Goal: Task Accomplishment & Management: Manage account settings

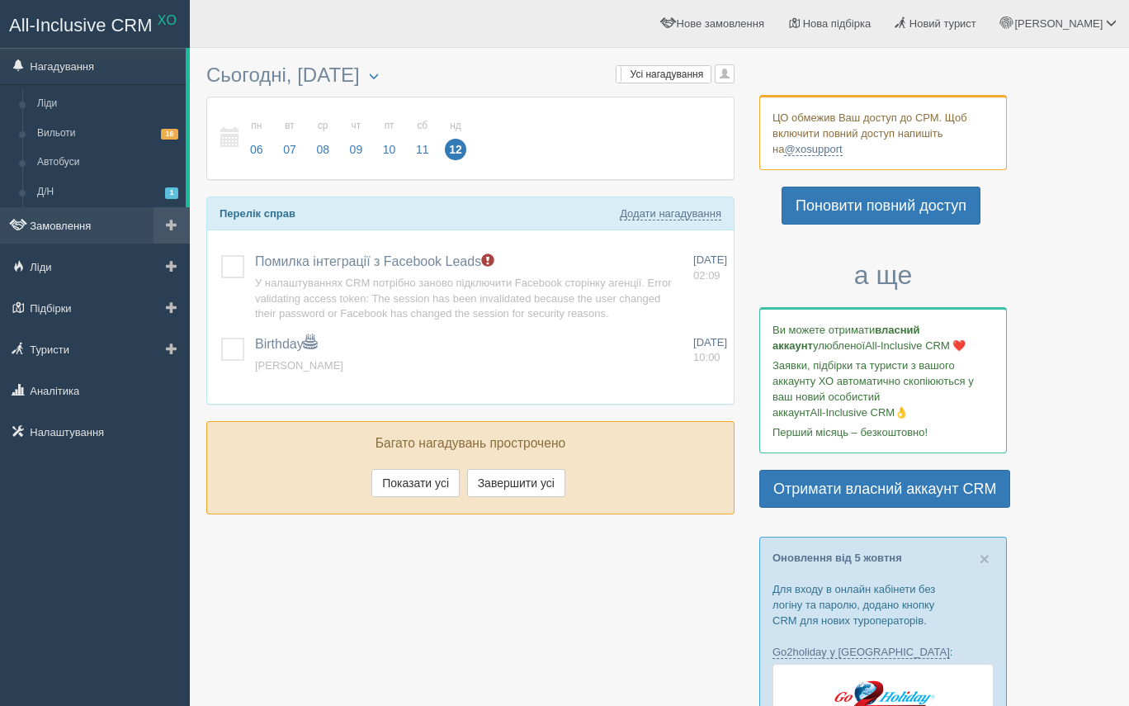
click at [125, 220] on link "Замовлення" at bounding box center [95, 225] width 190 height 36
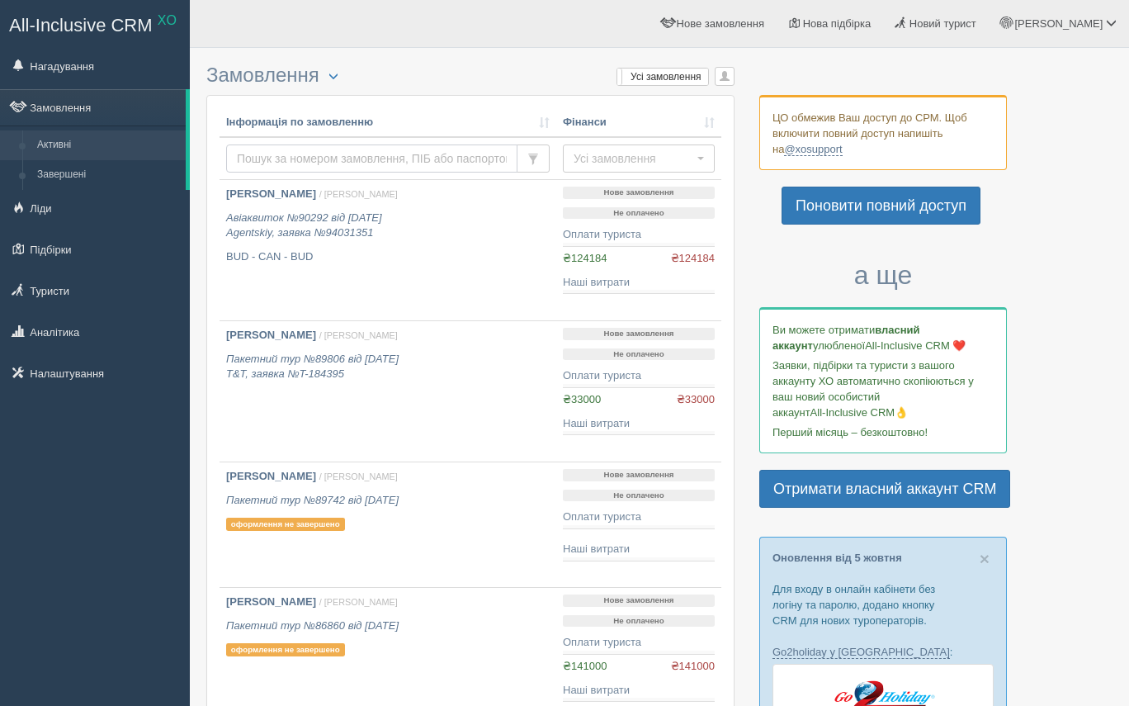
click at [274, 159] on input "text" at bounding box center [371, 158] width 291 height 28
type input "Z"
type input "[PERSON_NAME]"
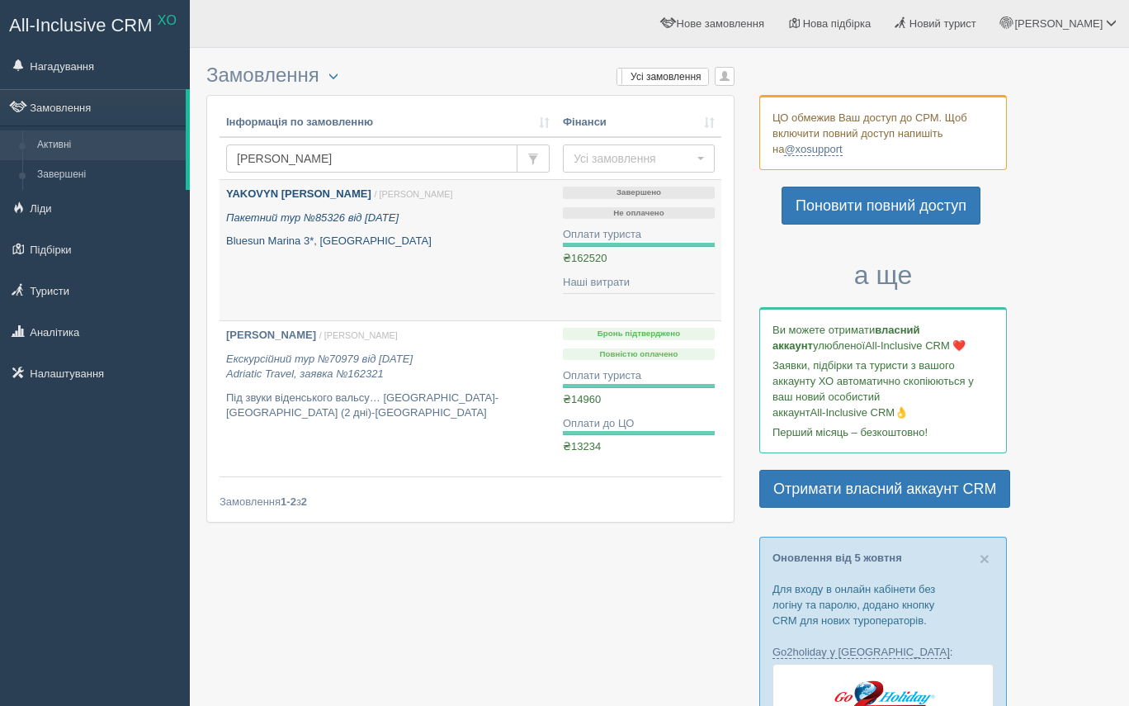
click at [322, 191] on b "YAKOVYN [PERSON_NAME]" at bounding box center [298, 193] width 145 height 12
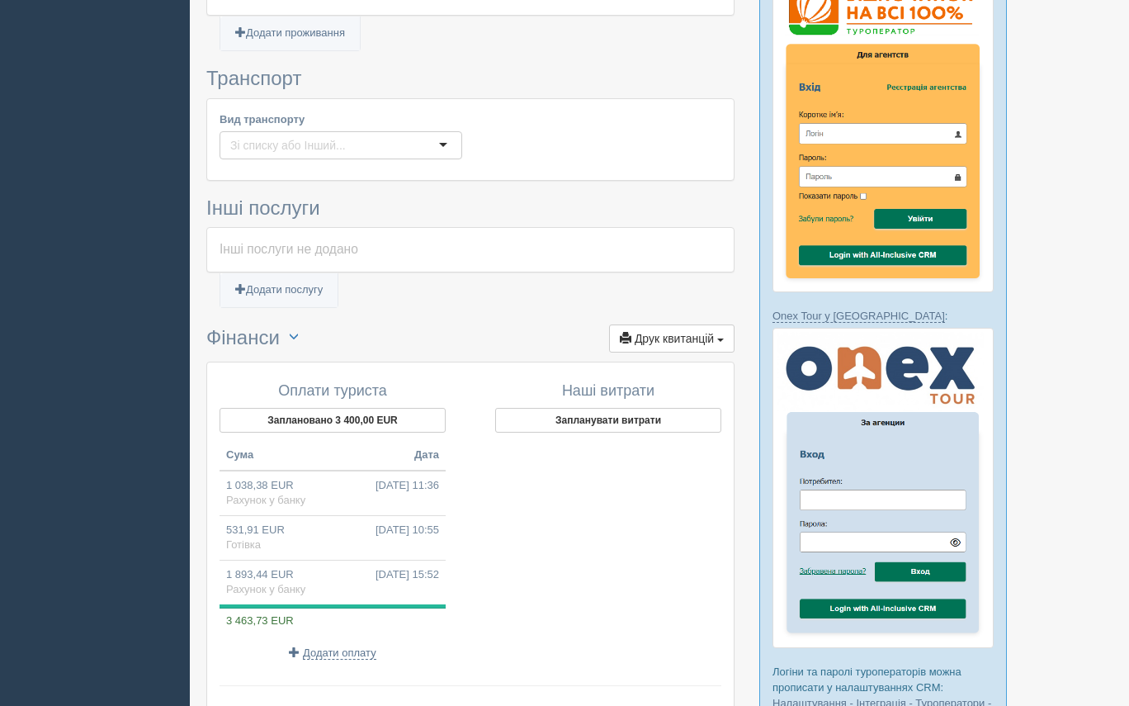
scroll to position [1038, 0]
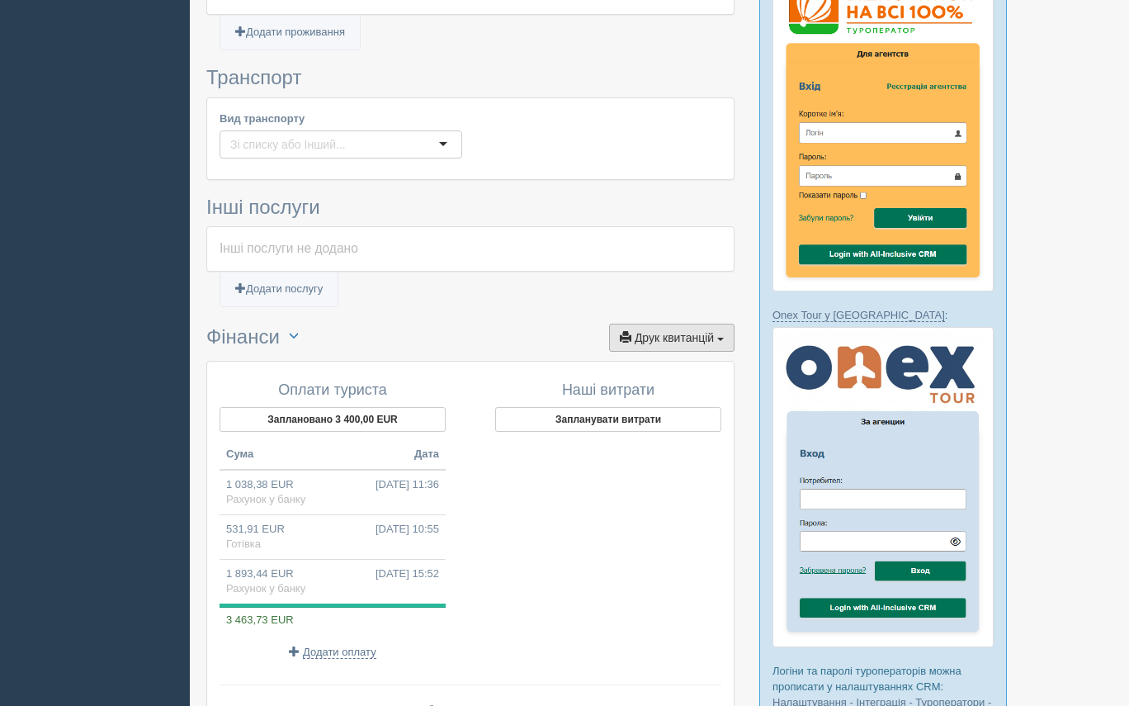
click at [680, 331] on span "Друк квитанцій" at bounding box center [674, 337] width 79 height 13
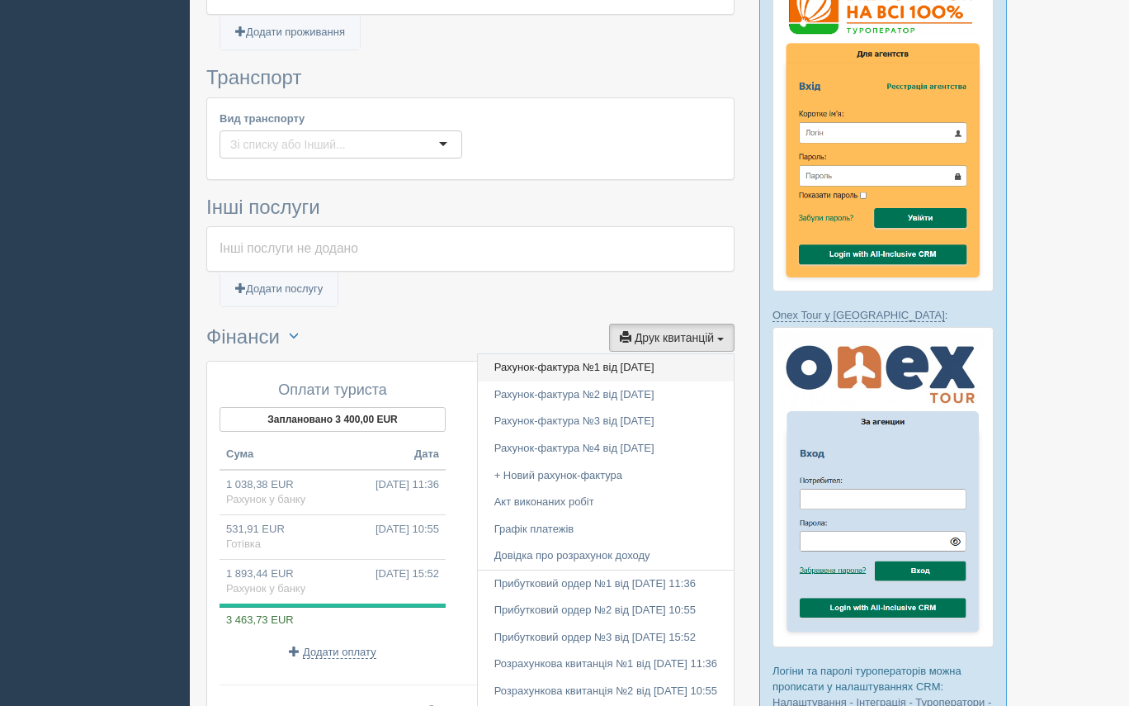
click at [580, 354] on link "Рахунок-фактура №1 від 10.06.2025" at bounding box center [606, 367] width 256 height 27
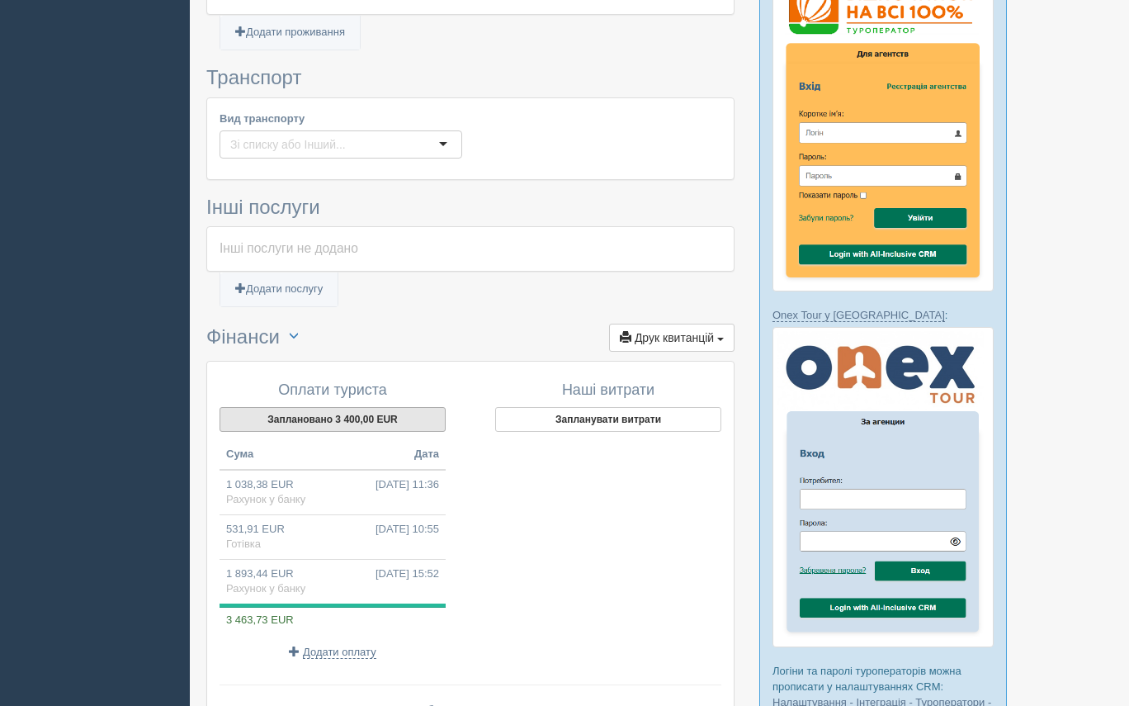
click at [377, 407] on button "Заплановано 3 400,00 EUR" at bounding box center [332, 419] width 226 height 25
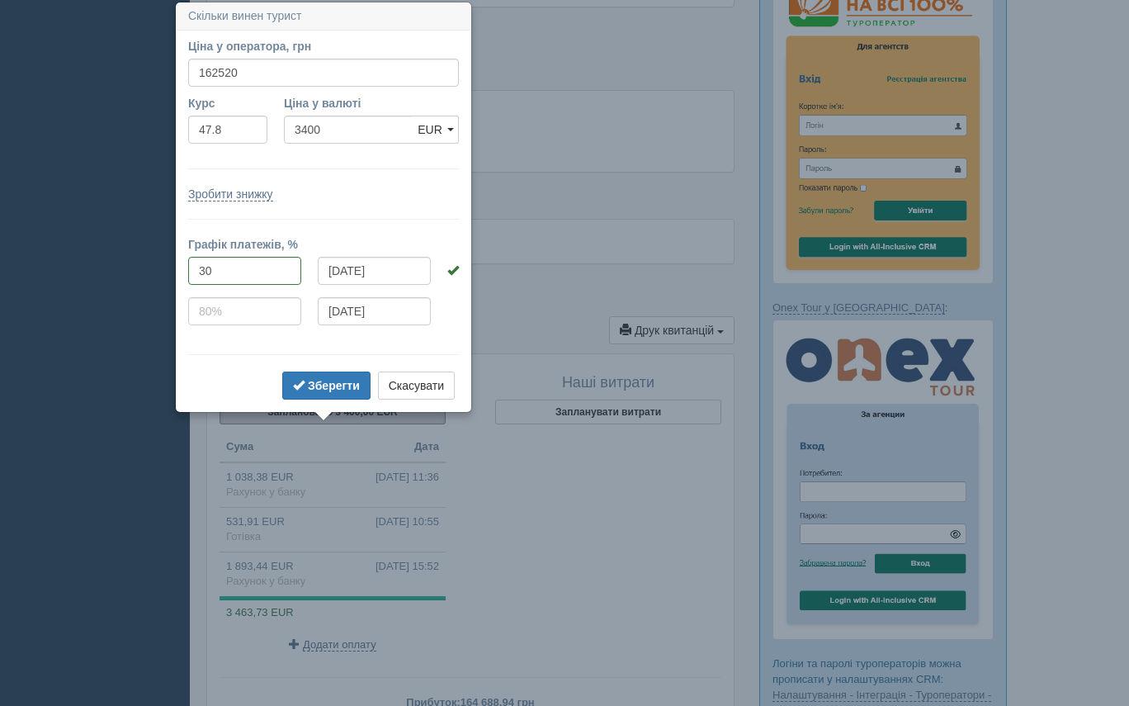
scroll to position [1047, 0]
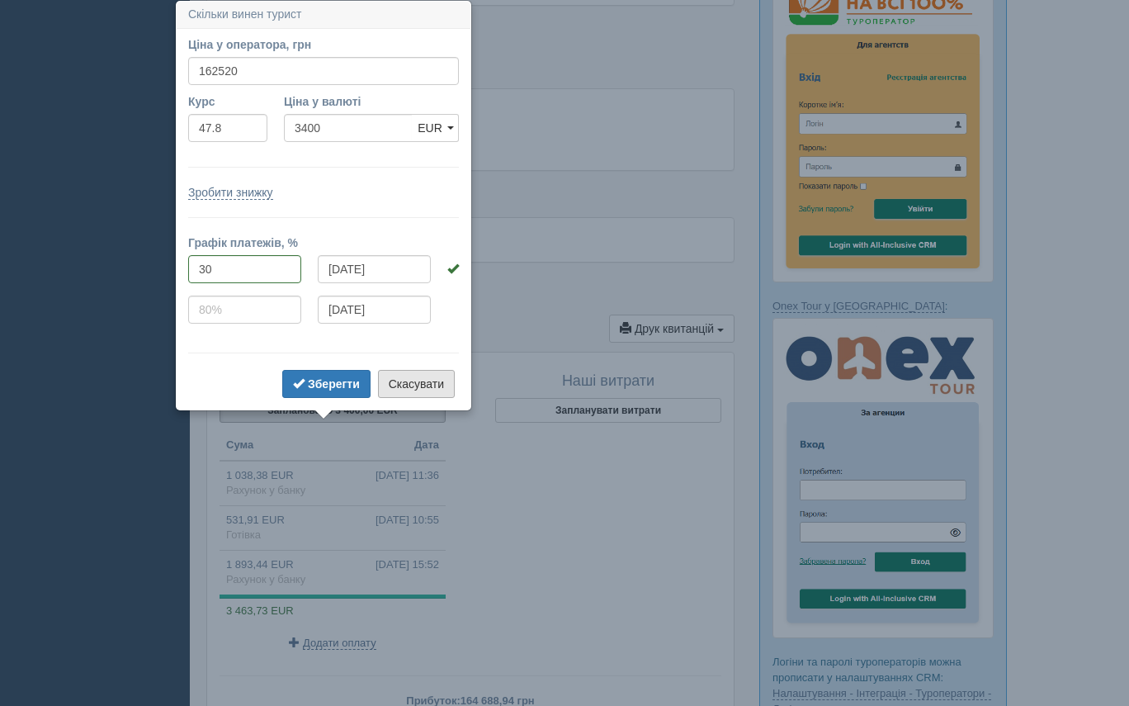
click at [437, 376] on button "Скасувати" at bounding box center [416, 384] width 77 height 28
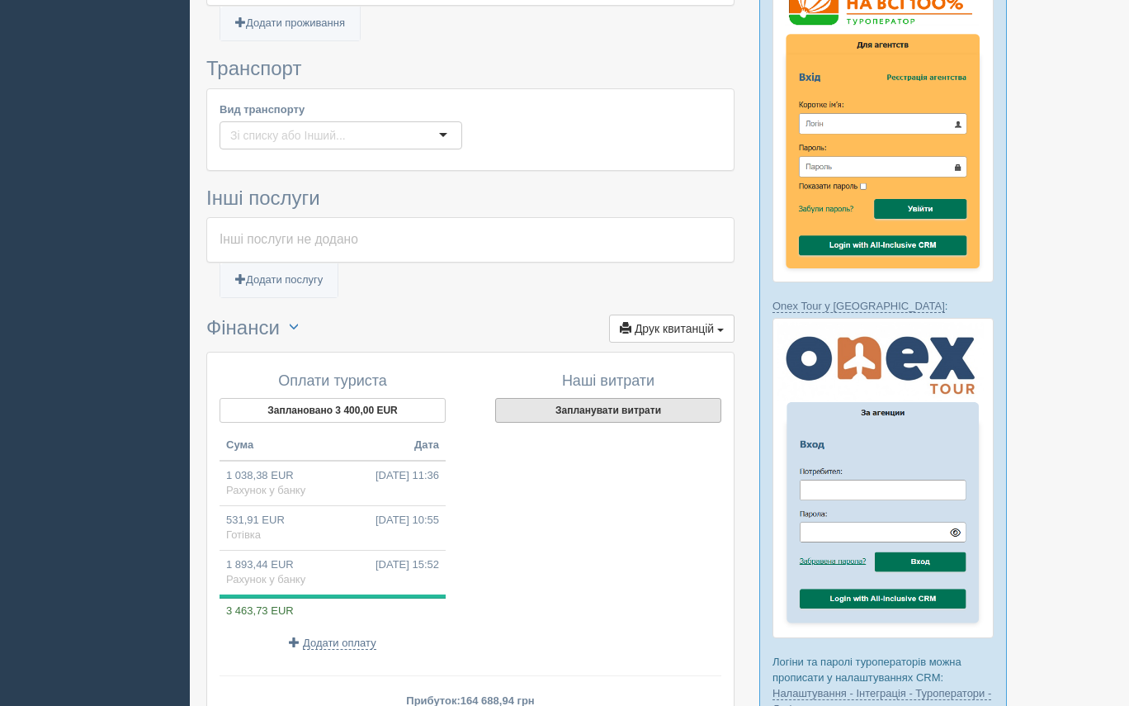
click at [616, 398] on button "Запланувати витрати" at bounding box center [608, 410] width 226 height 25
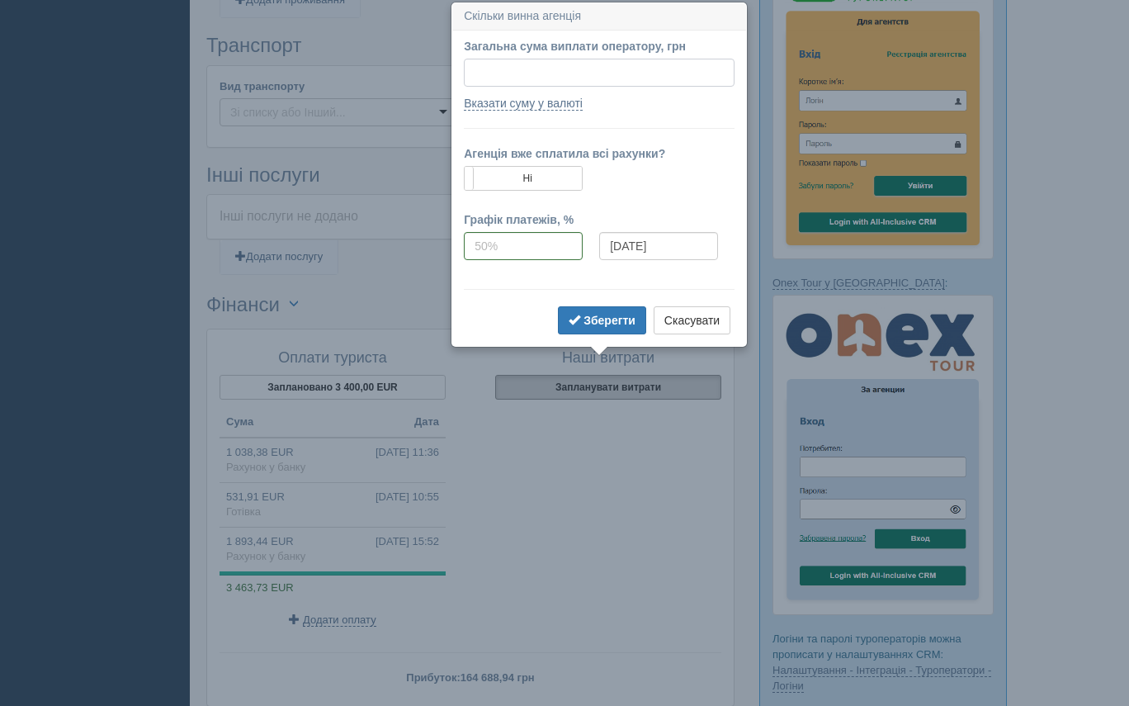
scroll to position [1072, 0]
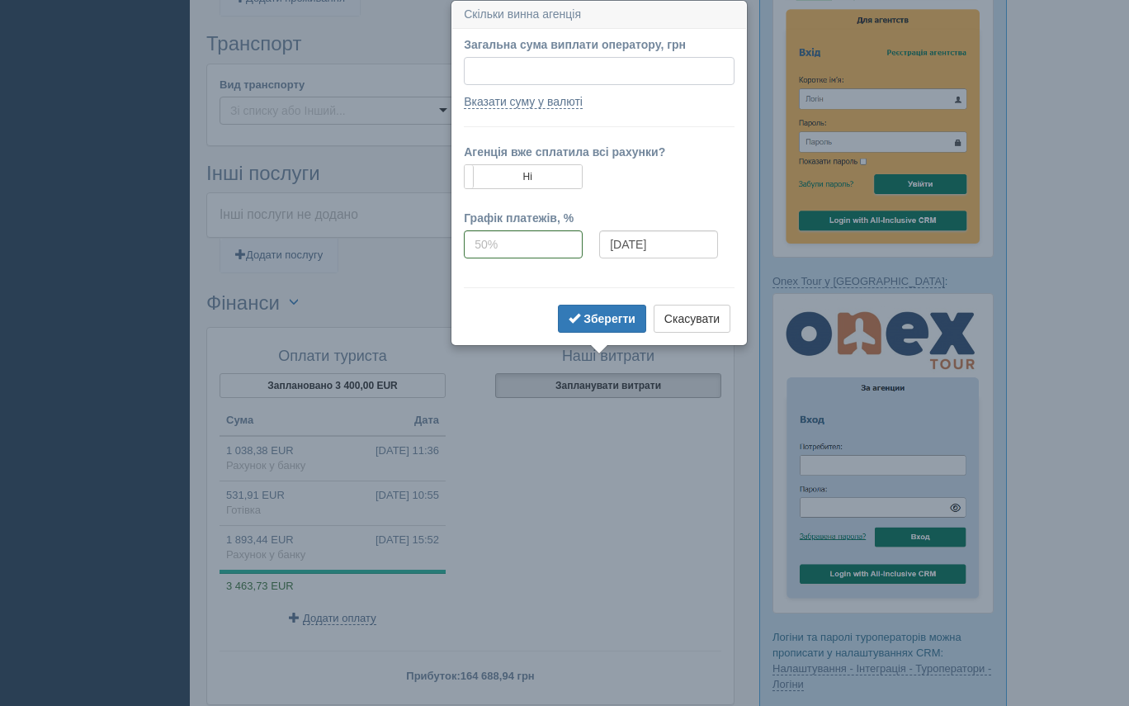
click at [514, 67] on input "Загальна сума виплати оператору, грн" at bounding box center [599, 71] width 271 height 28
type input "136649"
click at [692, 244] on input "12.10.2025" at bounding box center [658, 244] width 119 height 28
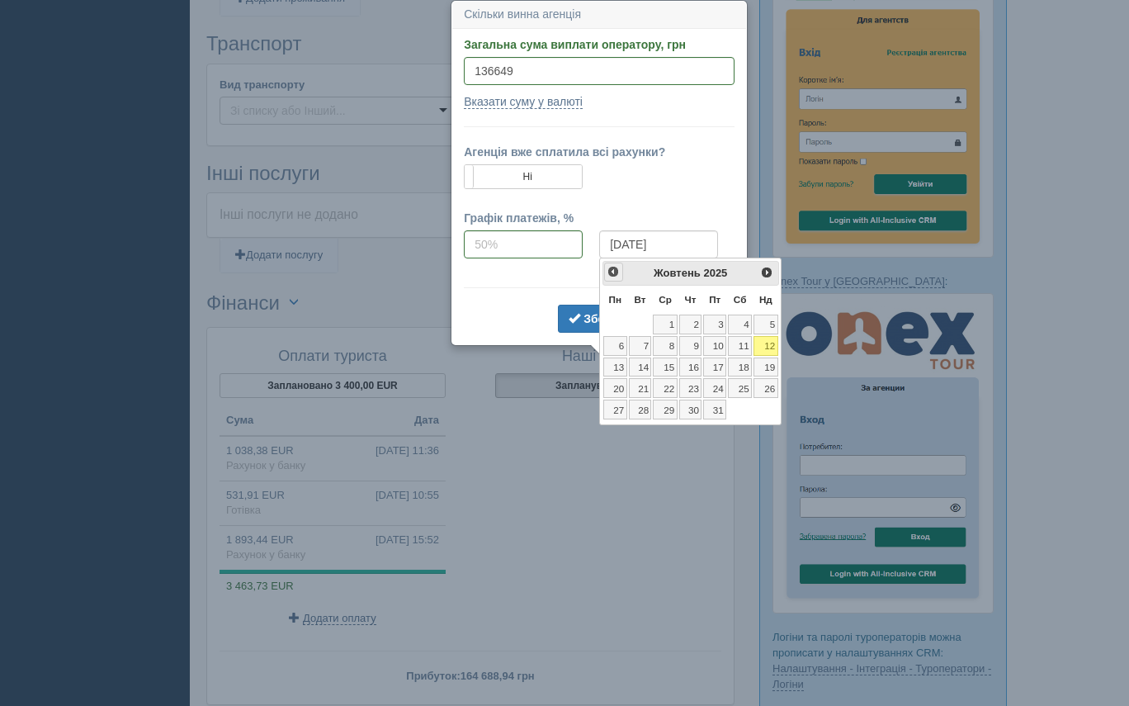
click at [614, 273] on span "<Попер" at bounding box center [613, 271] width 13 height 13
click at [667, 346] on link "9" at bounding box center [665, 346] width 24 height 20
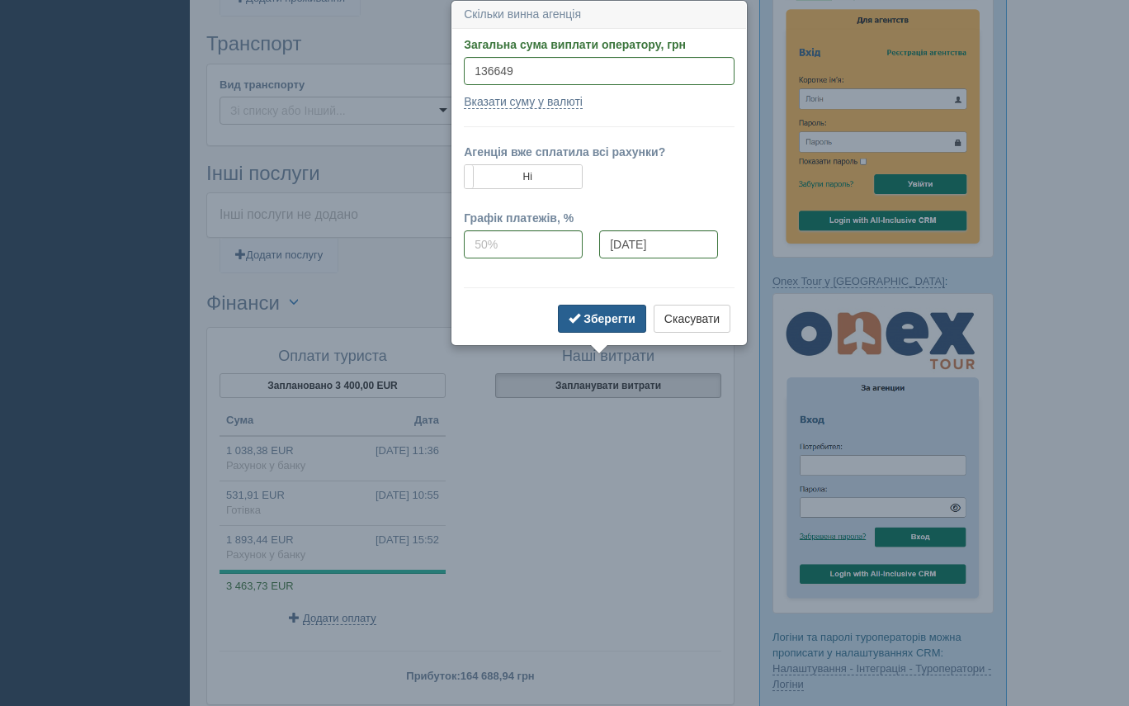
click at [616, 319] on b "Зберегти" at bounding box center [609, 318] width 52 height 13
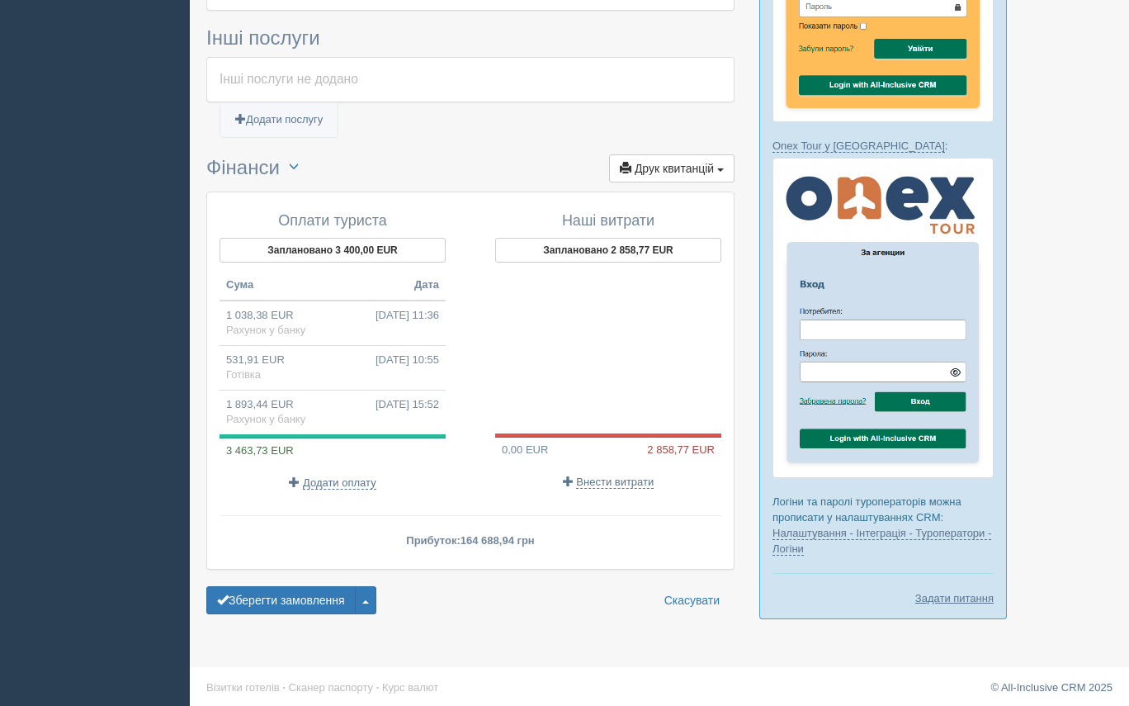
scroll to position [1211, 0]
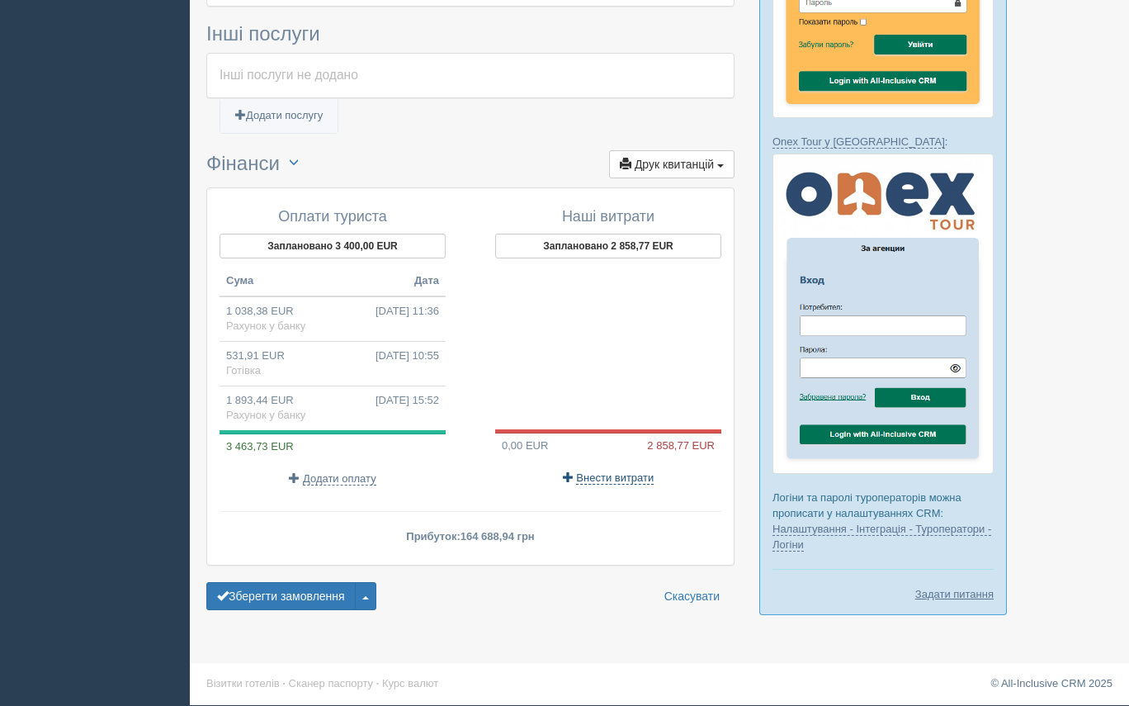
click at [628, 471] on span "Внести витрати" at bounding box center [615, 477] width 78 height 13
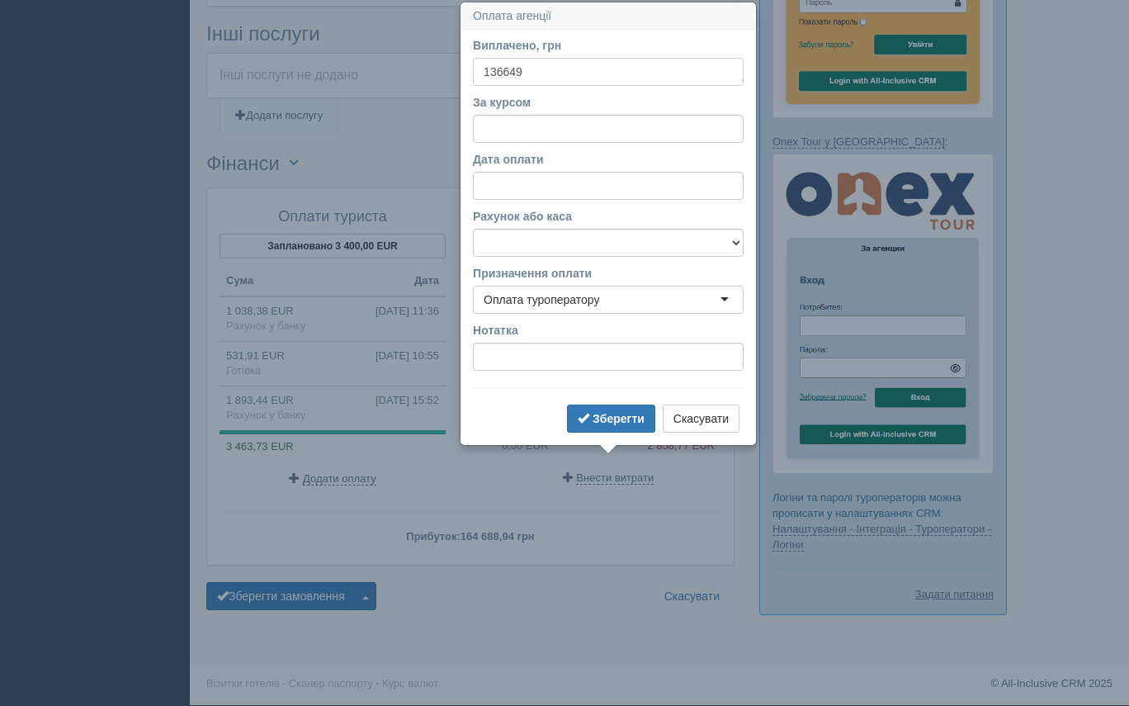
type input "136649"
click at [545, 130] on input "За курсом" at bounding box center [608, 129] width 271 height 28
type input "49"
click at [588, 413] on button "Зберегти" at bounding box center [611, 418] width 88 height 28
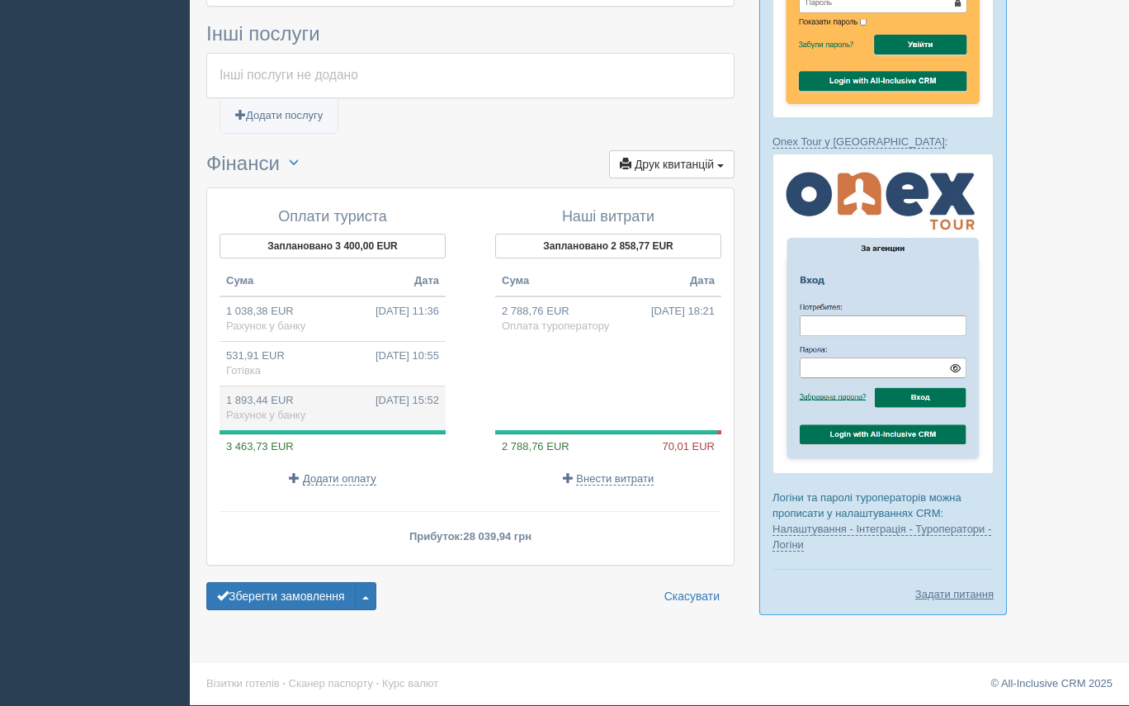
click at [335, 386] on td "1 893,44 EUR 11.07.2025 15:52 Рахунок у банку" at bounding box center [332, 407] width 226 height 45
type input "90885.00"
type input "48.00"
select select "1166"
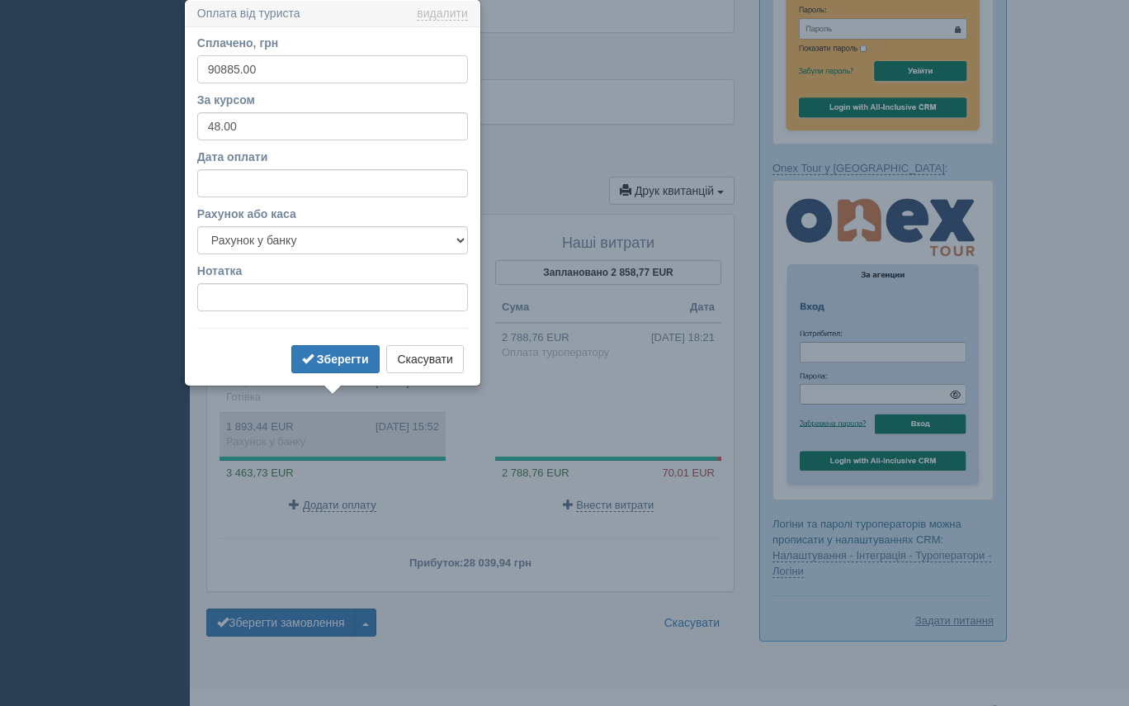
scroll to position [1184, 0]
click at [446, 359] on button "Скасувати" at bounding box center [424, 360] width 77 height 28
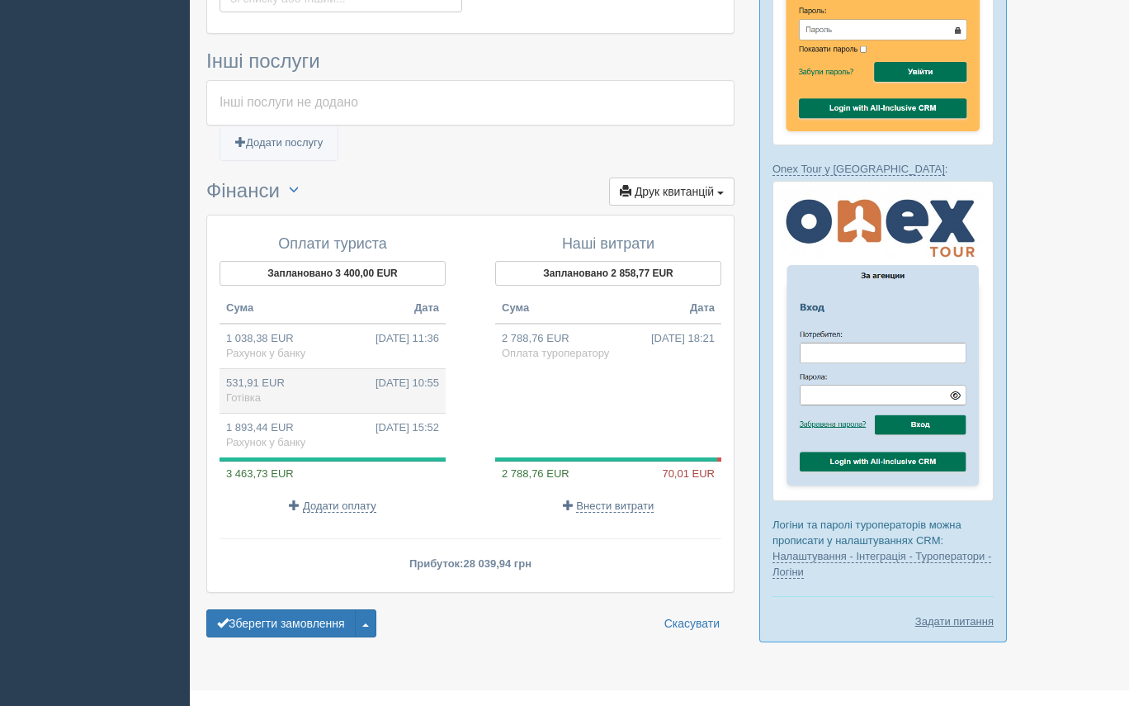
click at [408, 375] on span "11.07.2025 10:55" at bounding box center [407, 383] width 64 height 16
type input "25000.00"
type input "47.00"
select select "1165"
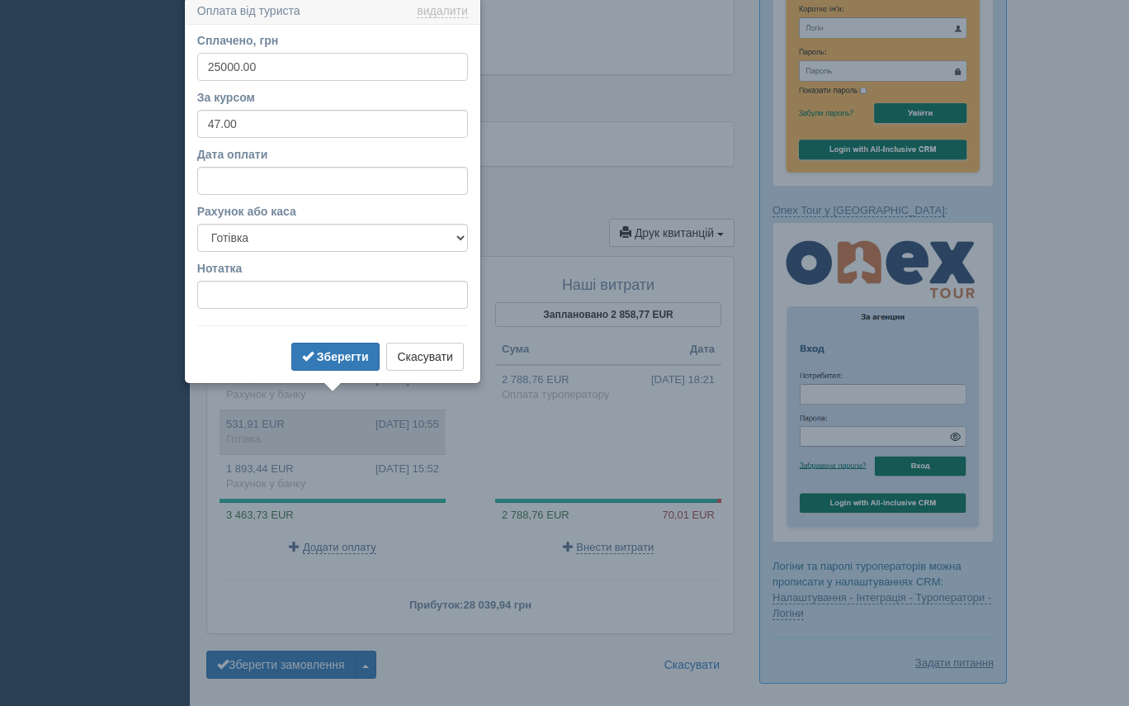
scroll to position [1140, 0]
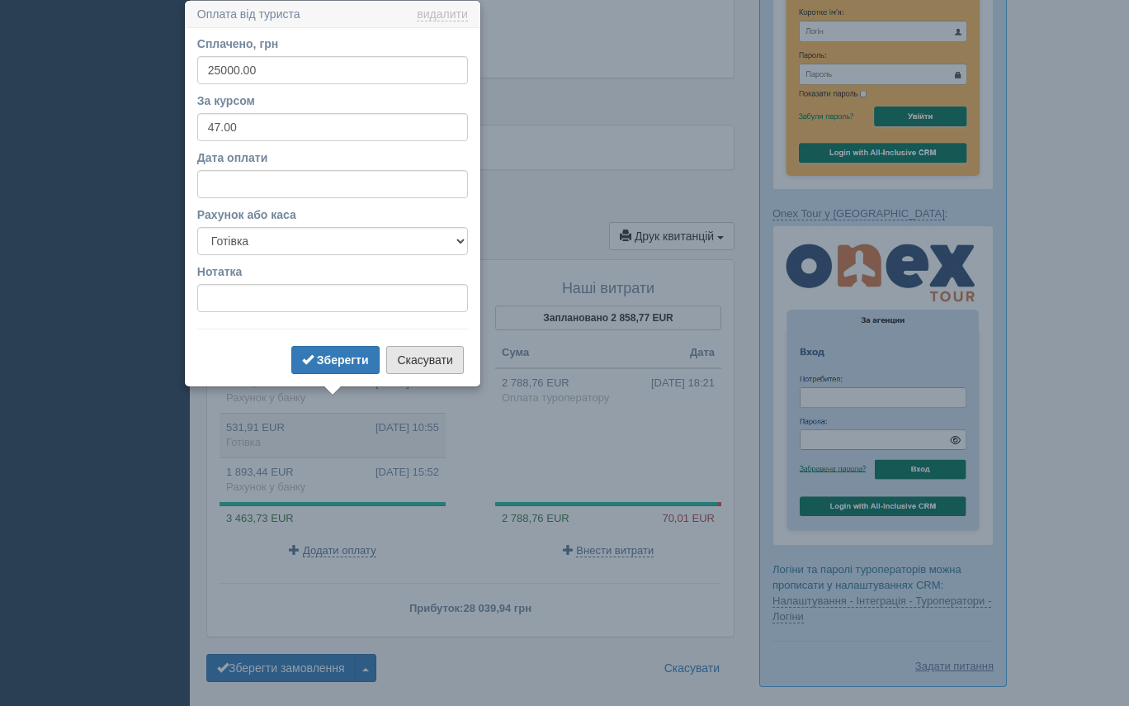
click at [426, 352] on button "Скасувати" at bounding box center [424, 360] width 77 height 28
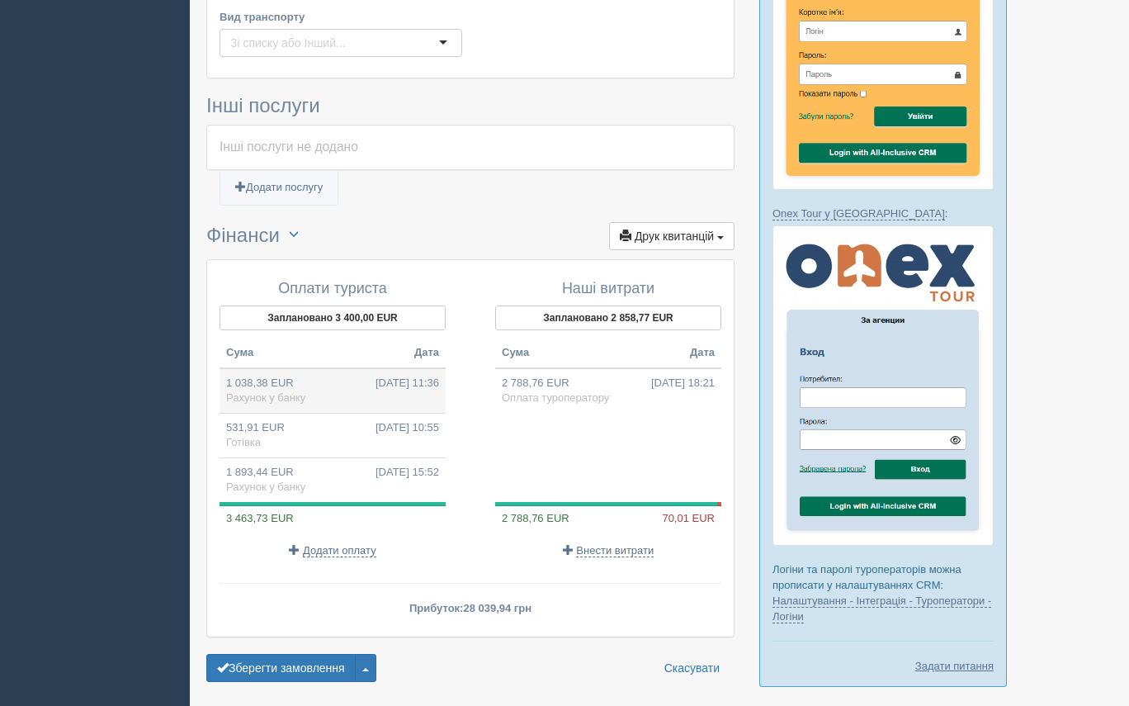
click at [407, 375] on span "09.07.2025 11:36" at bounding box center [407, 383] width 64 height 16
type input "48803.94"
select select "1166"
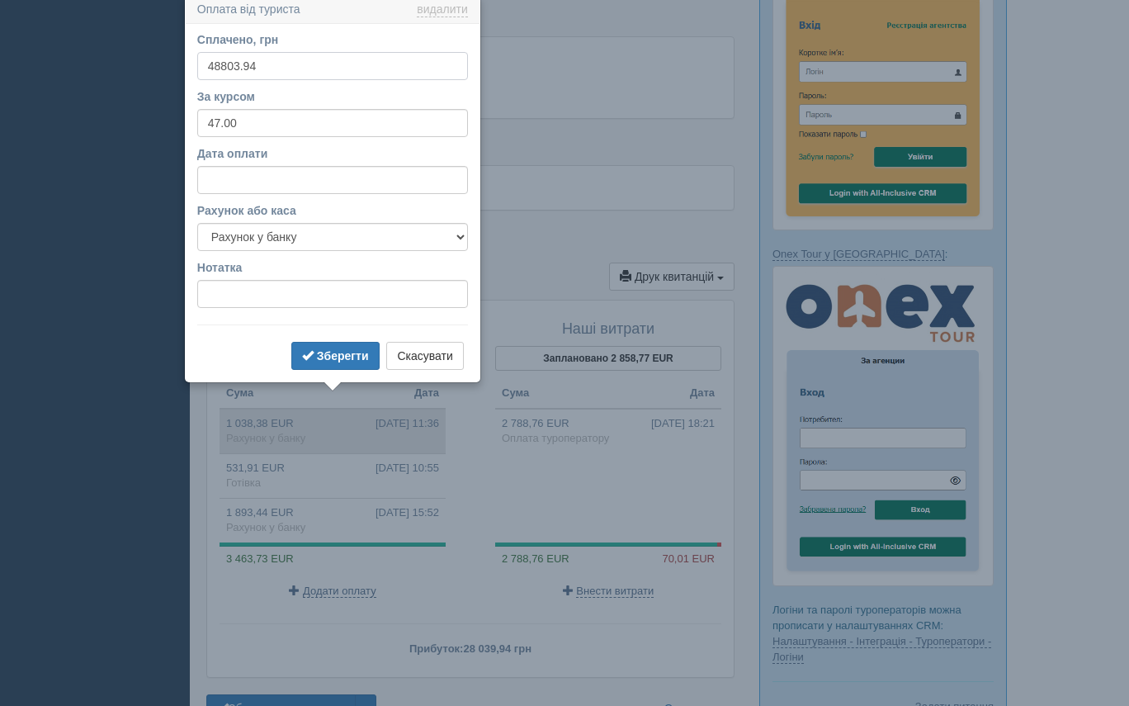
scroll to position [1094, 0]
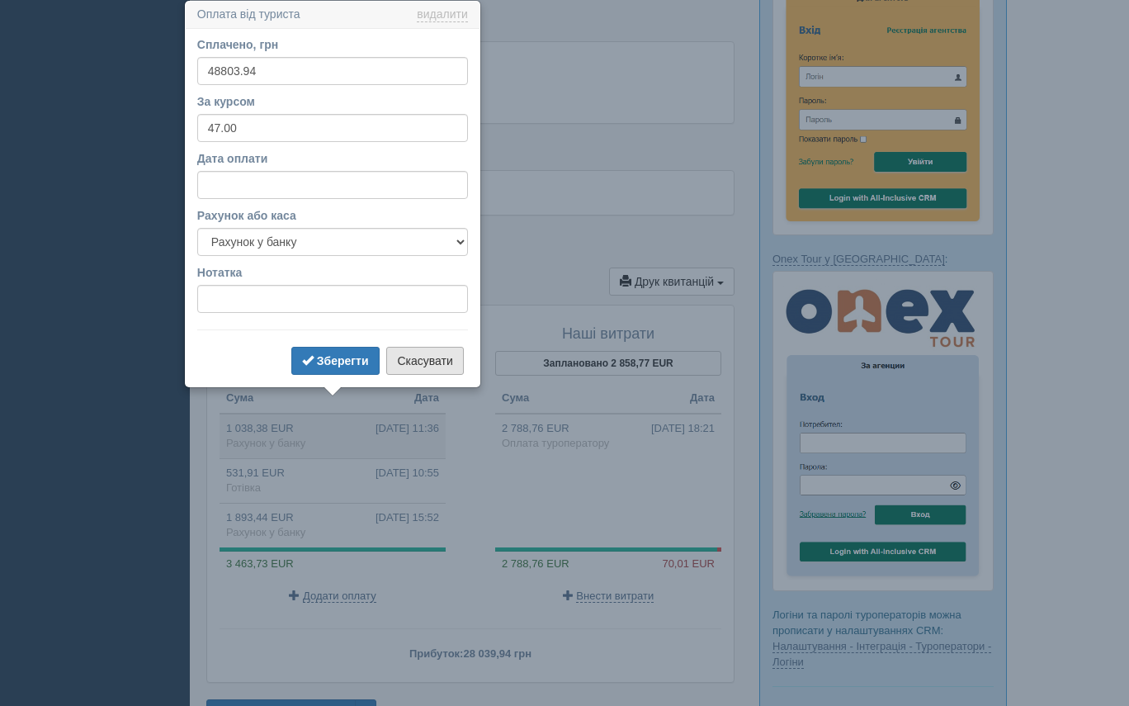
click at [427, 357] on button "Скасувати" at bounding box center [424, 361] width 77 height 28
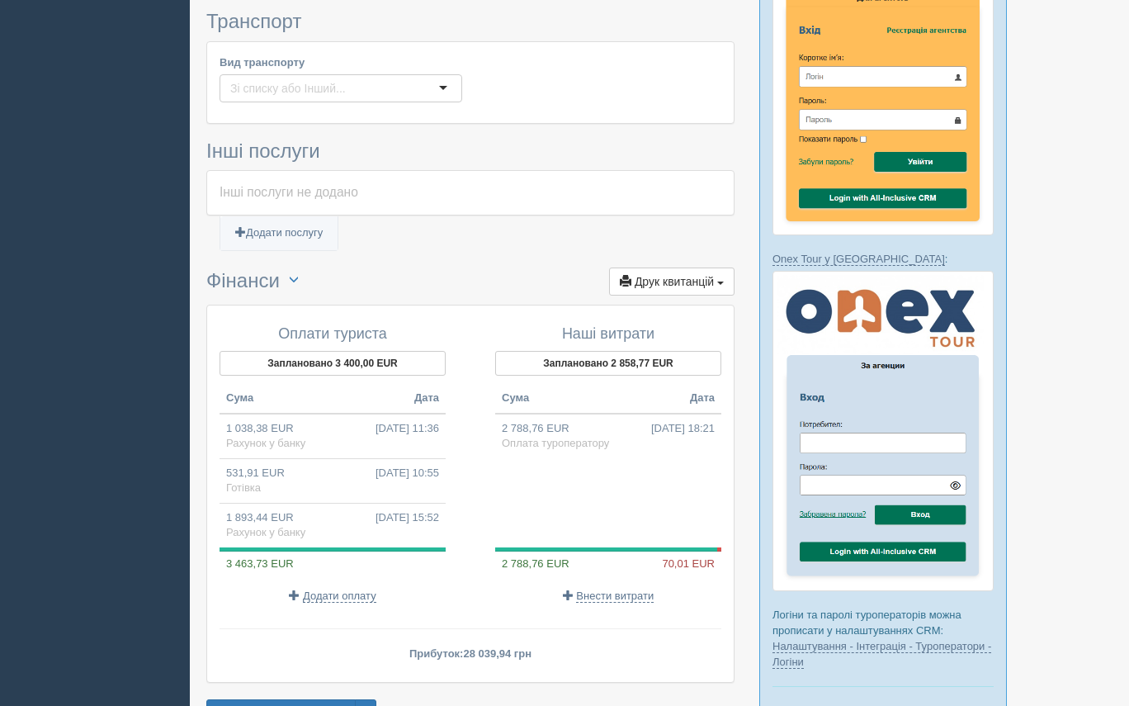
click at [569, 555] on div "2 788,76 EUR 70,01 EUR" at bounding box center [608, 563] width 226 height 16
click at [602, 517] on div at bounding box center [608, 502] width 226 height 89
click at [578, 418] on td "2 788,76 EUR 12.10.2025 18:21 Оплата туроператору" at bounding box center [608, 435] width 226 height 45
type input "136649.00"
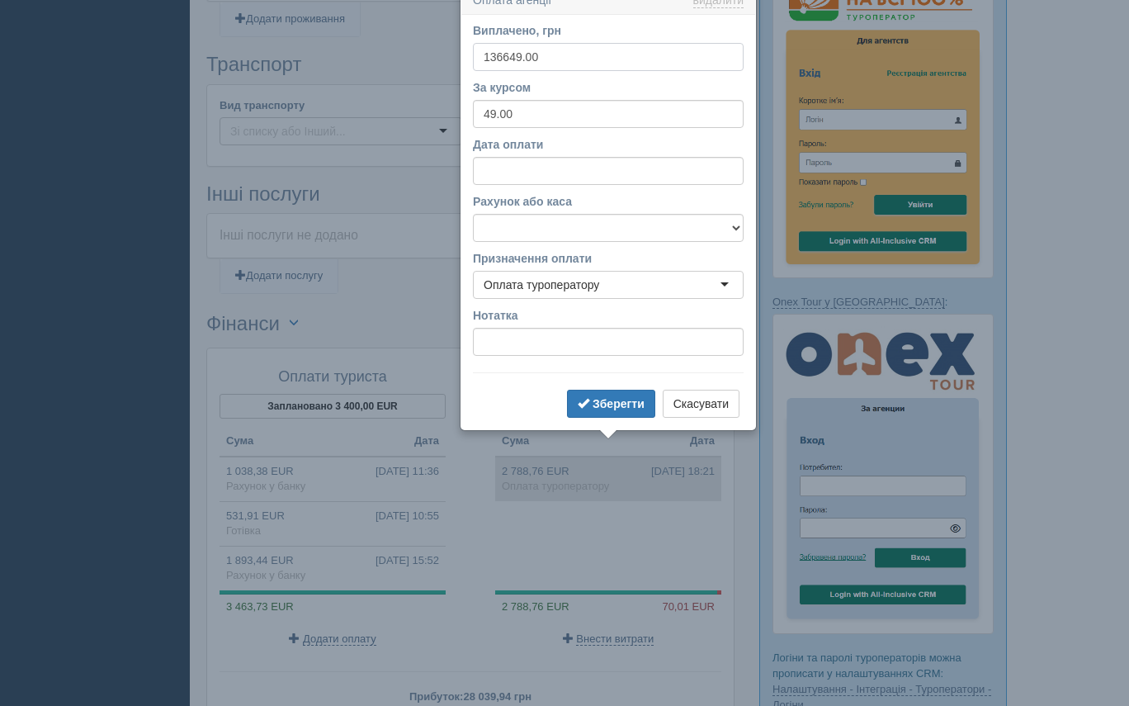
scroll to position [1037, 0]
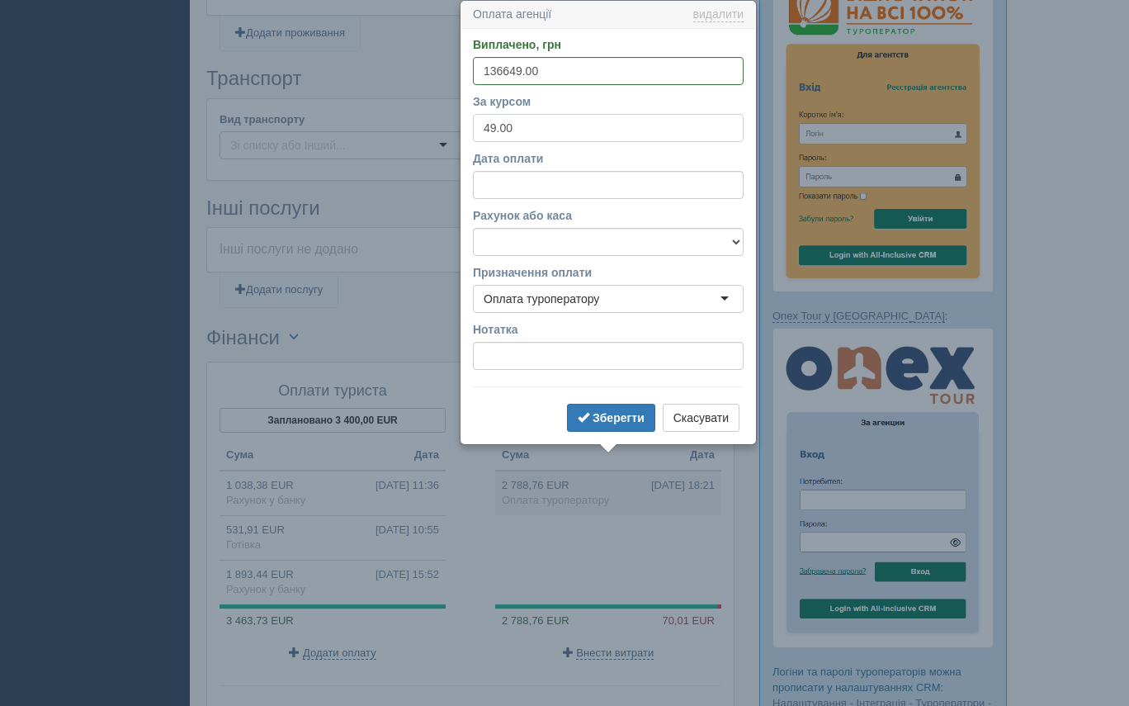
click at [495, 124] on input "49.00" at bounding box center [608, 128] width 271 height 28
type input "47.00"
click at [603, 417] on b "Зберегти" at bounding box center [618, 417] width 52 height 13
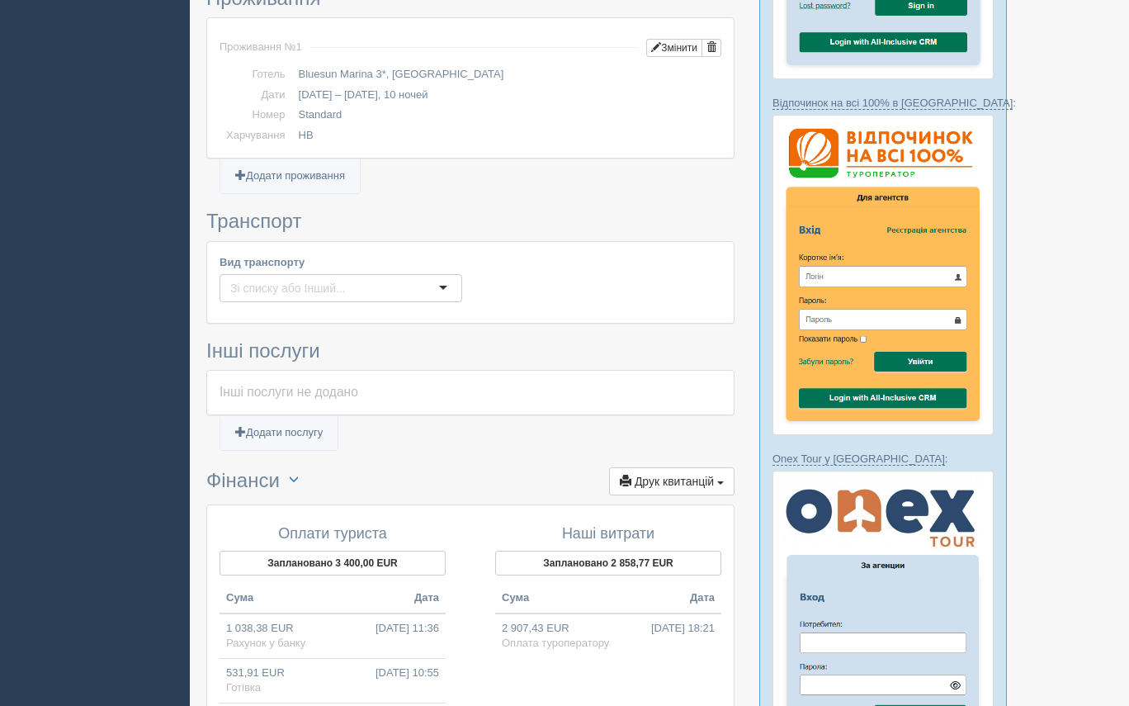
scroll to position [1211, 0]
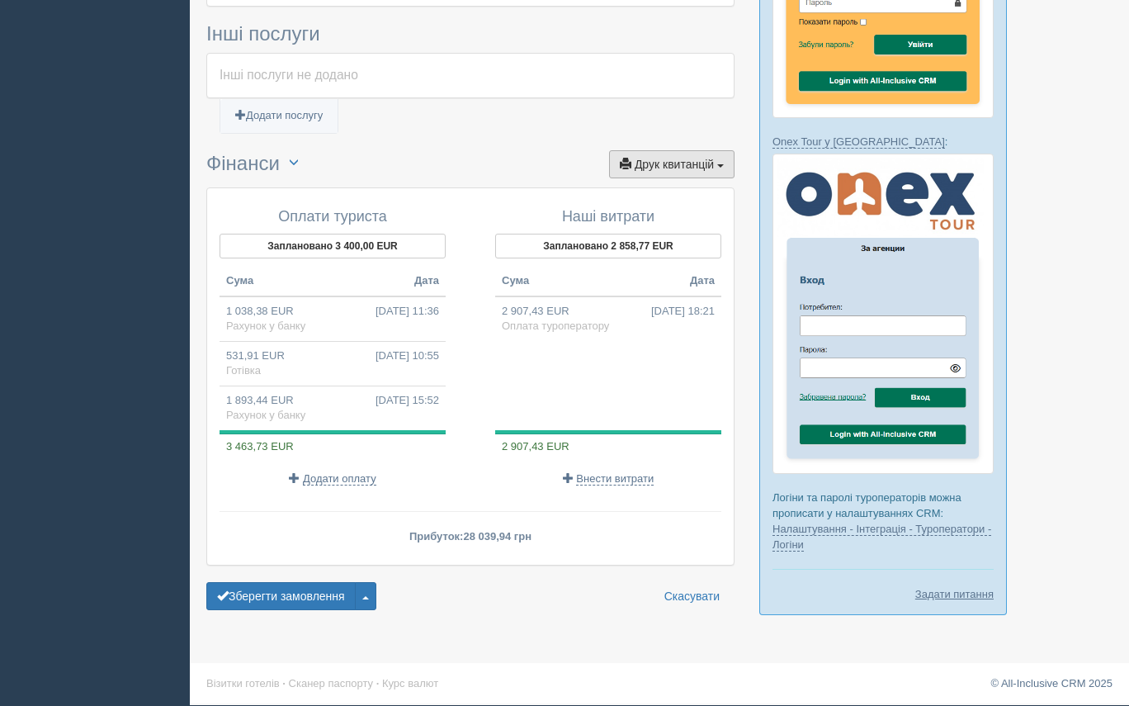
click at [677, 158] on span "Друк квитанцій" at bounding box center [674, 164] width 79 height 13
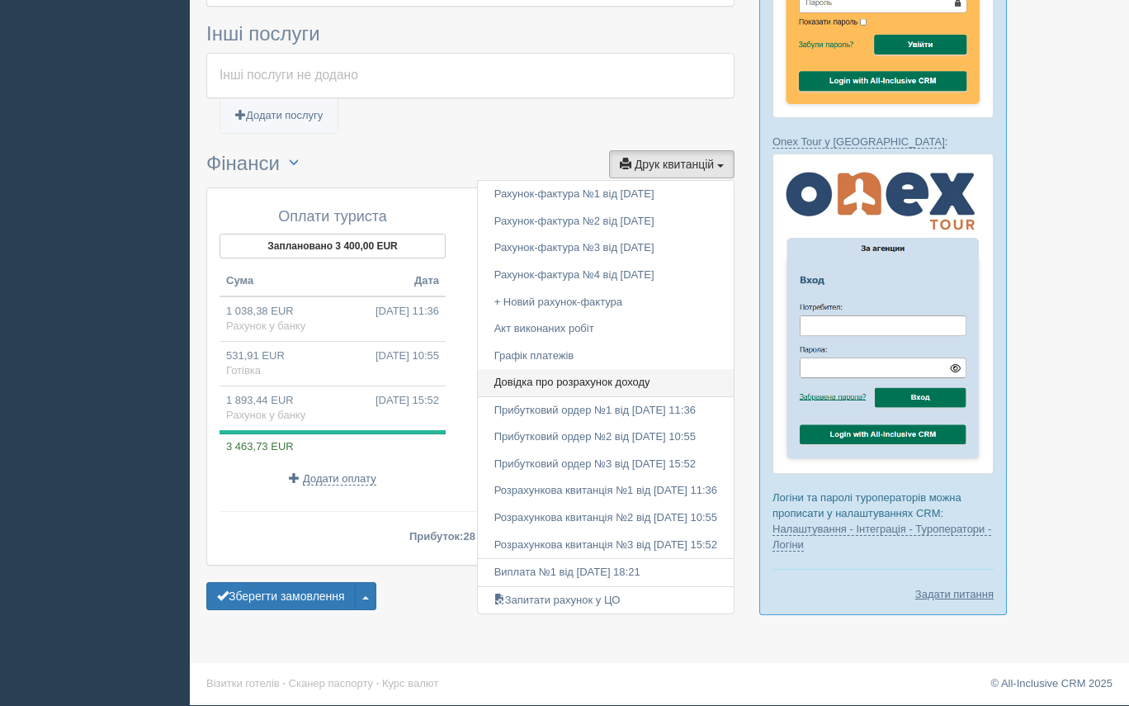
click at [597, 369] on link "Довідка про розрахунок доходу" at bounding box center [606, 382] width 256 height 27
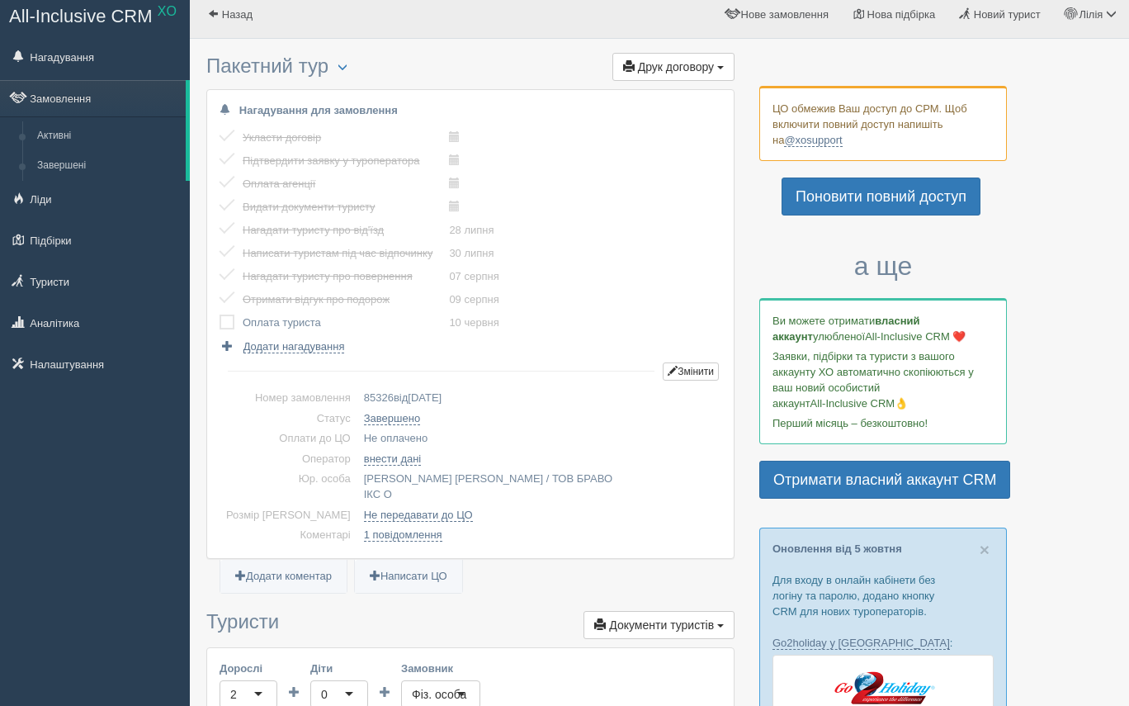
scroll to position [0, 0]
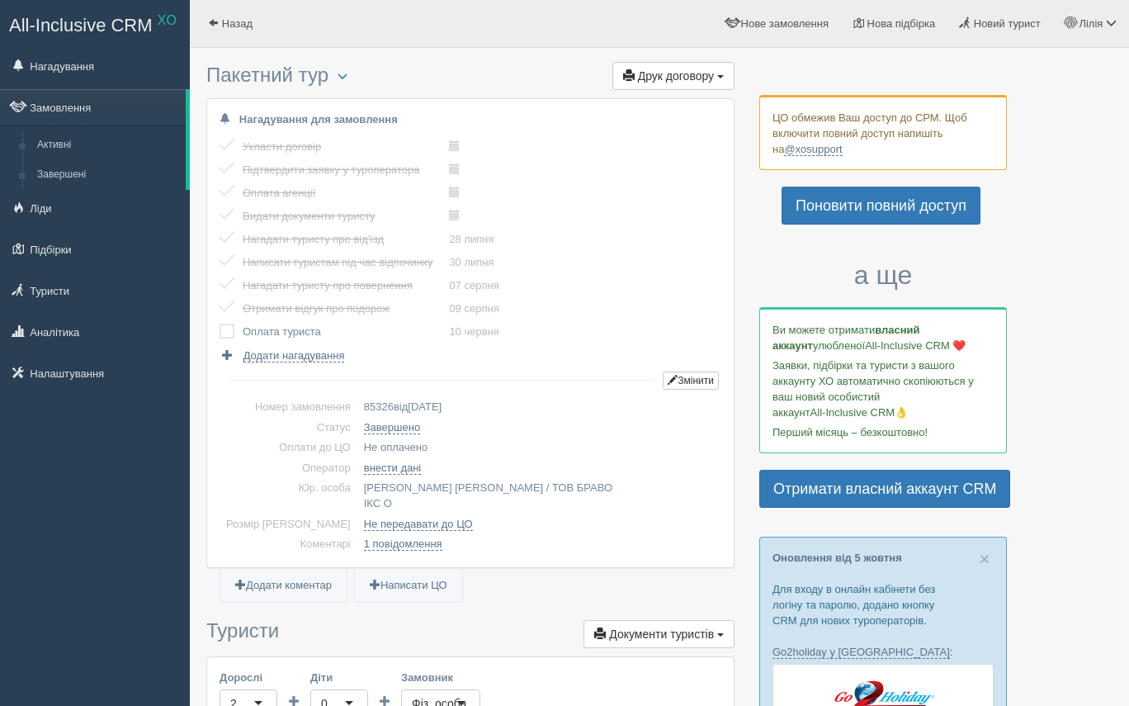
click at [219, 323] on label at bounding box center [219, 323] width 0 height 0
click at [0, 0] on input "checkbox" at bounding box center [0, 0] width 0 height 0
click at [232, 22] on span "Назад" at bounding box center [237, 23] width 31 height 12
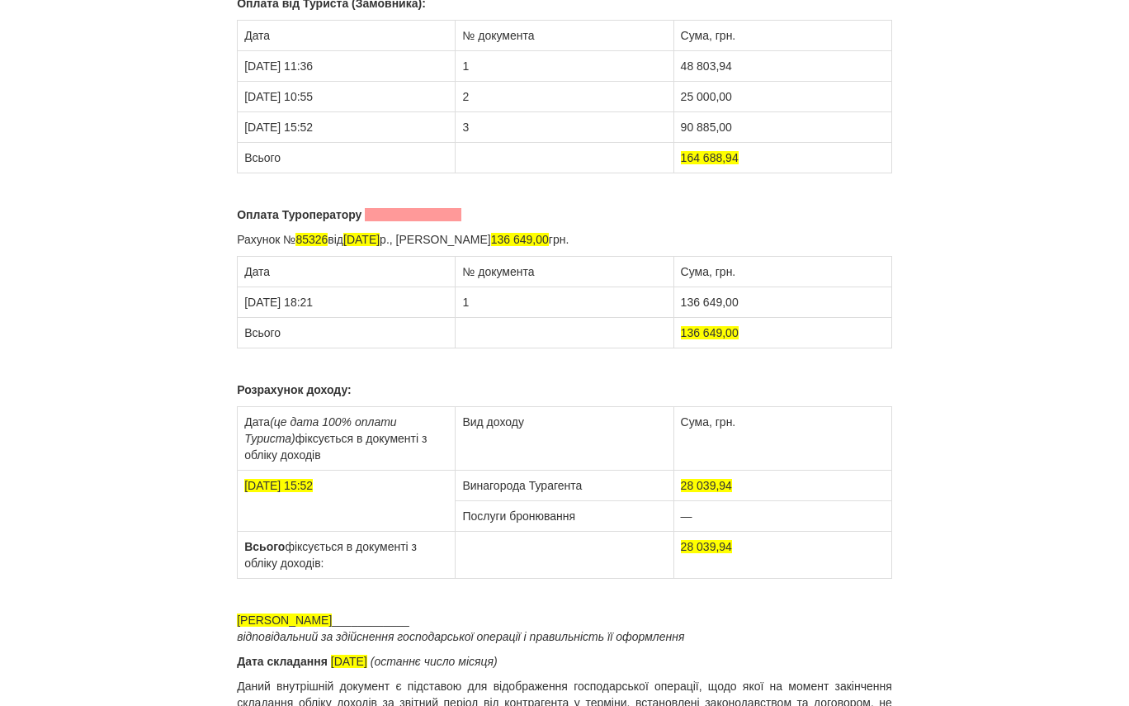
scroll to position [272, 0]
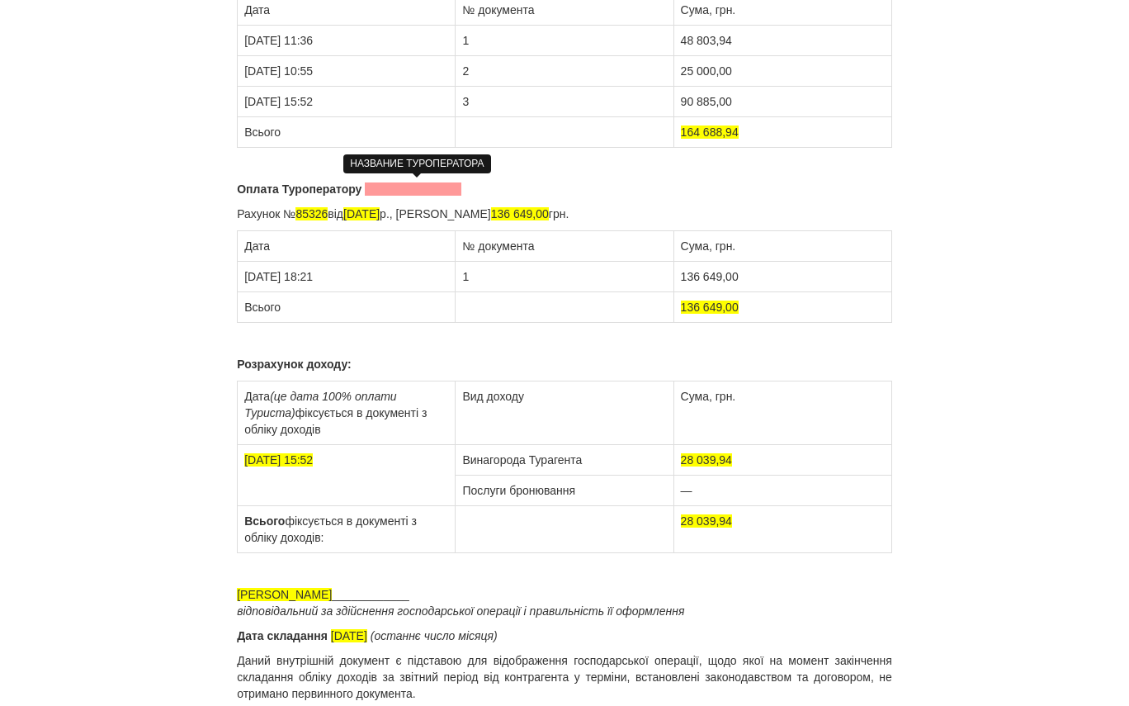
click at [409, 186] on span at bounding box center [413, 188] width 97 height 13
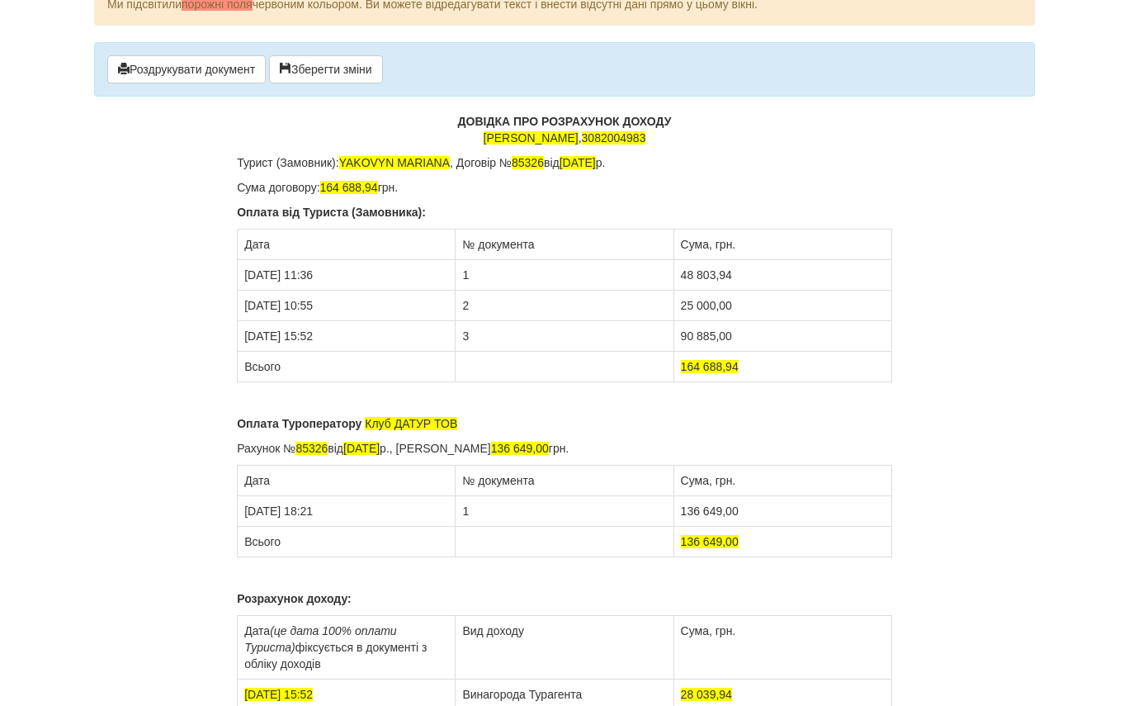
scroll to position [0, 0]
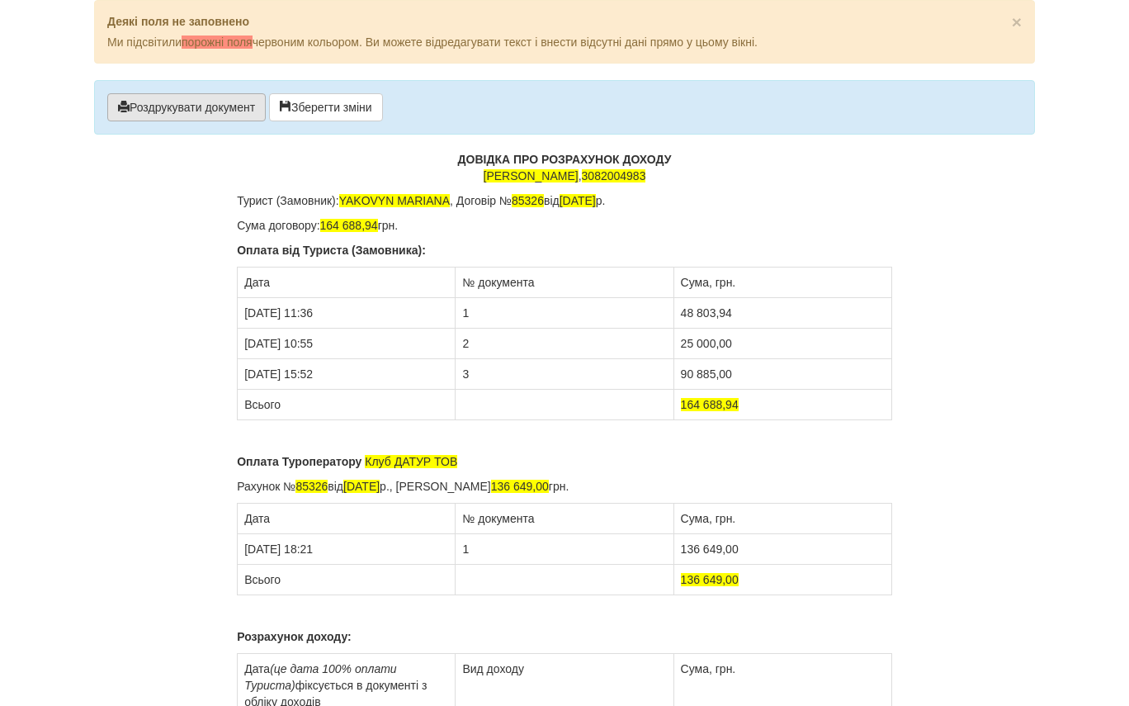
click at [210, 99] on button "Роздрукувати документ" at bounding box center [186, 107] width 158 height 28
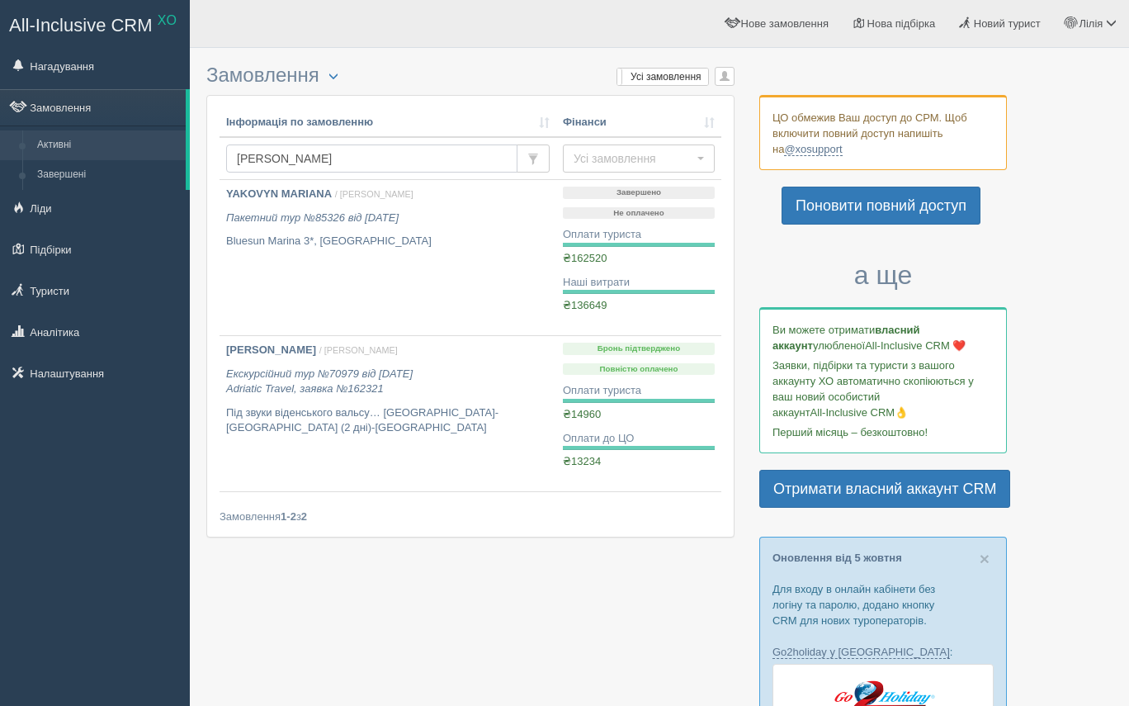
click at [325, 160] on input "[PERSON_NAME]" at bounding box center [371, 158] width 291 height 28
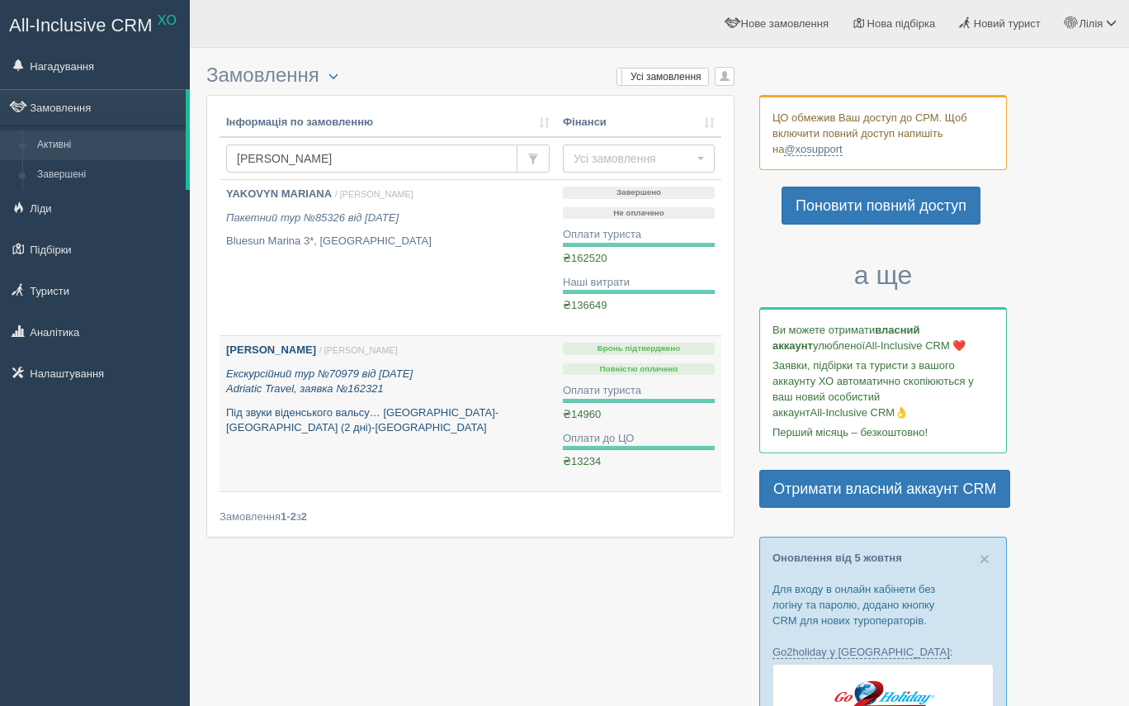
click at [311, 355] on b "[PERSON_NAME]" at bounding box center [271, 349] width 90 height 12
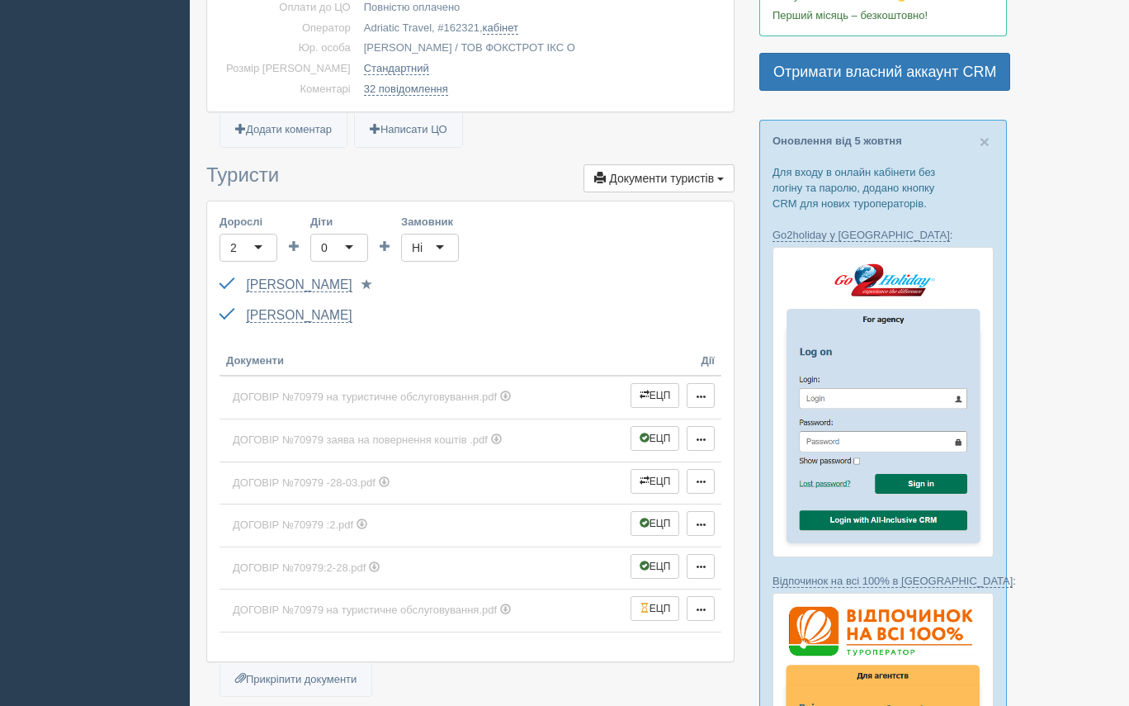
scroll to position [469, 0]
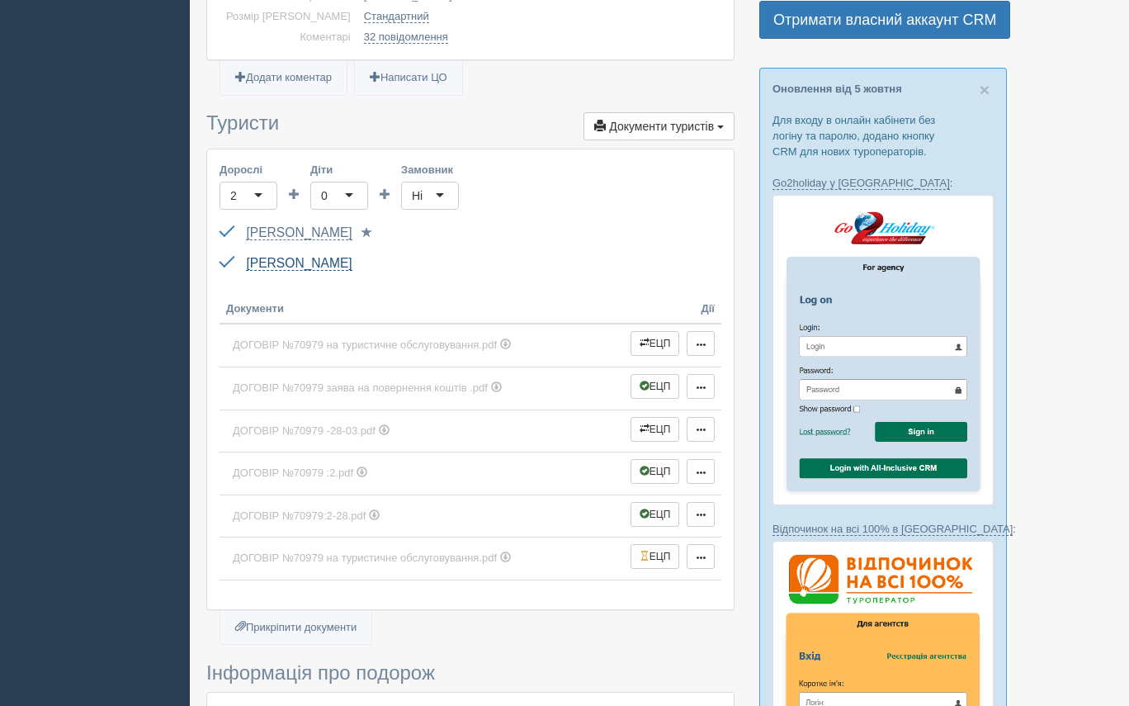
click at [352, 271] on link "[PERSON_NAME]" at bounding box center [299, 263] width 106 height 15
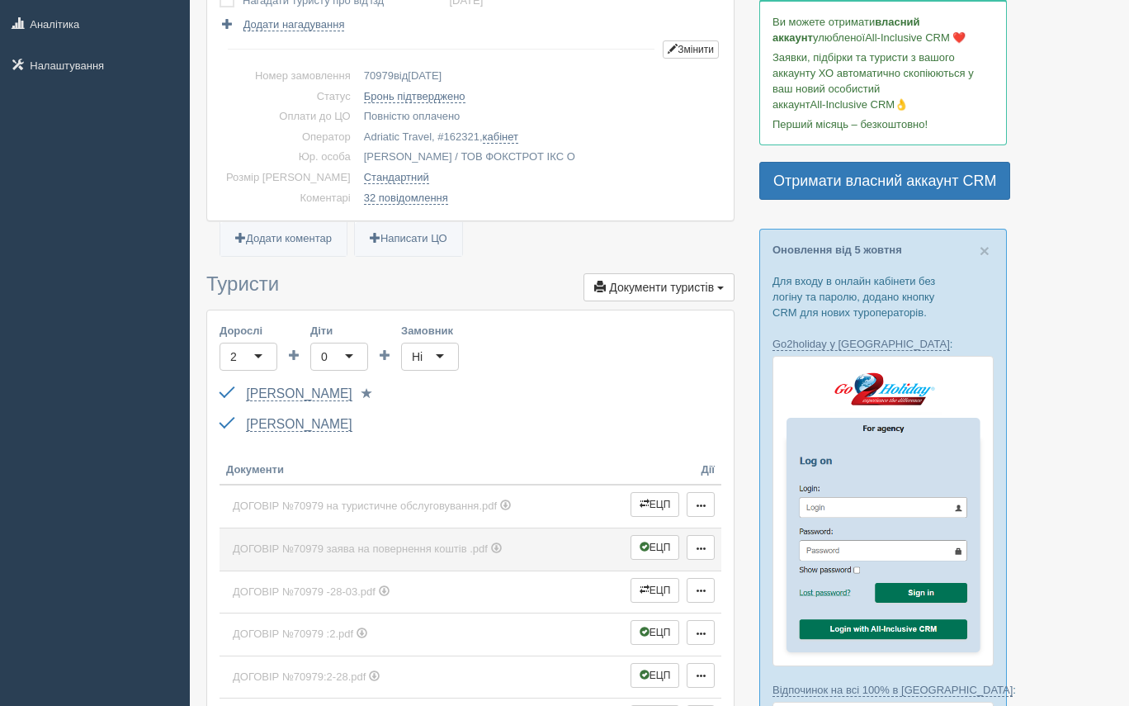
scroll to position [0, 0]
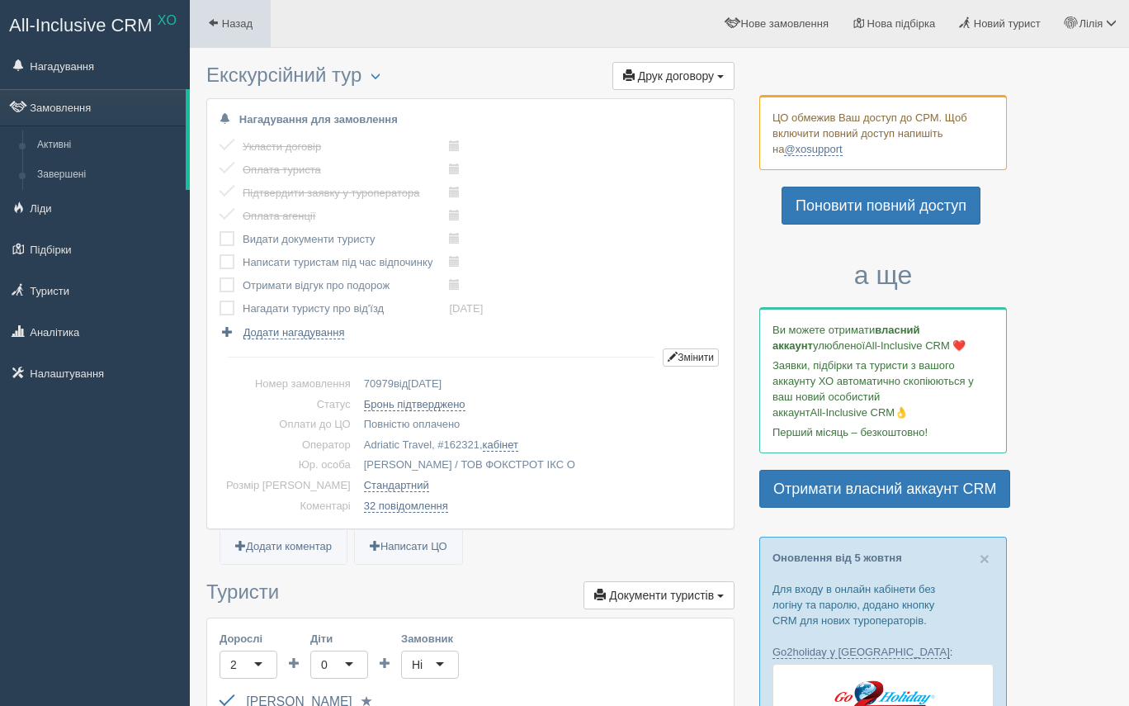
click at [227, 29] on span "Назад" at bounding box center [237, 23] width 31 height 12
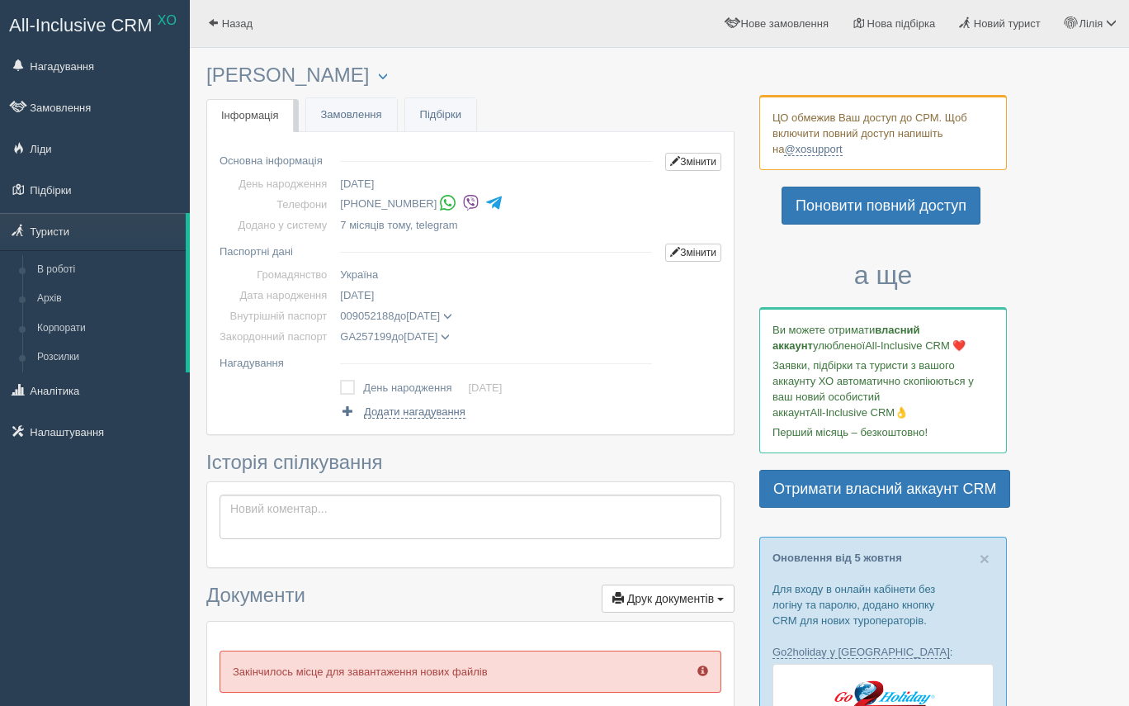
click at [380, 140] on div "Основна інформація Змінити День народження 17 січня, 21 рік Телефони +380 67 34…" at bounding box center [470, 283] width 526 height 302
click at [366, 119] on link "Замовлення" at bounding box center [351, 115] width 91 height 34
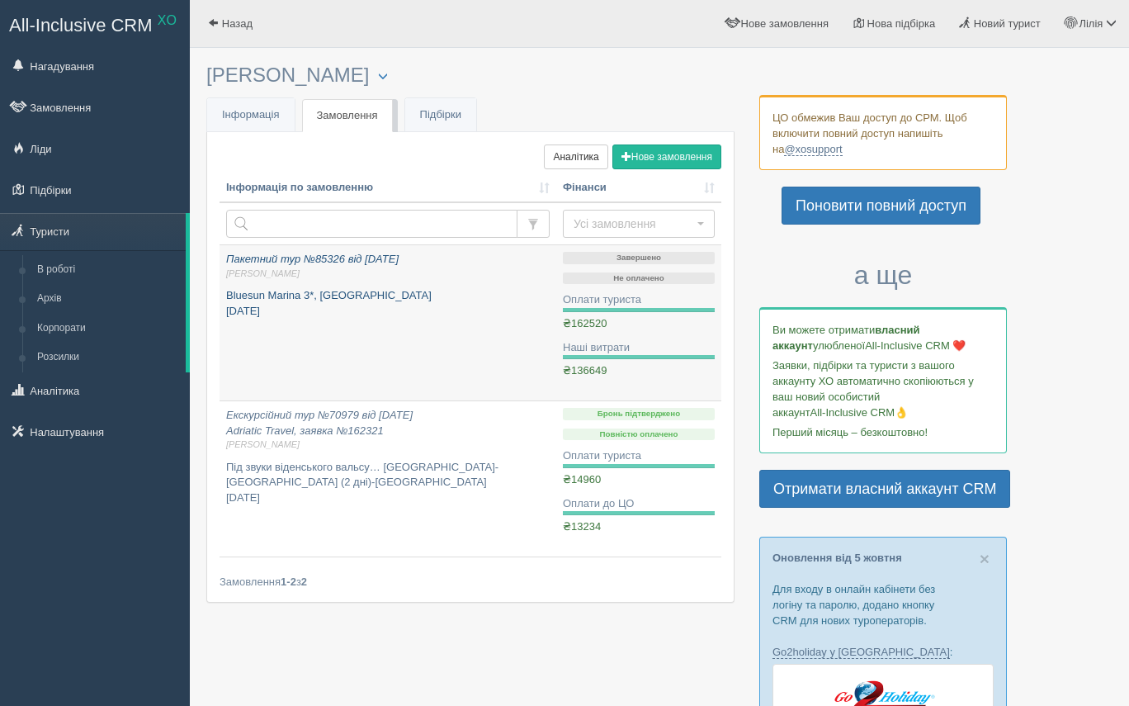
click at [366, 301] on p "Bluesun Marina 3*, [GEOGRAPHIC_DATA] [DATE]" at bounding box center [387, 303] width 323 height 31
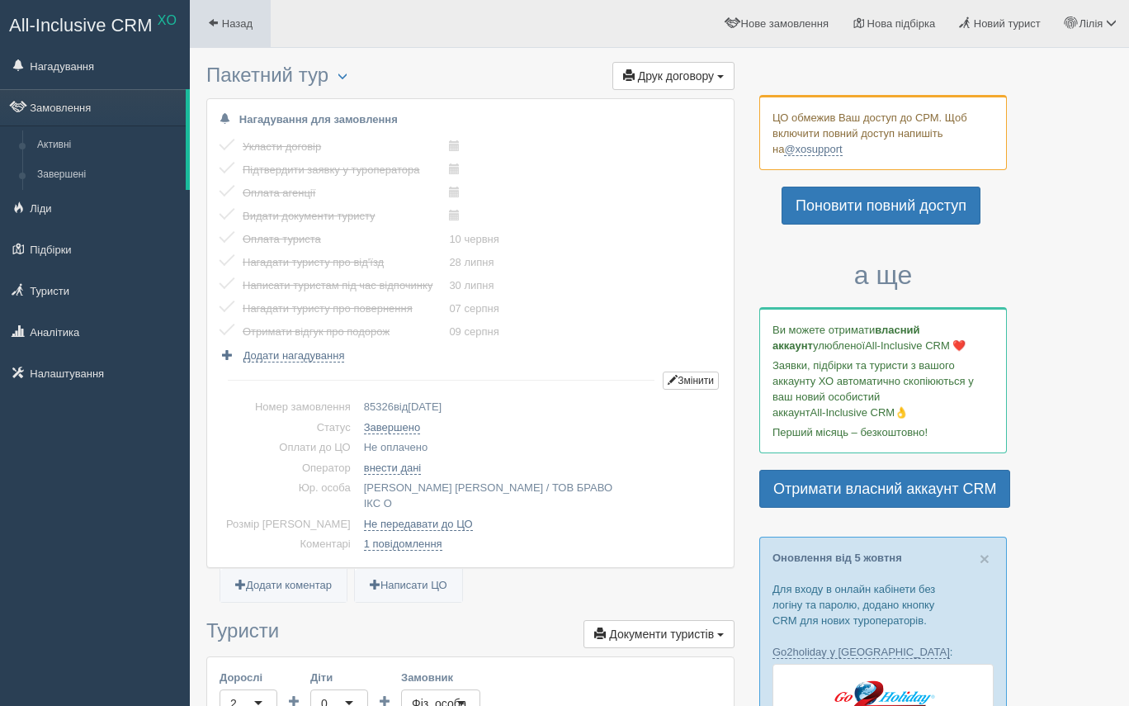
click at [216, 12] on link "Назад" at bounding box center [230, 23] width 81 height 47
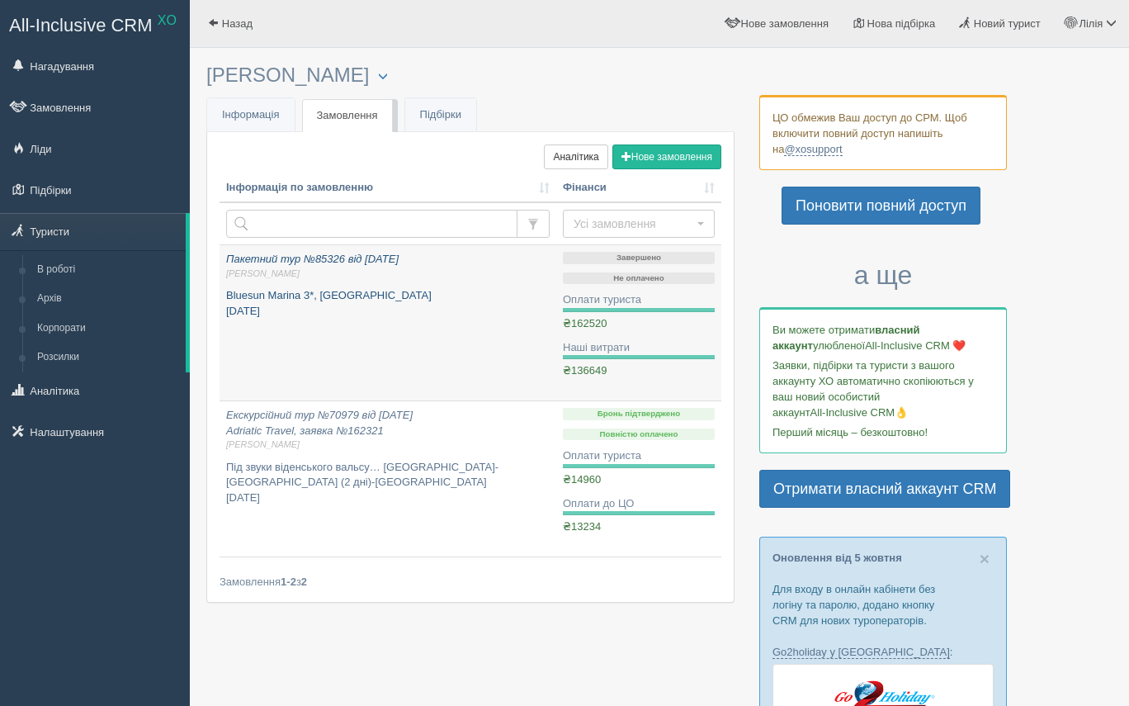
click at [333, 290] on p "Bluesun Marina 3*, [GEOGRAPHIC_DATA] [DATE]" at bounding box center [387, 303] width 323 height 31
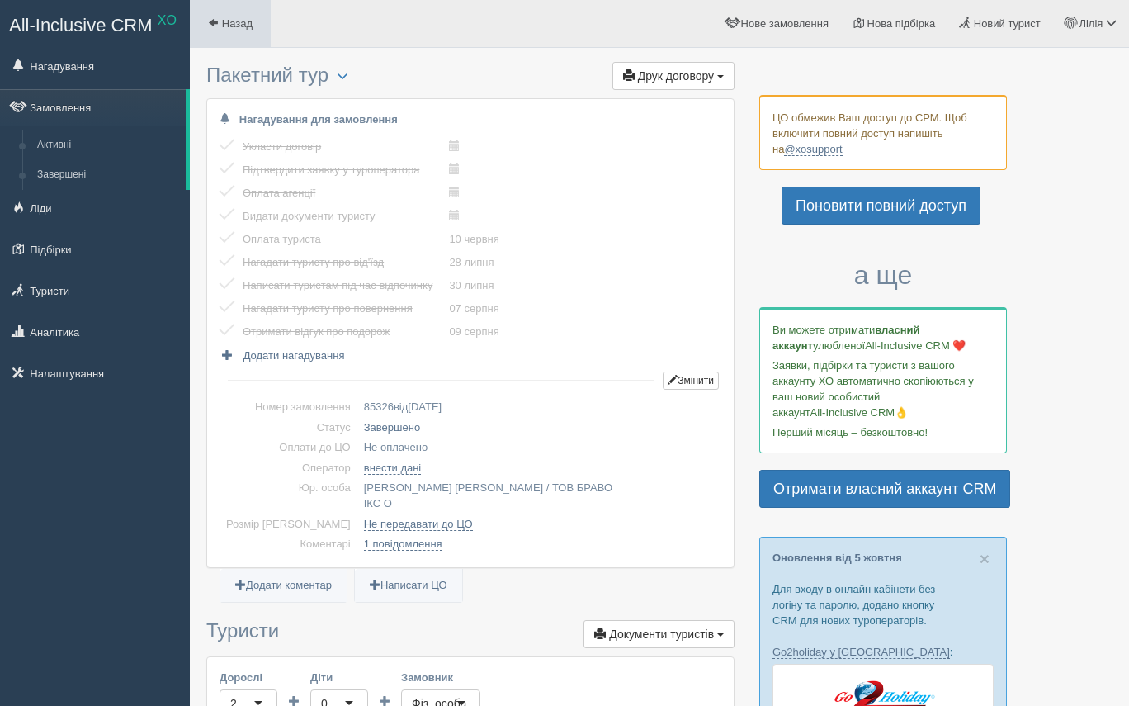
click at [232, 25] on span "Назад" at bounding box center [237, 23] width 31 height 12
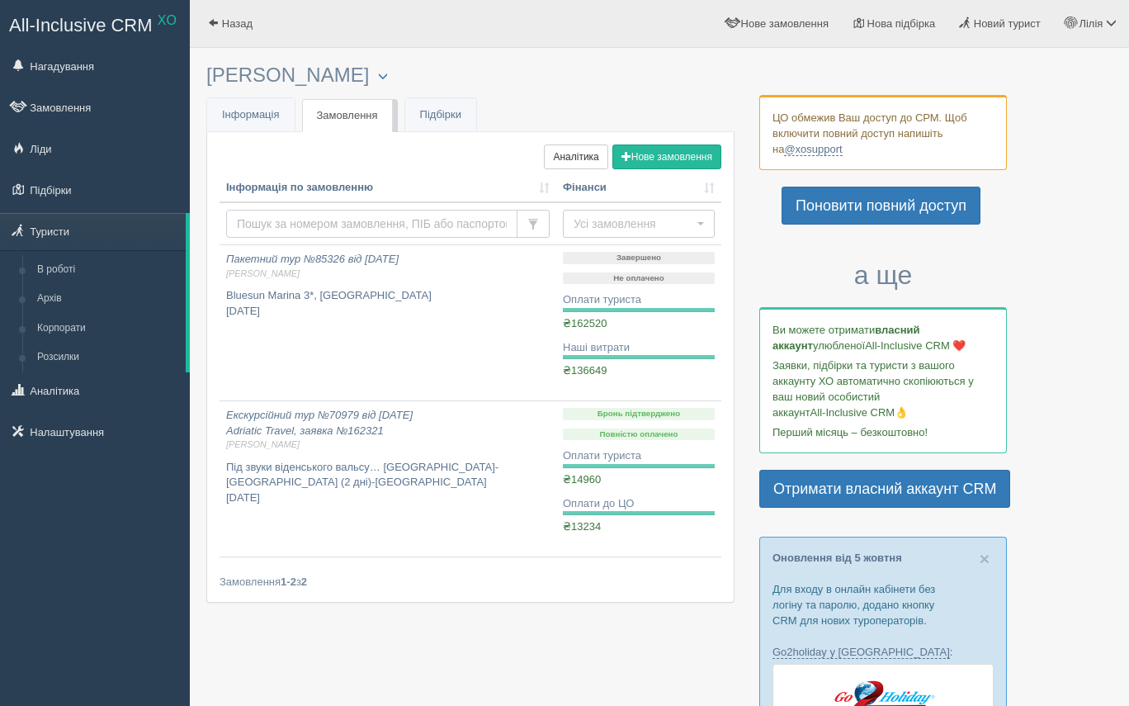
click at [314, 229] on input "text" at bounding box center [371, 224] width 291 height 28
type input "[PERSON_NAME]"
click at [315, 218] on input "яковин" at bounding box center [371, 224] width 291 height 28
drag, startPoint x: 311, startPoint y: 227, endPoint x: 230, endPoint y: 216, distance: 81.6
click at [230, 217] on input "яковин" at bounding box center [371, 224] width 291 height 28
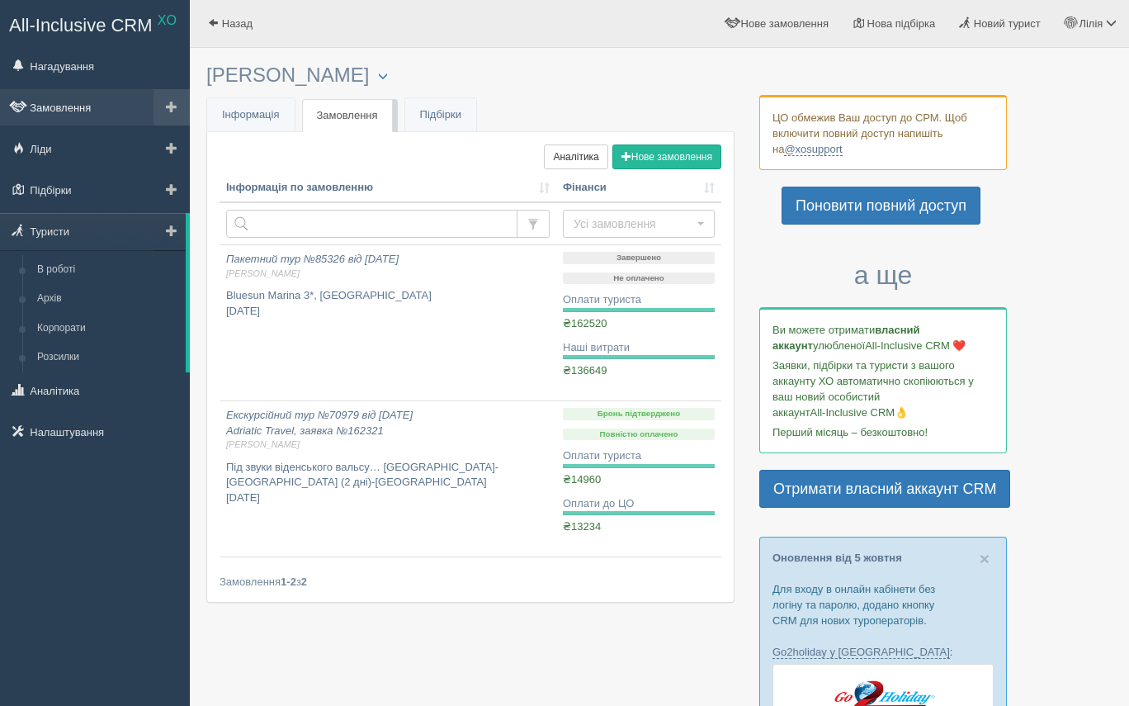
click at [100, 118] on link "Замовлення" at bounding box center [95, 107] width 190 height 36
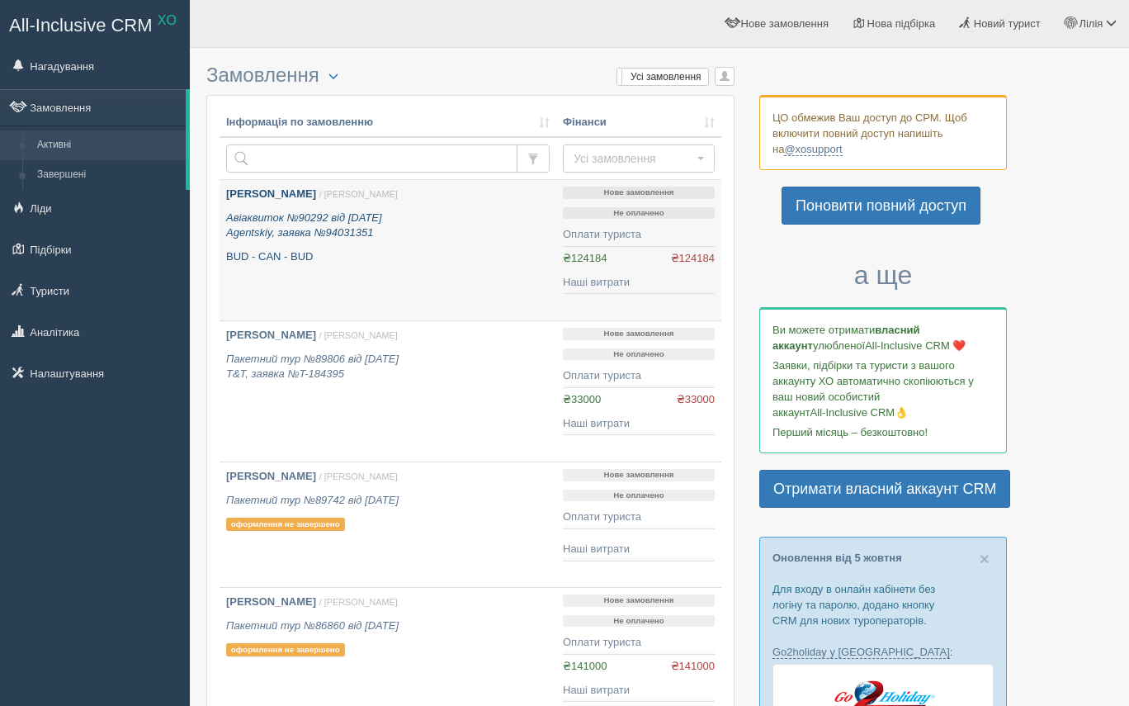
click at [320, 193] on span "/ [PERSON_NAME]" at bounding box center [358, 194] width 78 height 10
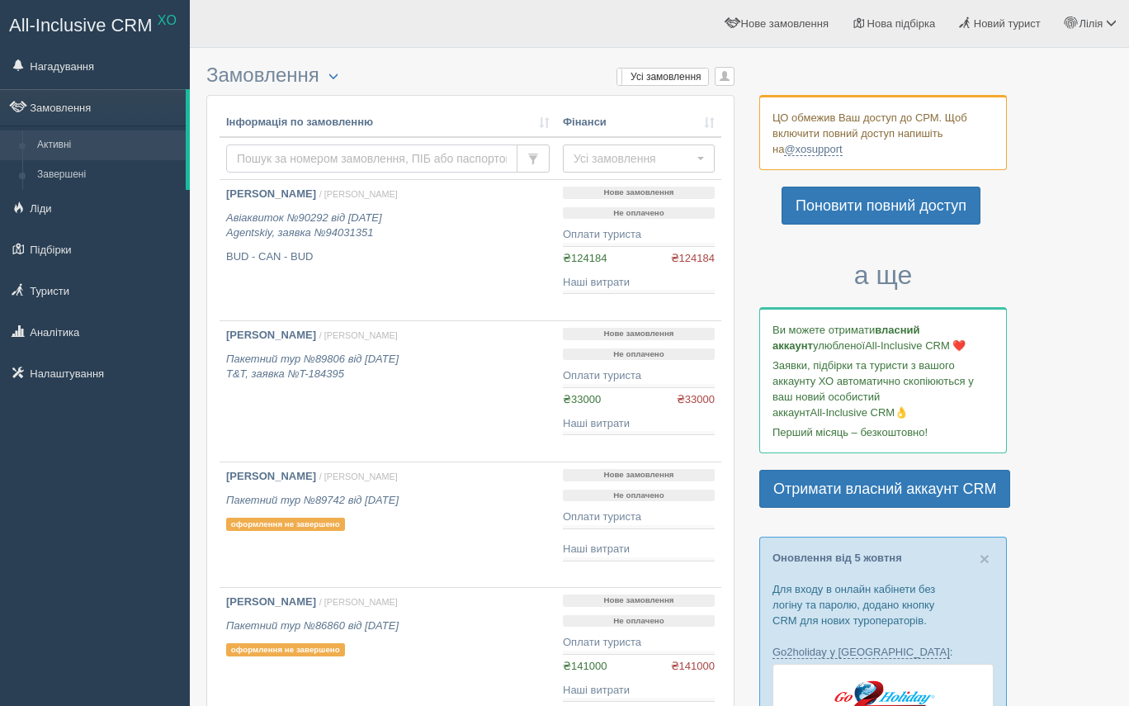
click at [302, 149] on input "text" at bounding box center [371, 158] width 291 height 28
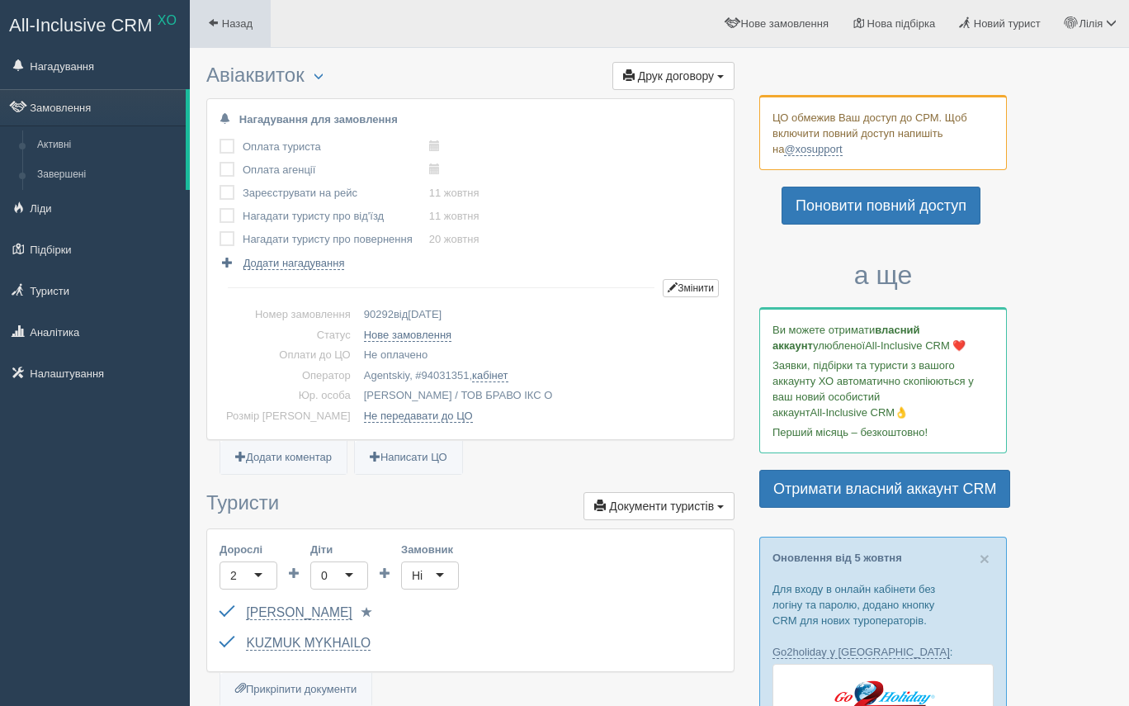
click at [232, 21] on span "Назад" at bounding box center [237, 23] width 31 height 12
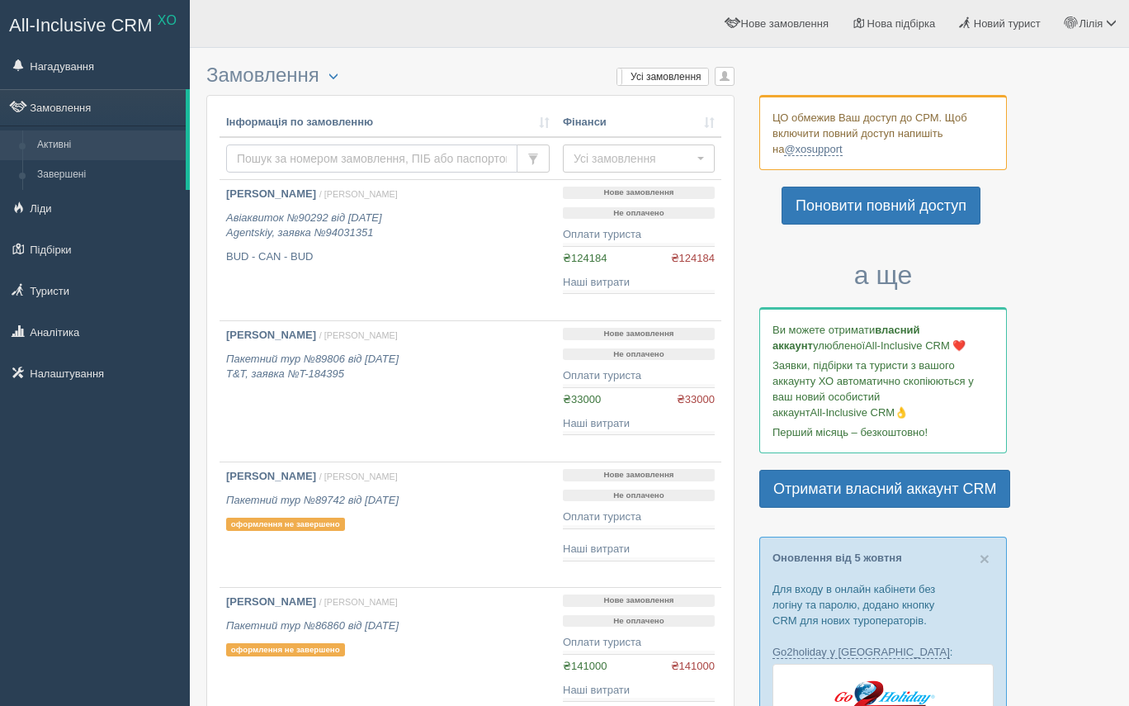
click at [282, 147] on input "text" at bounding box center [371, 158] width 291 height 28
type input "яковин"
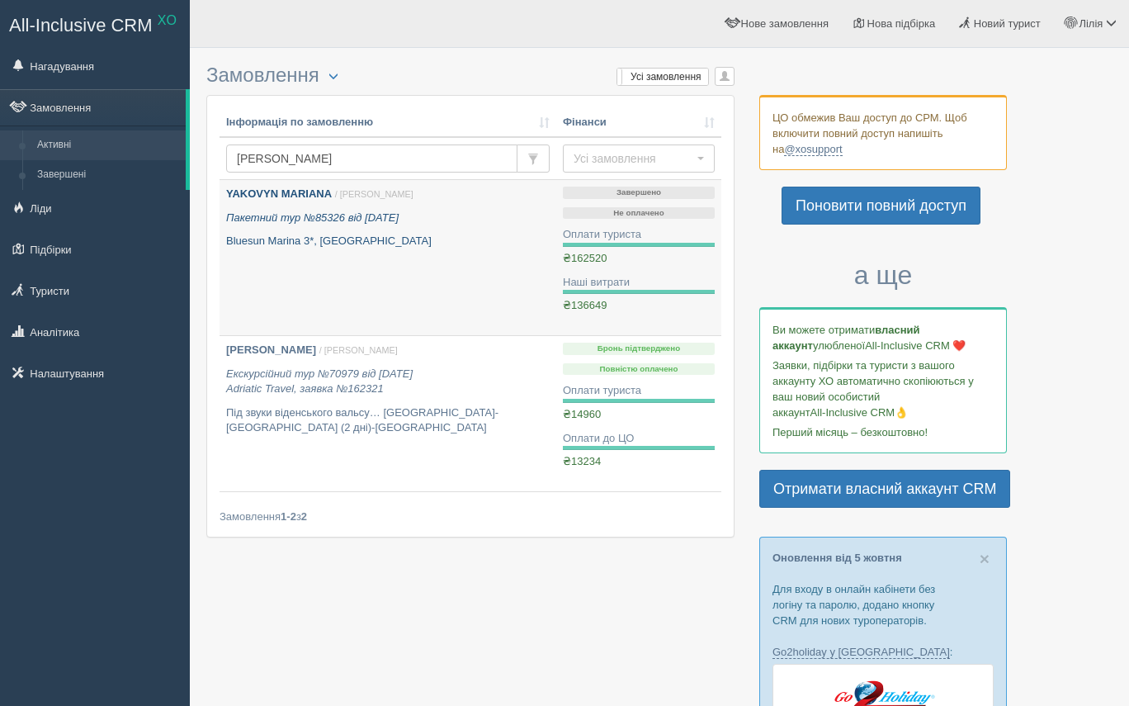
click at [338, 224] on icon "Пакетний тур №85326 від 09.06.2025" at bounding box center [312, 217] width 172 height 12
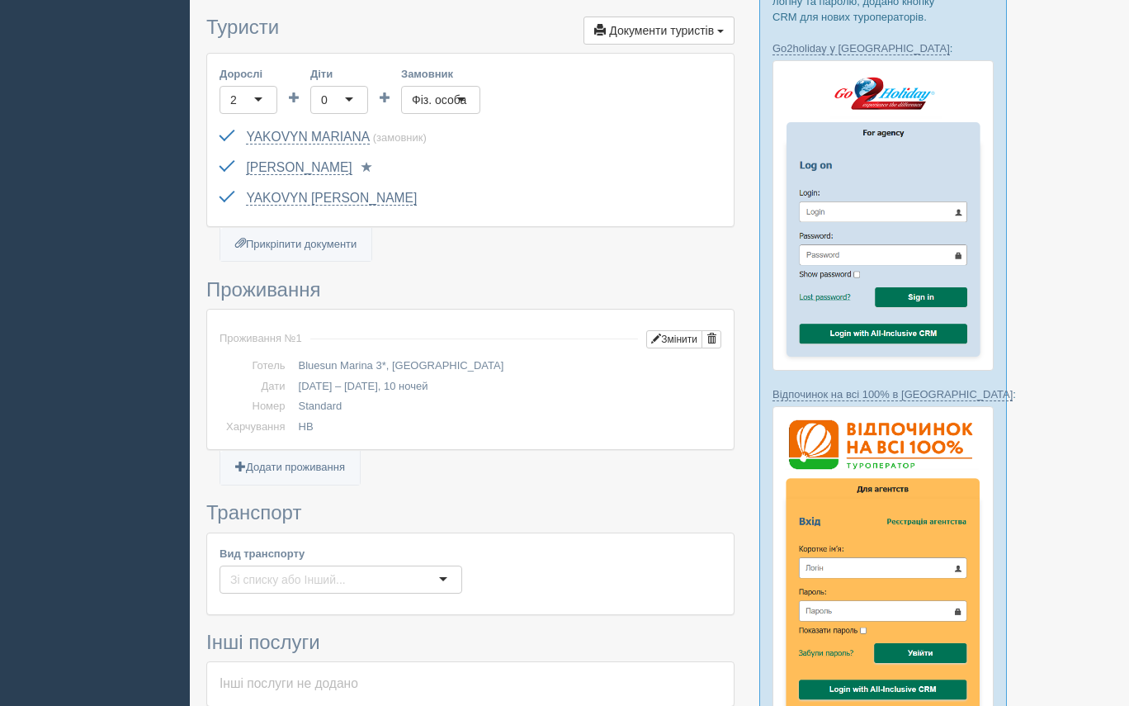
scroll to position [602, 0]
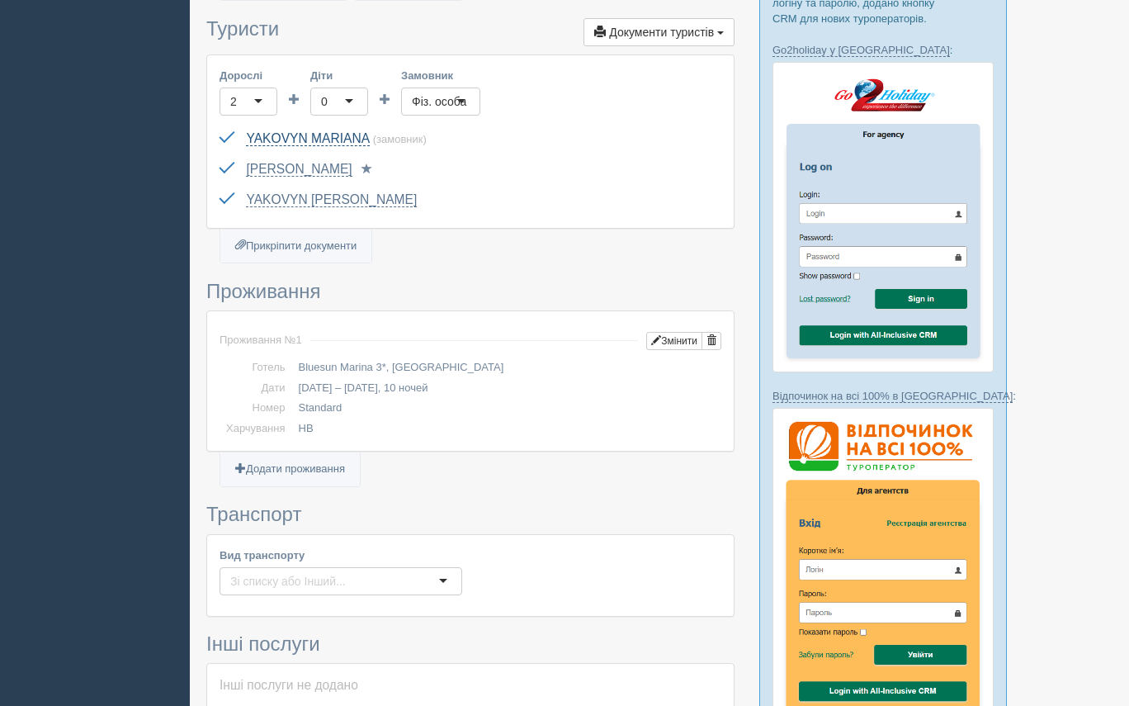
click at [343, 131] on link "YAKOVYN MARIANA" at bounding box center [308, 138] width 124 height 15
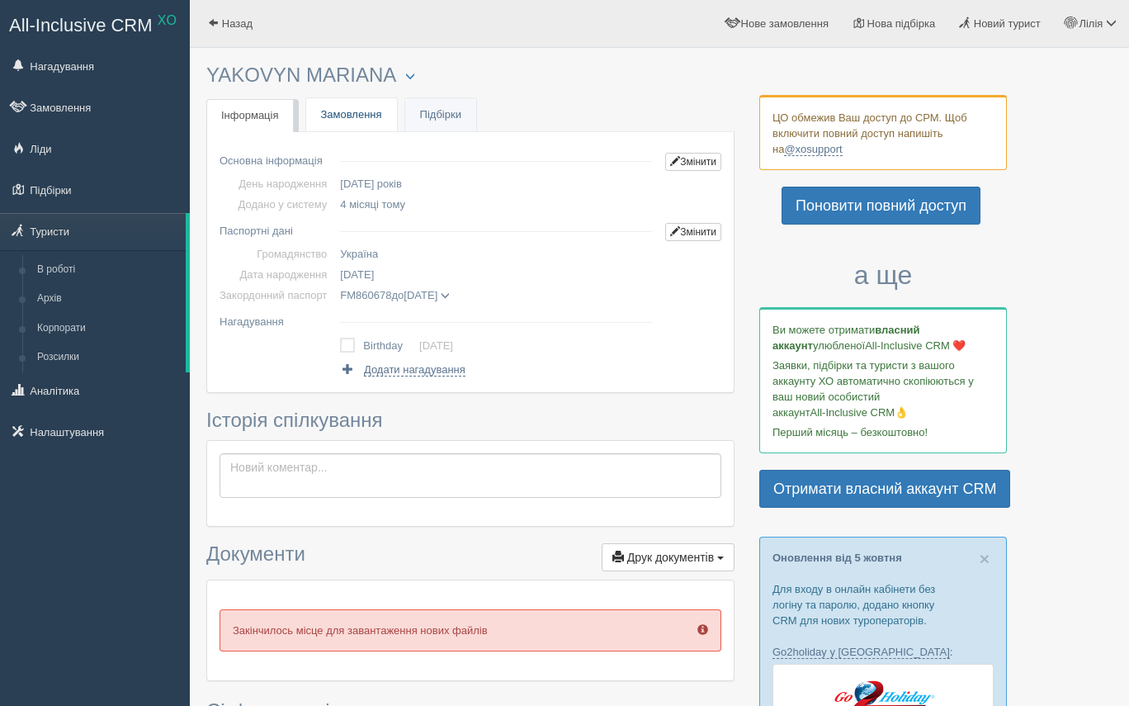
click at [385, 112] on link "Замовлення" at bounding box center [351, 115] width 91 height 34
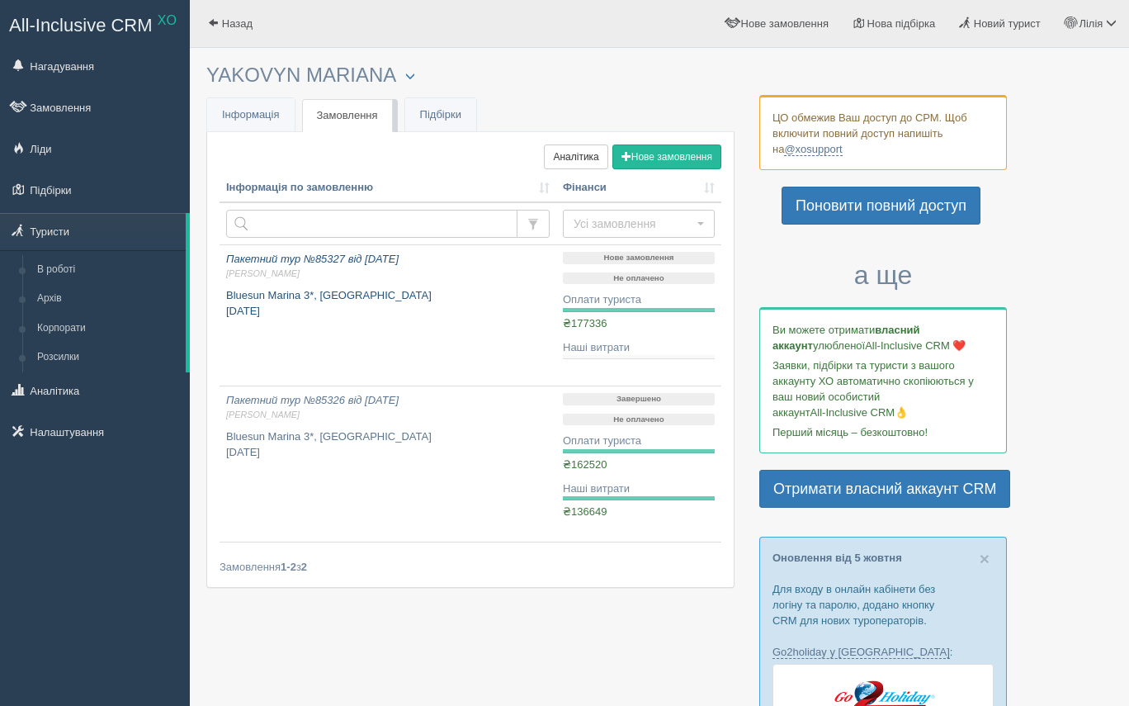
click at [524, 315] on p "Bluesun Marina 3*, [GEOGRAPHIC_DATA] [DATE]" at bounding box center [387, 303] width 323 height 31
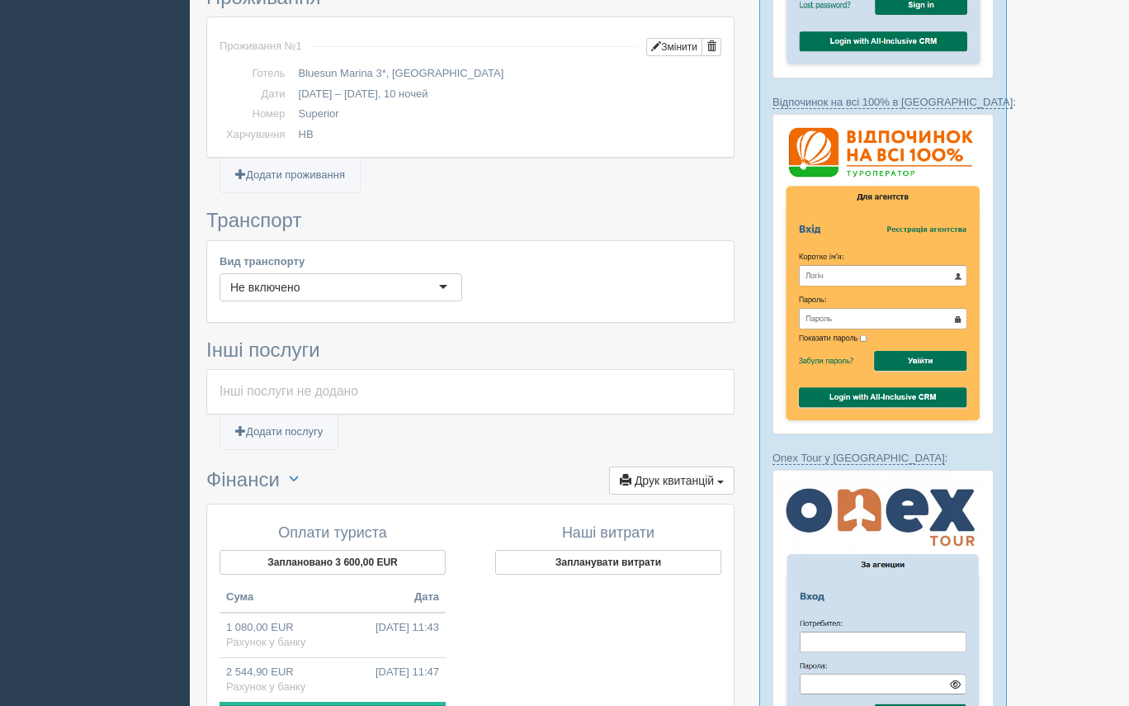
scroll to position [1211, 0]
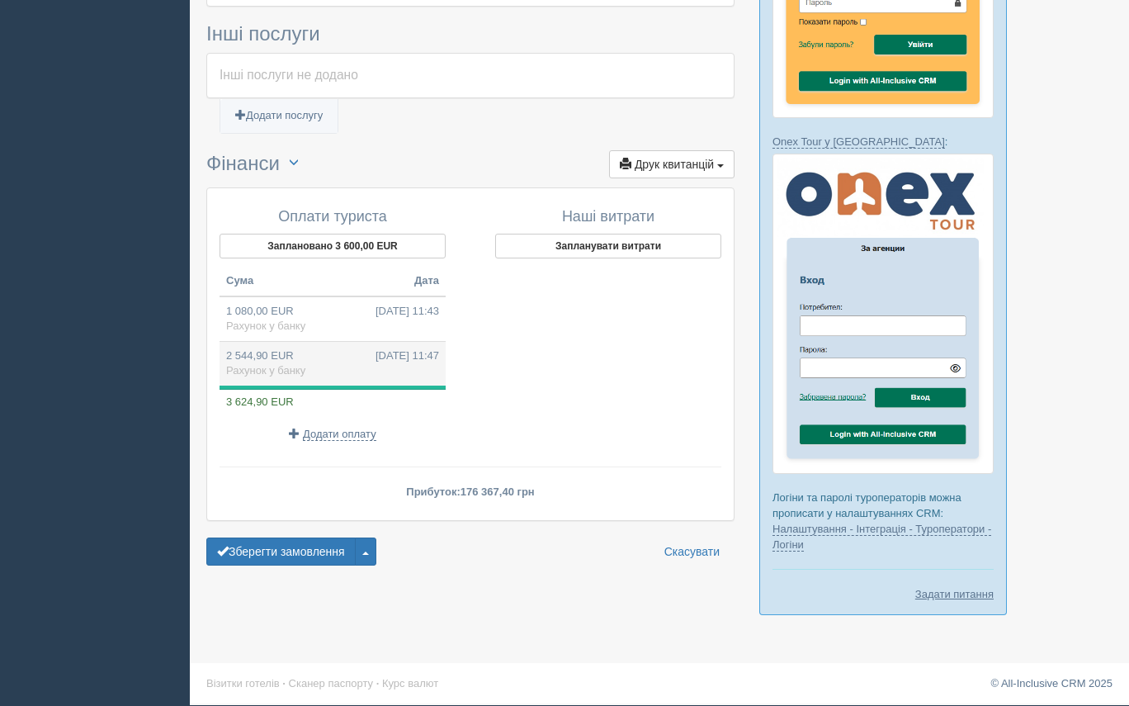
click at [375, 348] on span "09.07.2025 11:47" at bounding box center [407, 356] width 64 height 16
type input "124700.00"
type input "49.00"
select select "1166"
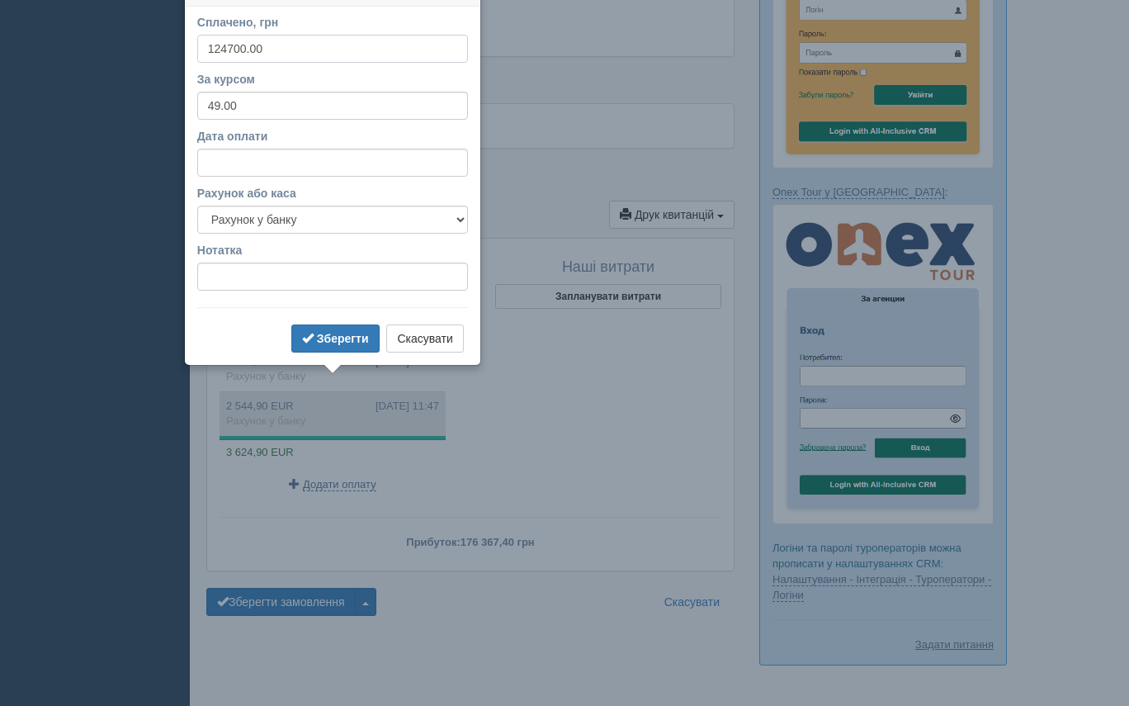
scroll to position [1140, 0]
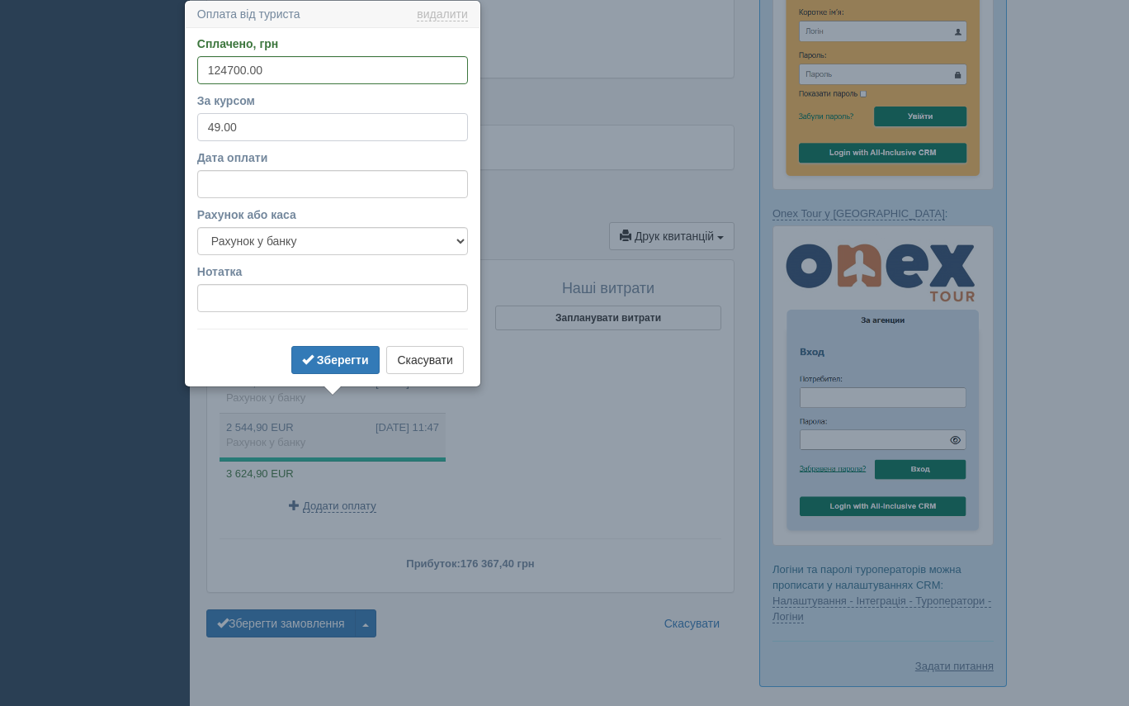
click at [216, 126] on input "49.00" at bounding box center [332, 127] width 271 height 28
type input "48.00"
click at [348, 361] on b "Зберегти" at bounding box center [343, 359] width 52 height 13
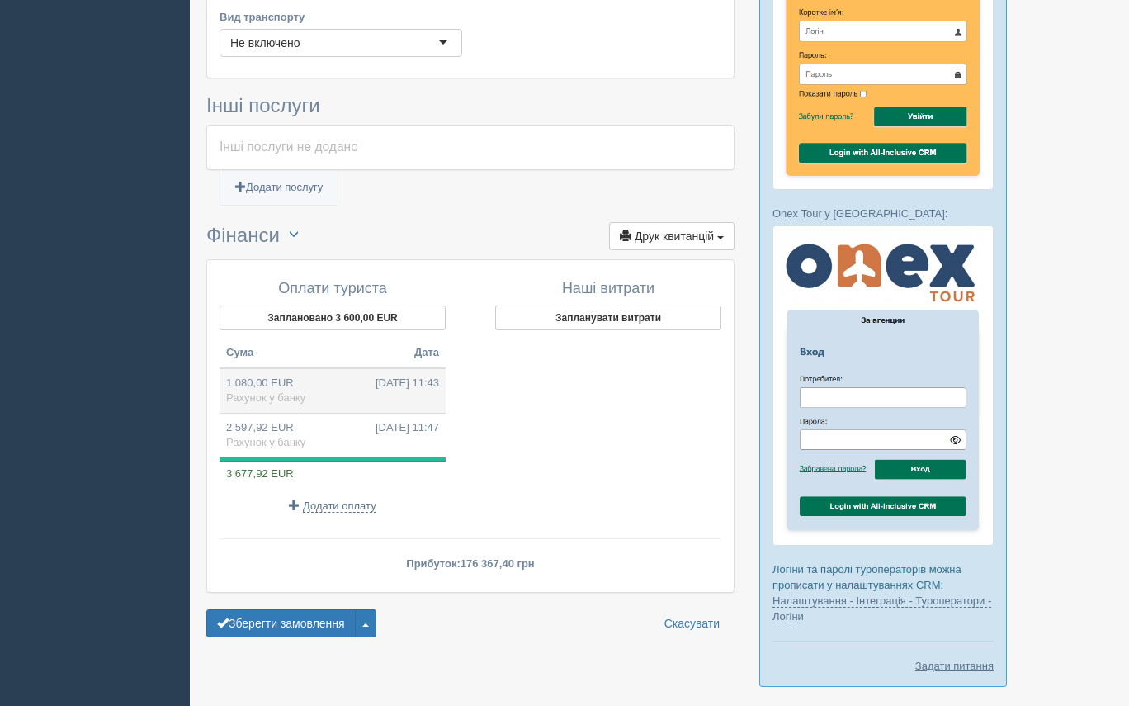
click at [375, 375] on span "09.07.2025 11:43" at bounding box center [407, 383] width 64 height 16
type input "51667.40"
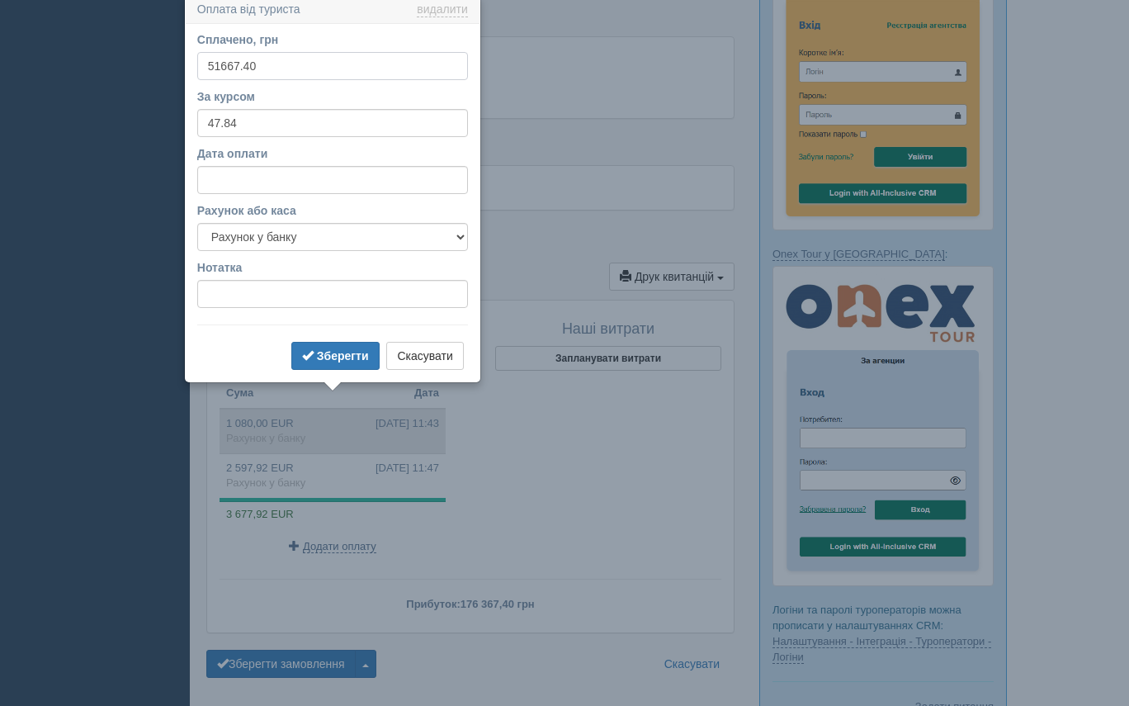
scroll to position [1094, 0]
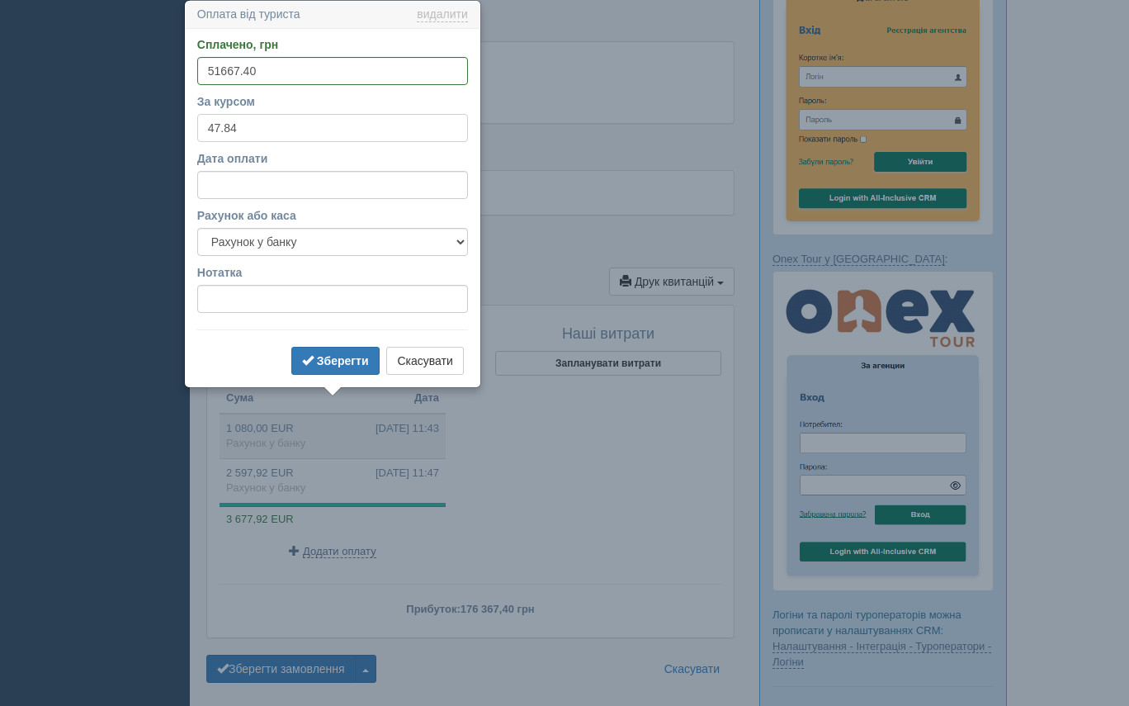
drag, startPoint x: 237, startPoint y: 131, endPoint x: 223, endPoint y: 128, distance: 14.4
click at [223, 128] on input "47.84" at bounding box center [332, 128] width 271 height 28
type input "47.00"
click at [352, 359] on b "Зберегти" at bounding box center [343, 360] width 52 height 13
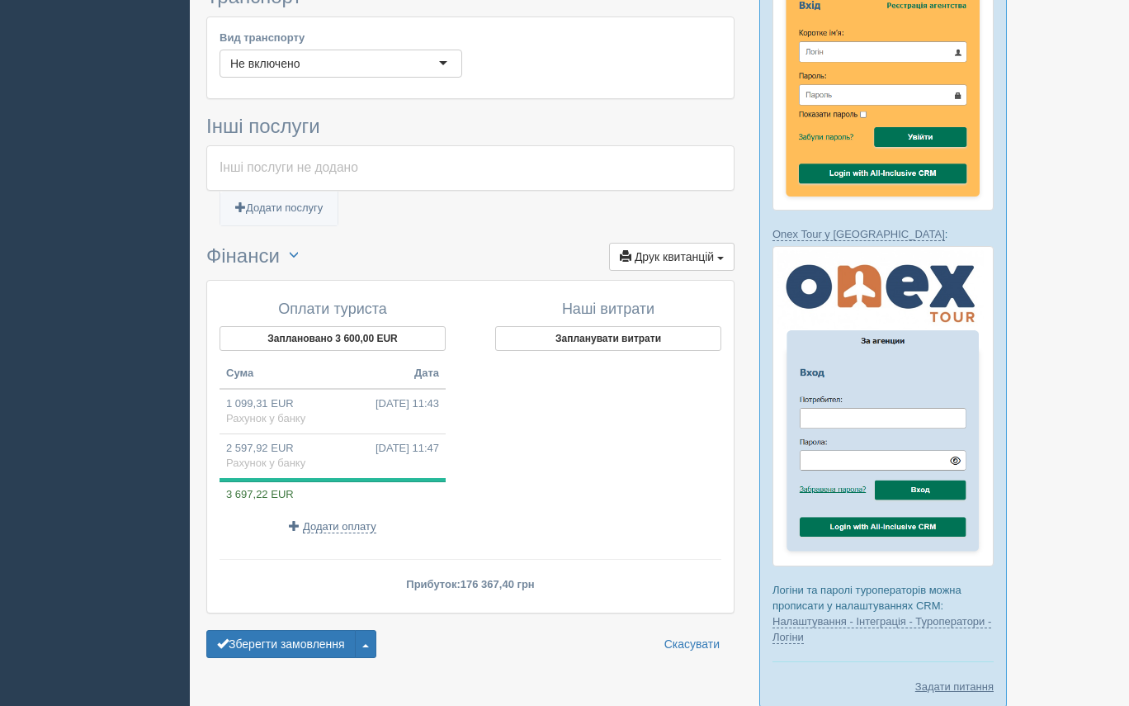
scroll to position [1211, 0]
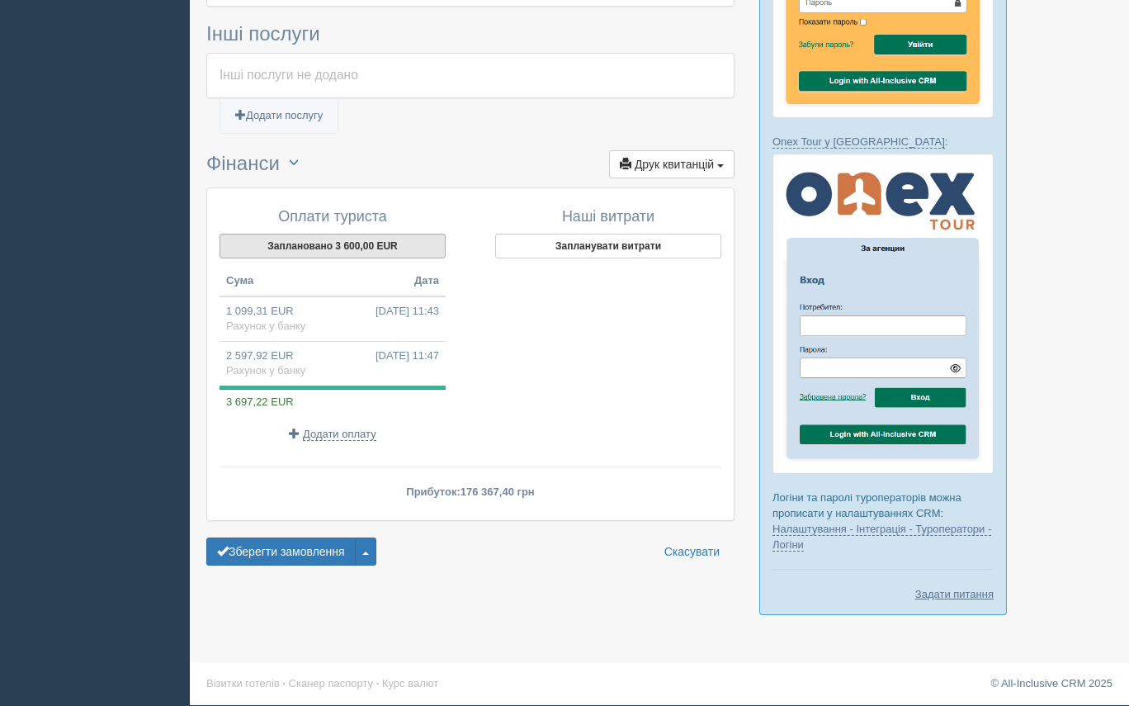
click at [394, 234] on button "Заплановано 3 600,00 EUR" at bounding box center [332, 246] width 226 height 25
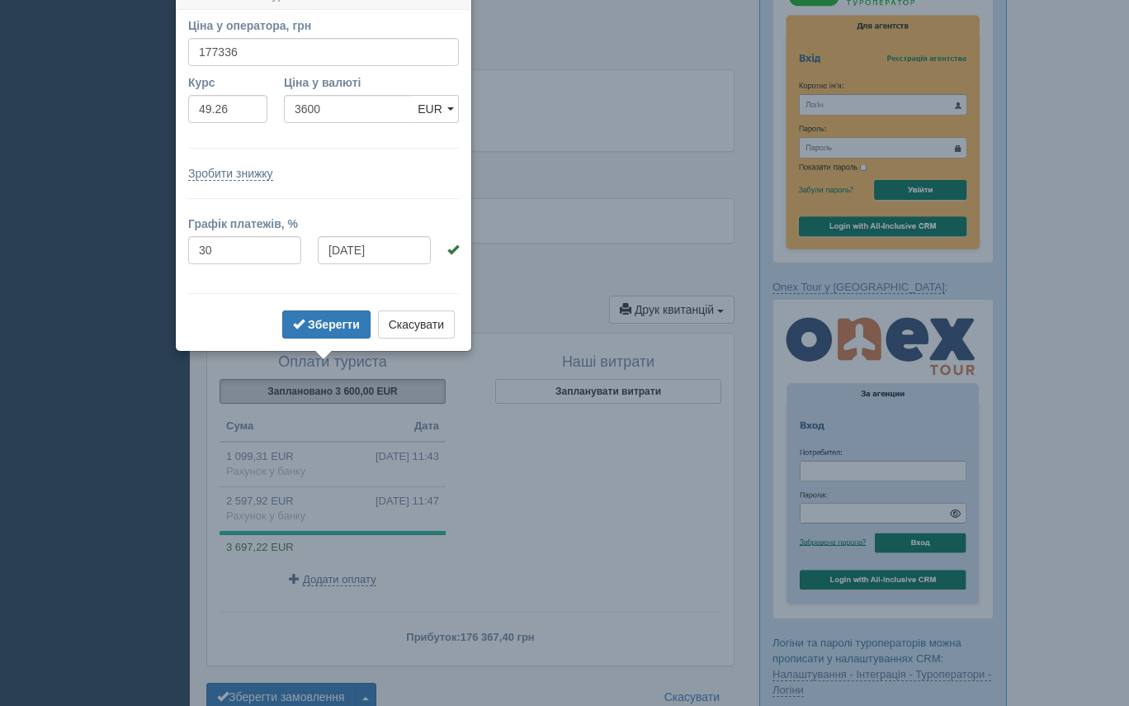
scroll to position [1047, 0]
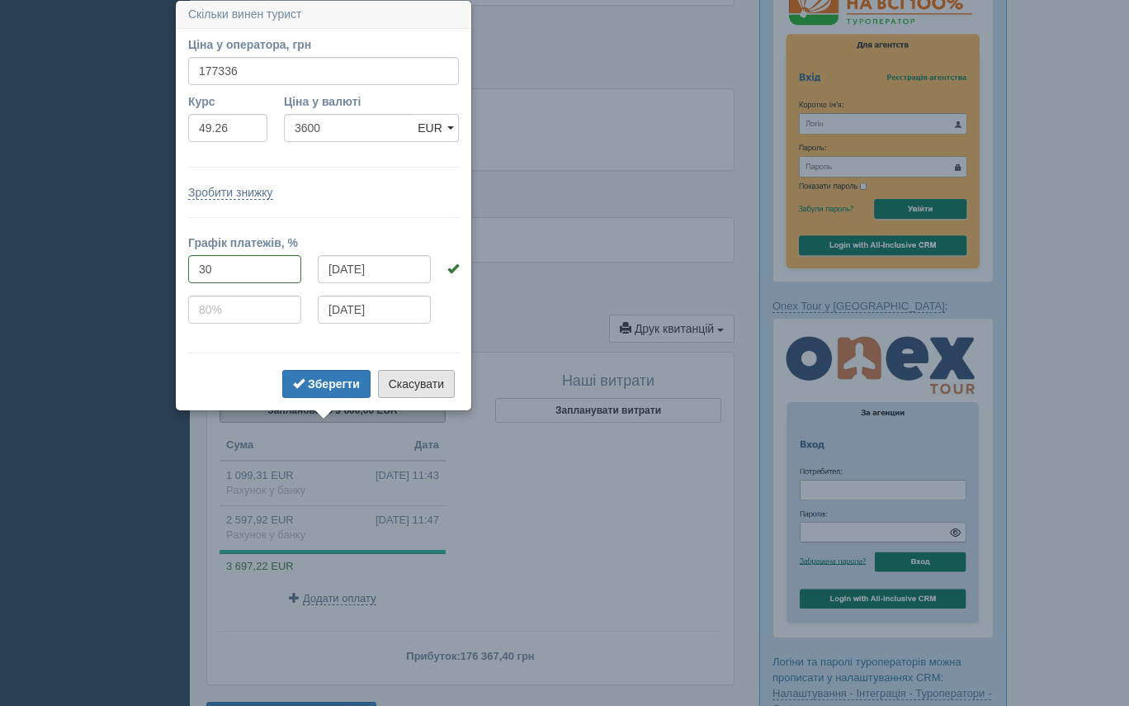
click at [439, 388] on button "Скасувати" at bounding box center [416, 384] width 77 height 28
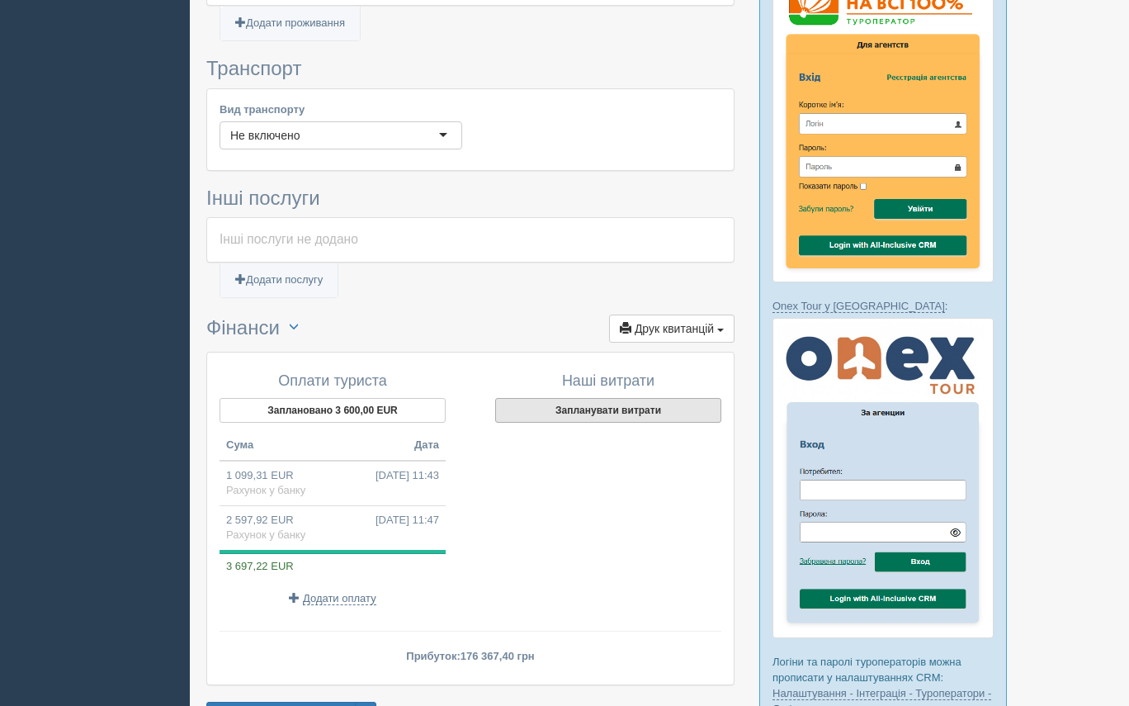
click at [657, 398] on button "Запланувати витрати" at bounding box center [608, 410] width 226 height 25
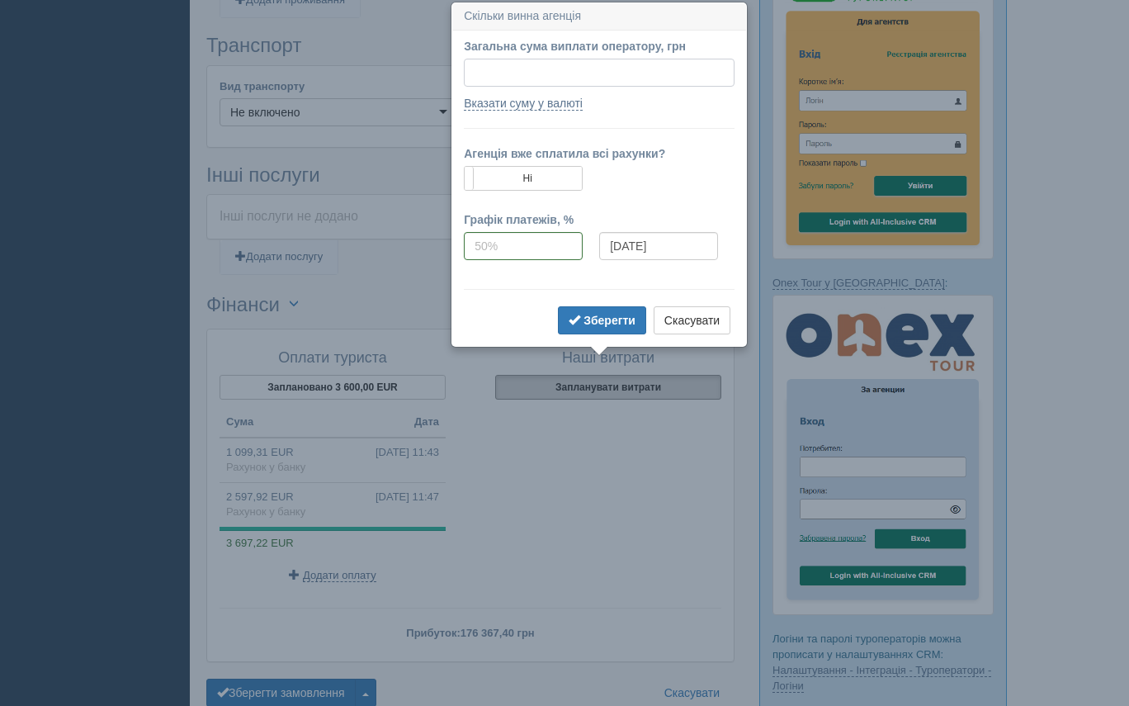
scroll to position [1072, 0]
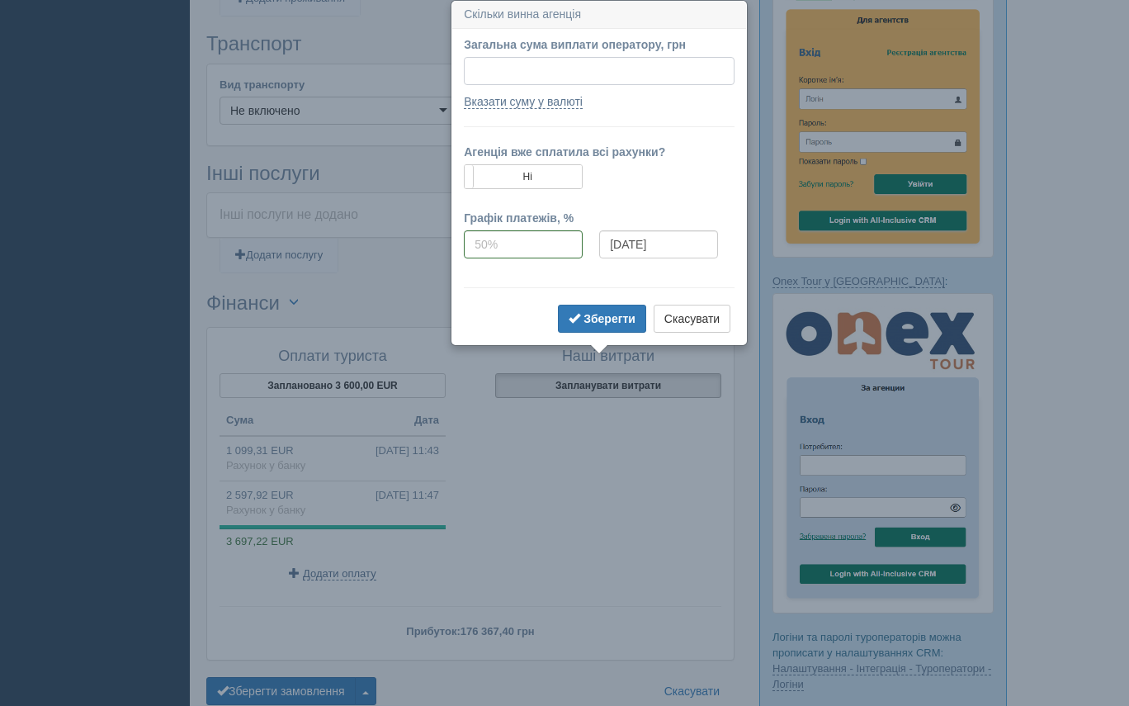
click at [523, 63] on input "Загальна сума виплати оператору, грн" at bounding box center [599, 71] width 271 height 28
type input "153958"
click at [590, 314] on b "Зберегти" at bounding box center [609, 318] width 52 height 13
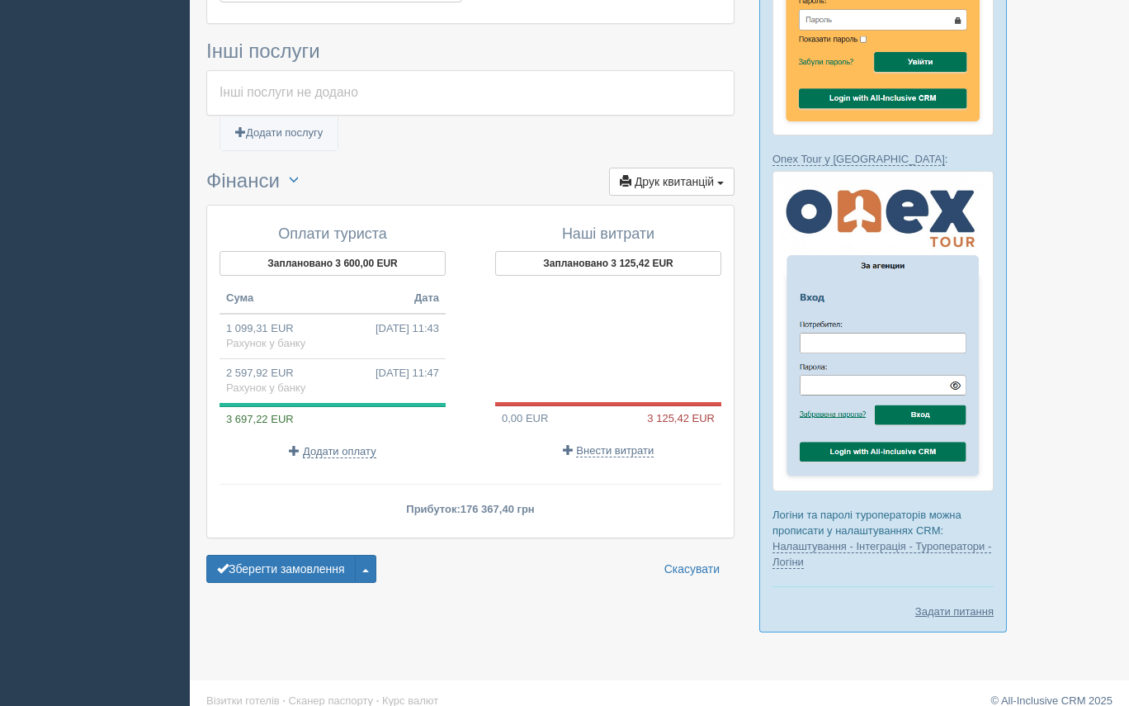
scroll to position [1211, 0]
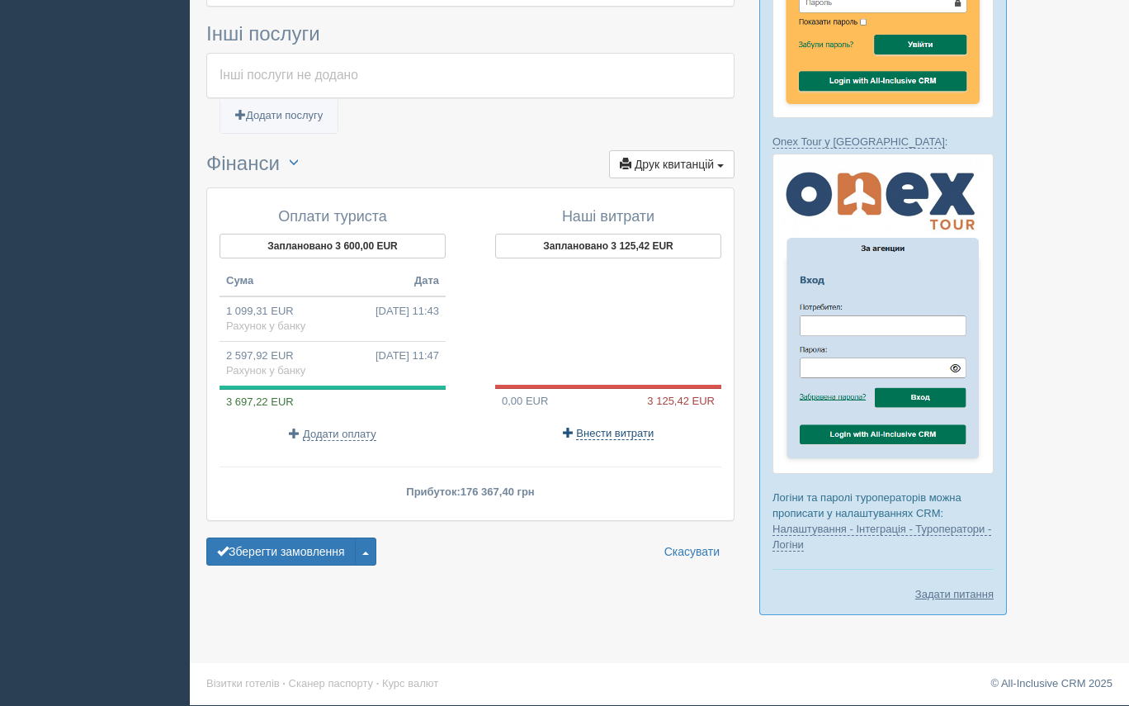
click at [608, 427] on span "Внести витрати" at bounding box center [615, 433] width 78 height 13
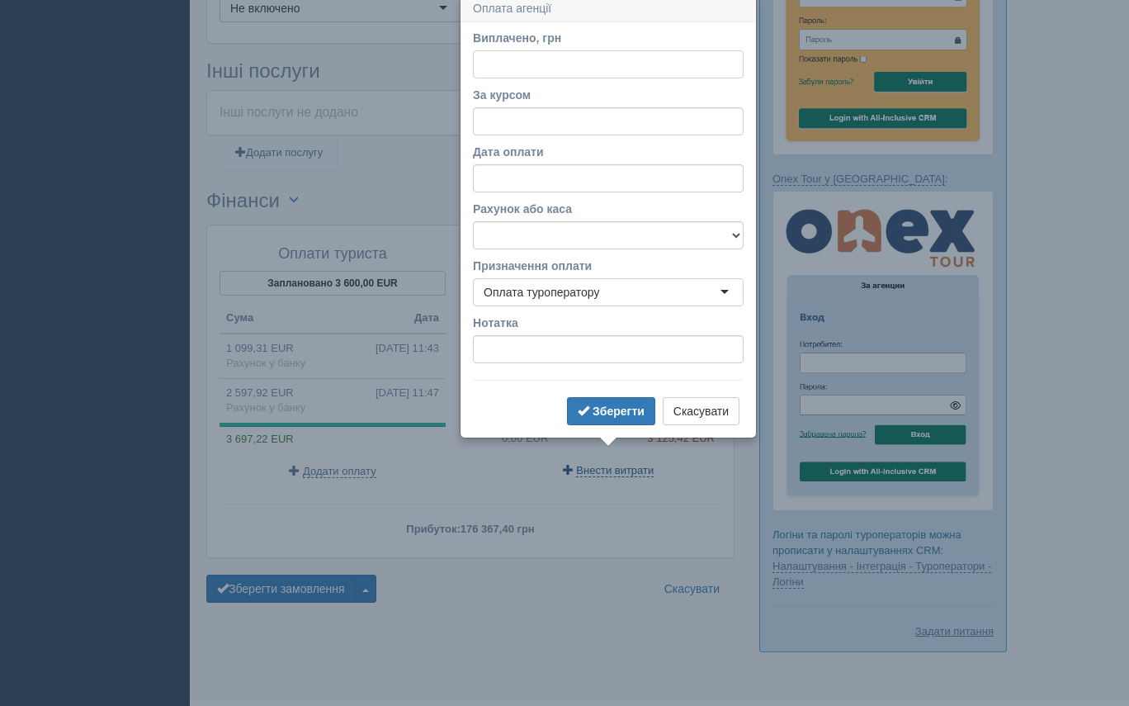
scroll to position [1168, 0]
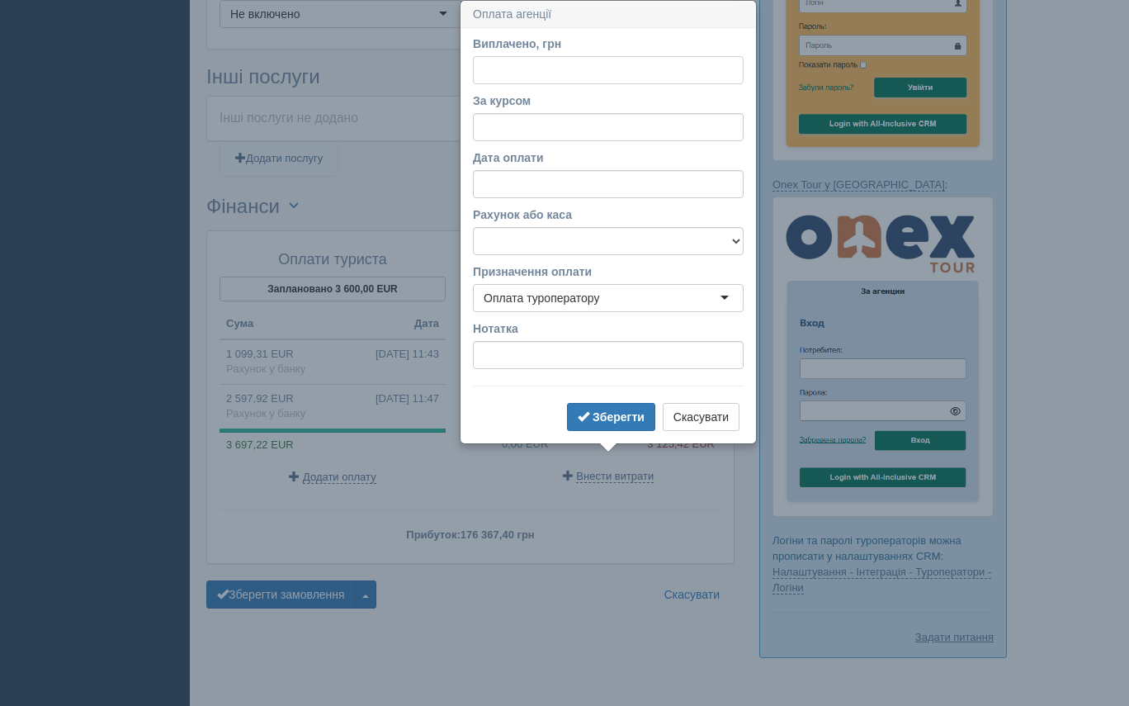
click at [514, 61] on input "Виплачено, грн" at bounding box center [608, 70] width 271 height 28
type input "153958"
click at [555, 122] on input "За курсом" at bounding box center [608, 127] width 271 height 28
type input "48"
select select "18"
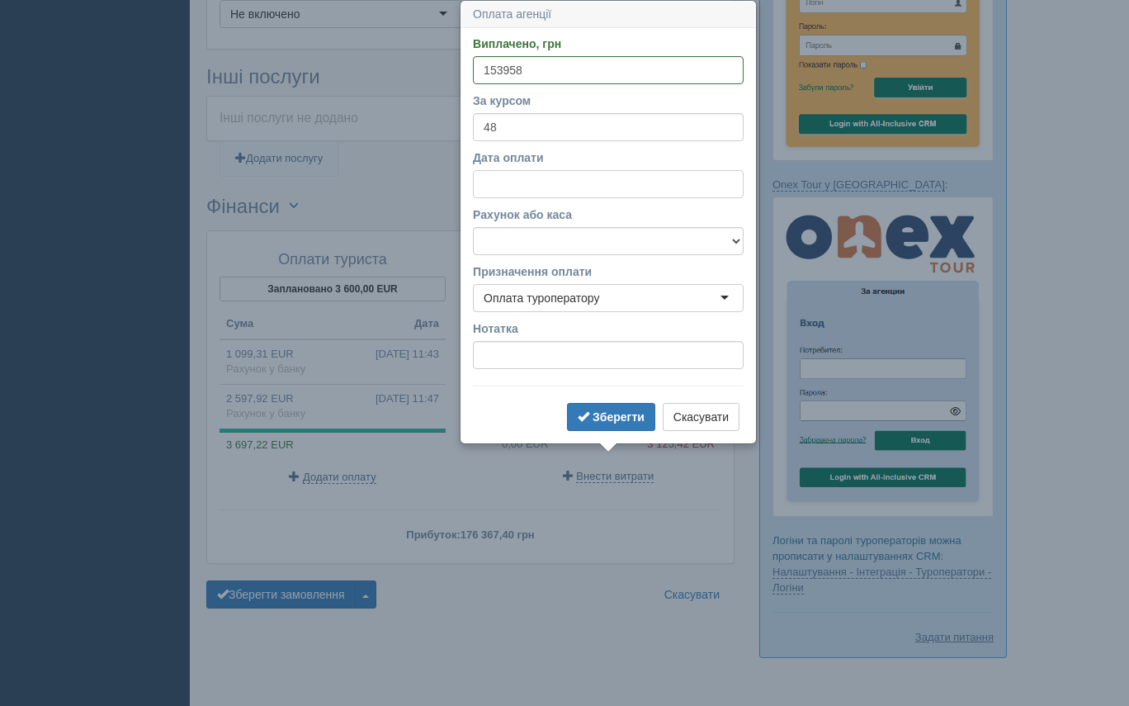
select select "30"
click at [522, 184] on input "Дата оплати" at bounding box center [608, 184] width 271 height 28
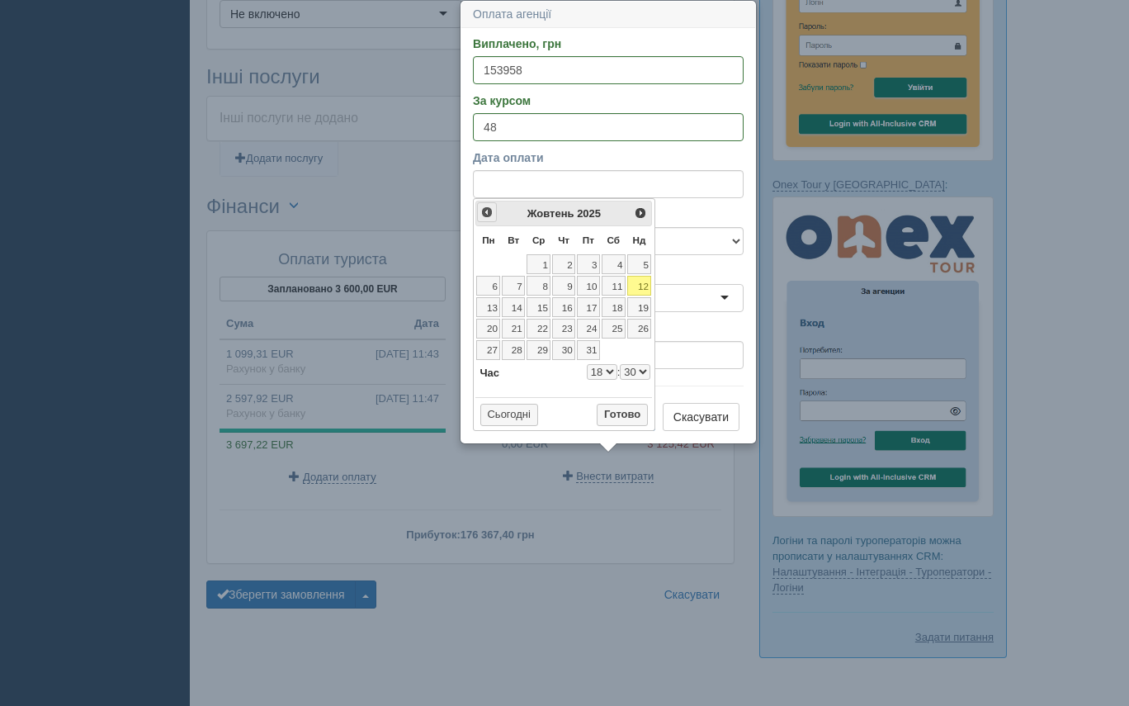
click at [487, 211] on span "<Попер" at bounding box center [486, 211] width 13 height 13
select select "18"
select select "30"
click at [487, 211] on span "<Попер" at bounding box center [486, 211] width 13 height 13
select select "18"
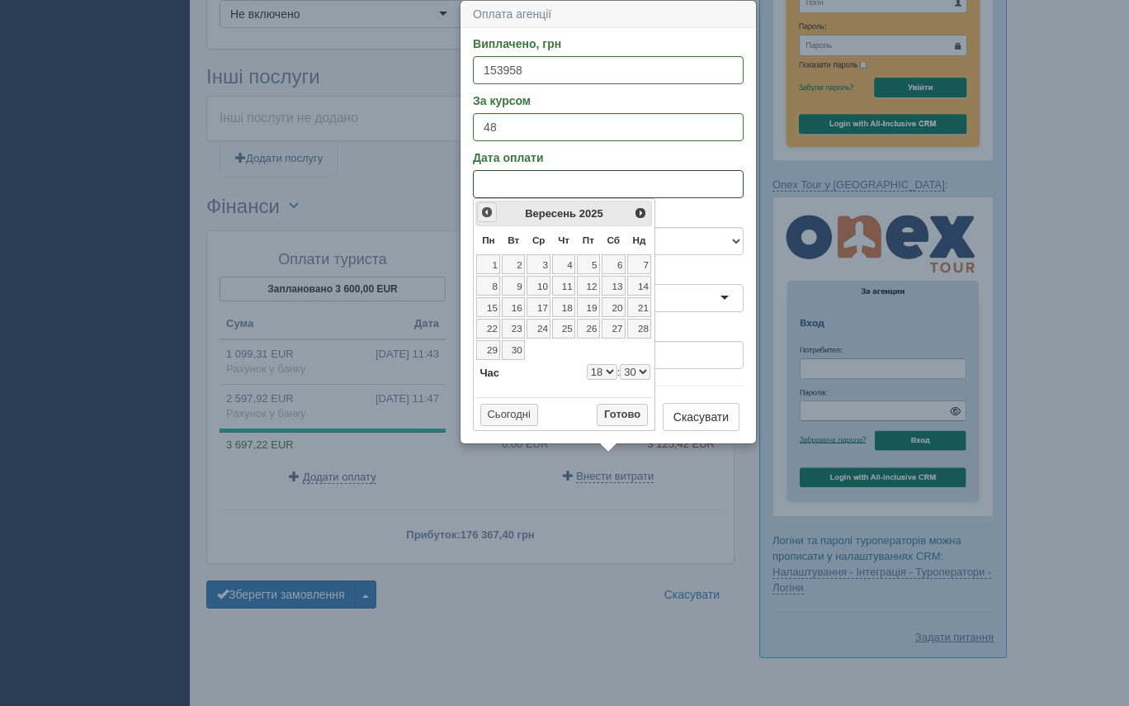
select select "30"
click at [487, 211] on span "<Попер" at bounding box center [486, 211] width 13 height 13
select select "18"
select select "30"
click at [546, 286] on link "9" at bounding box center [538, 286] width 24 height 20
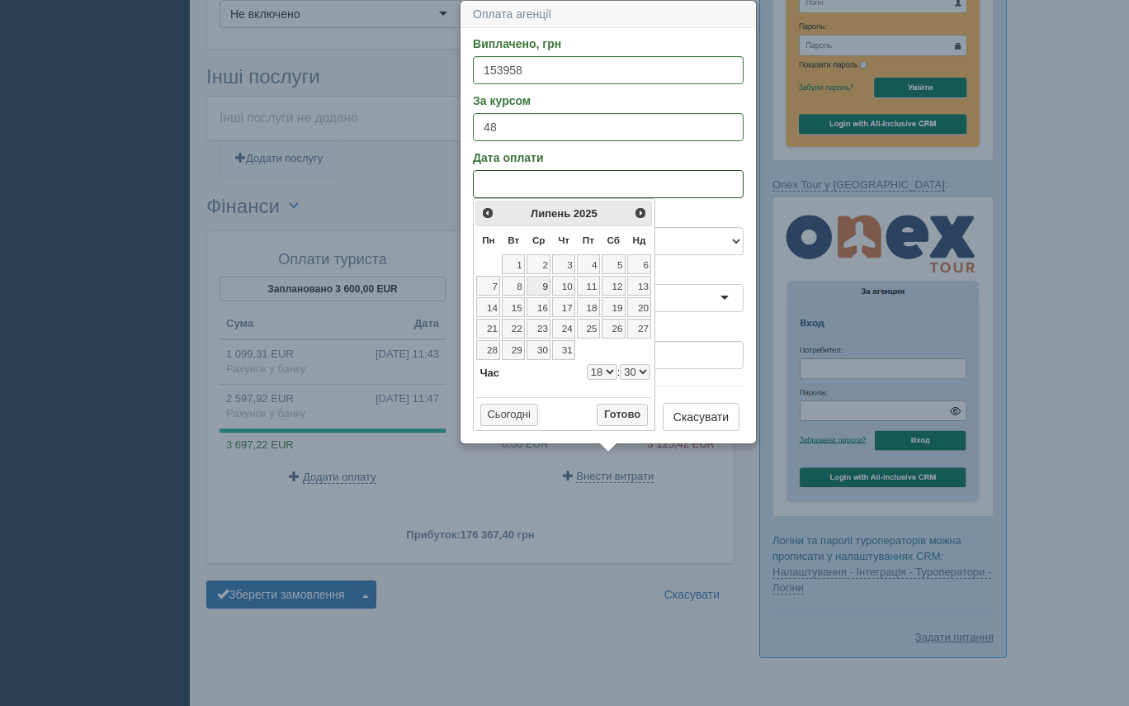
select select "18"
select select "30"
click at [616, 407] on button "Готово" at bounding box center [622, 415] width 51 height 23
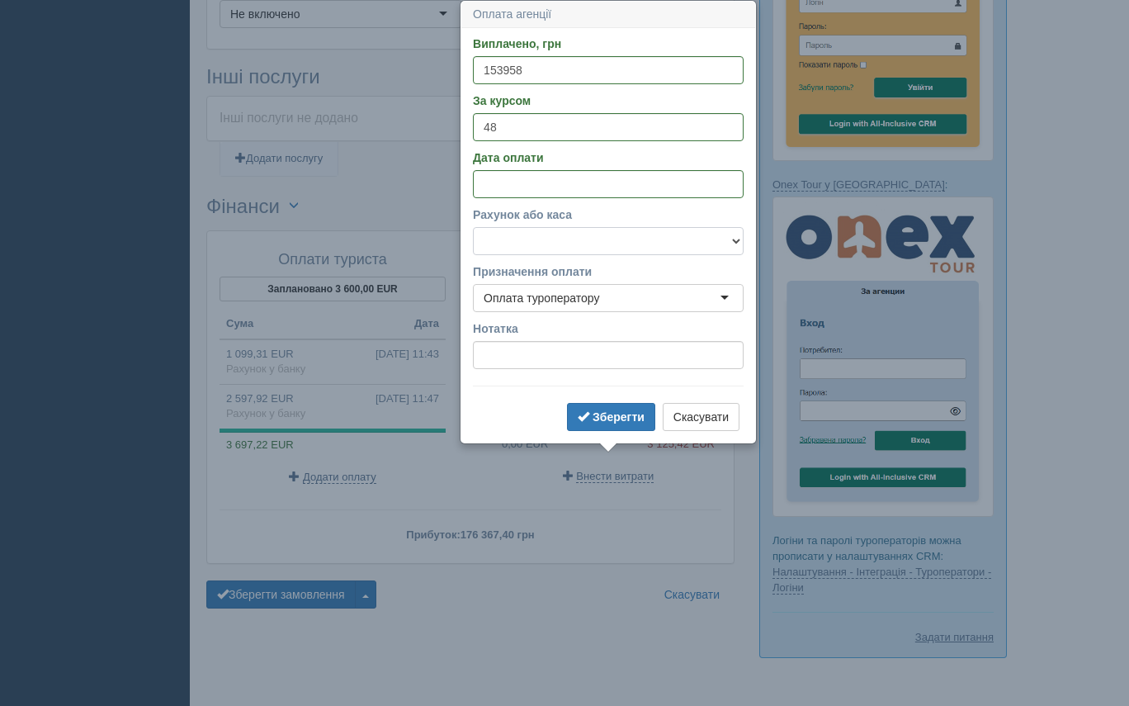
click at [567, 238] on select "Готівка Картка Рахунок у банку" at bounding box center [608, 241] width 271 height 28
select select "1166"
click at [593, 418] on b "Зберегти" at bounding box center [618, 416] width 52 height 13
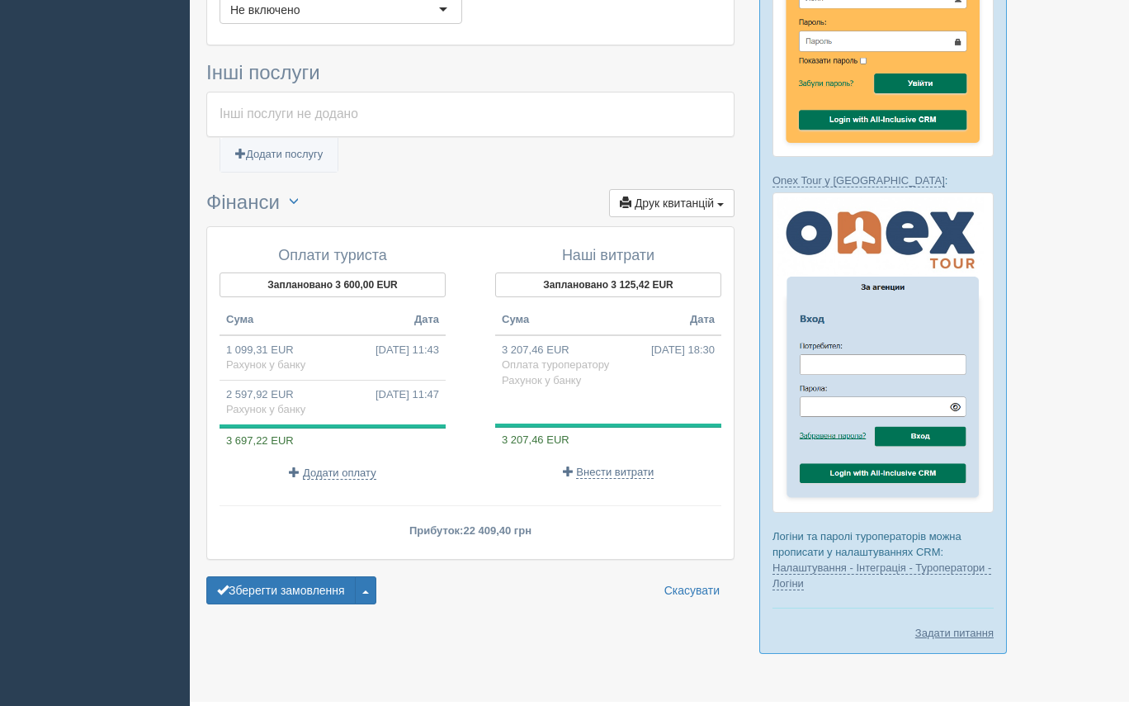
scroll to position [1211, 0]
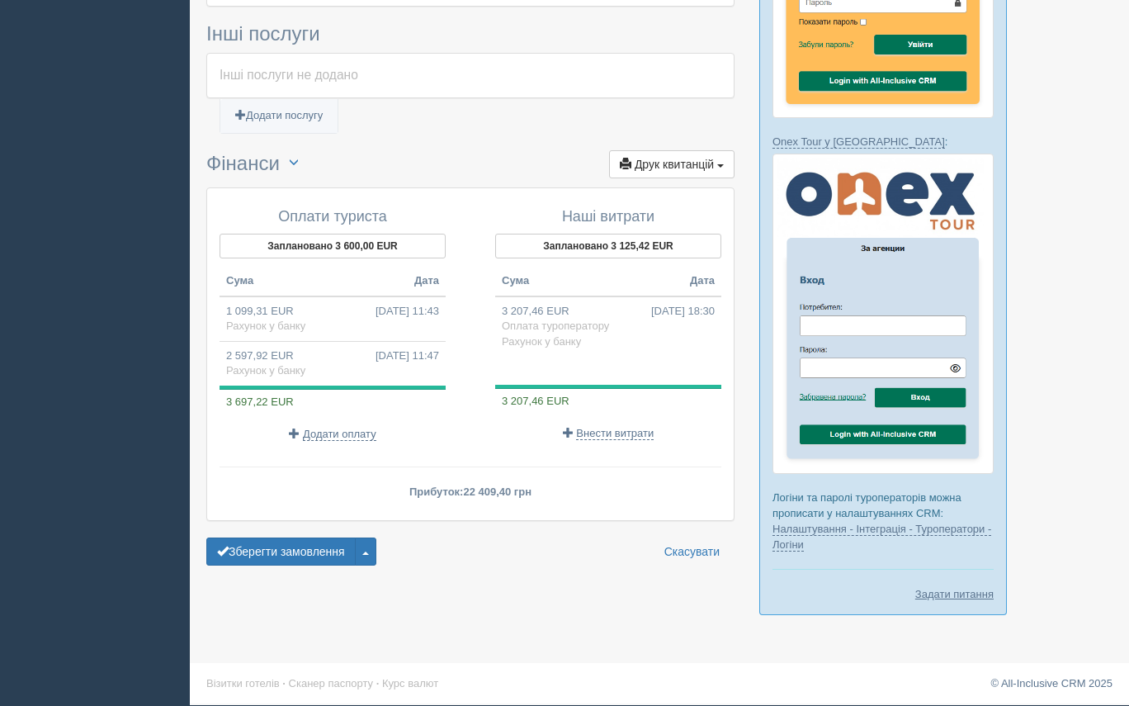
click at [698, 158] on span "Друк квитанцій" at bounding box center [674, 164] width 79 height 13
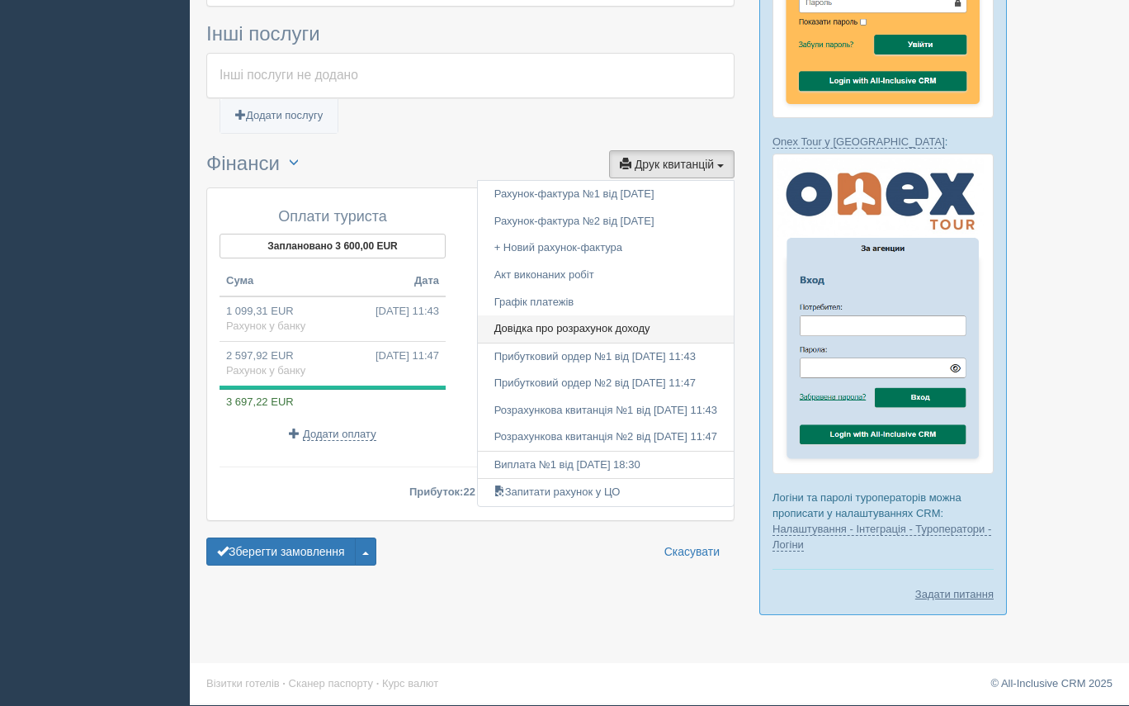
click at [598, 315] on link "Довідка про розрахунок доходу" at bounding box center [606, 328] width 256 height 27
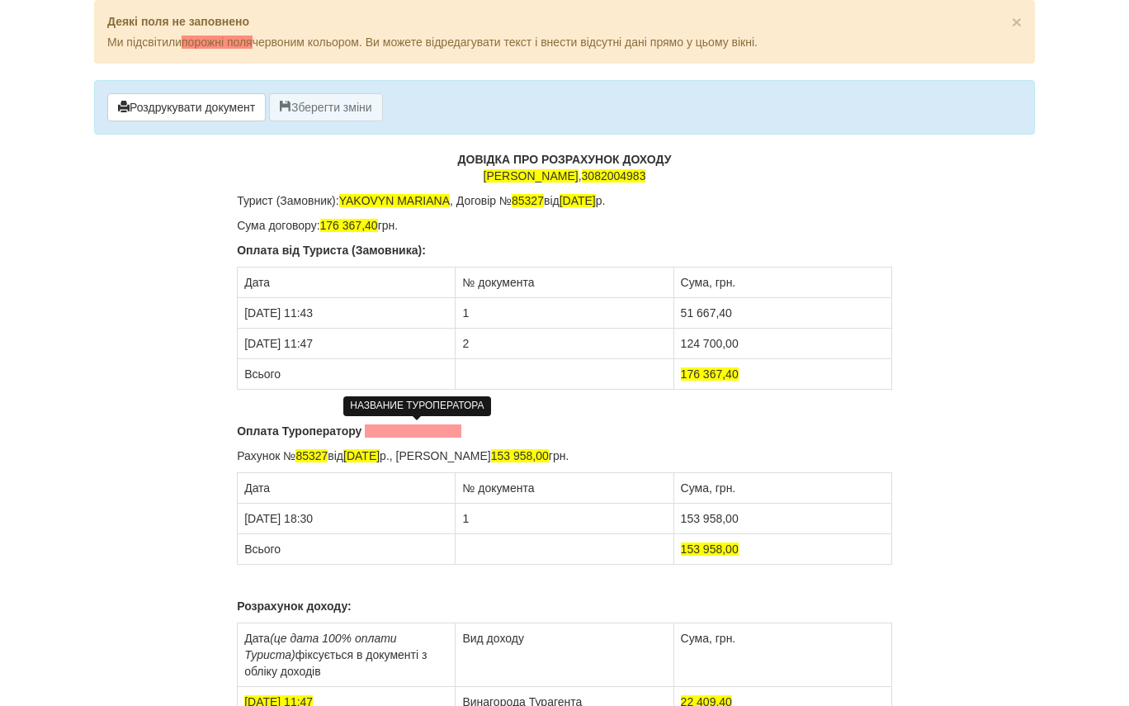
click at [378, 428] on span at bounding box center [413, 430] width 97 height 13
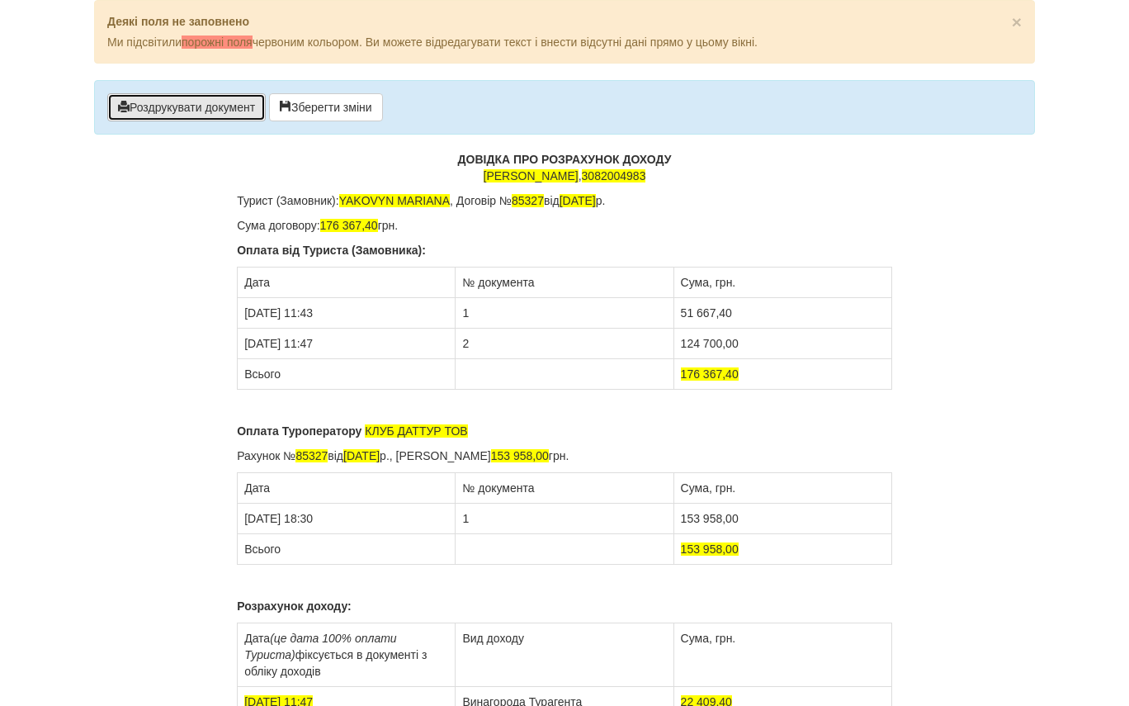
click at [209, 102] on button "Роздрукувати документ" at bounding box center [186, 107] width 158 height 28
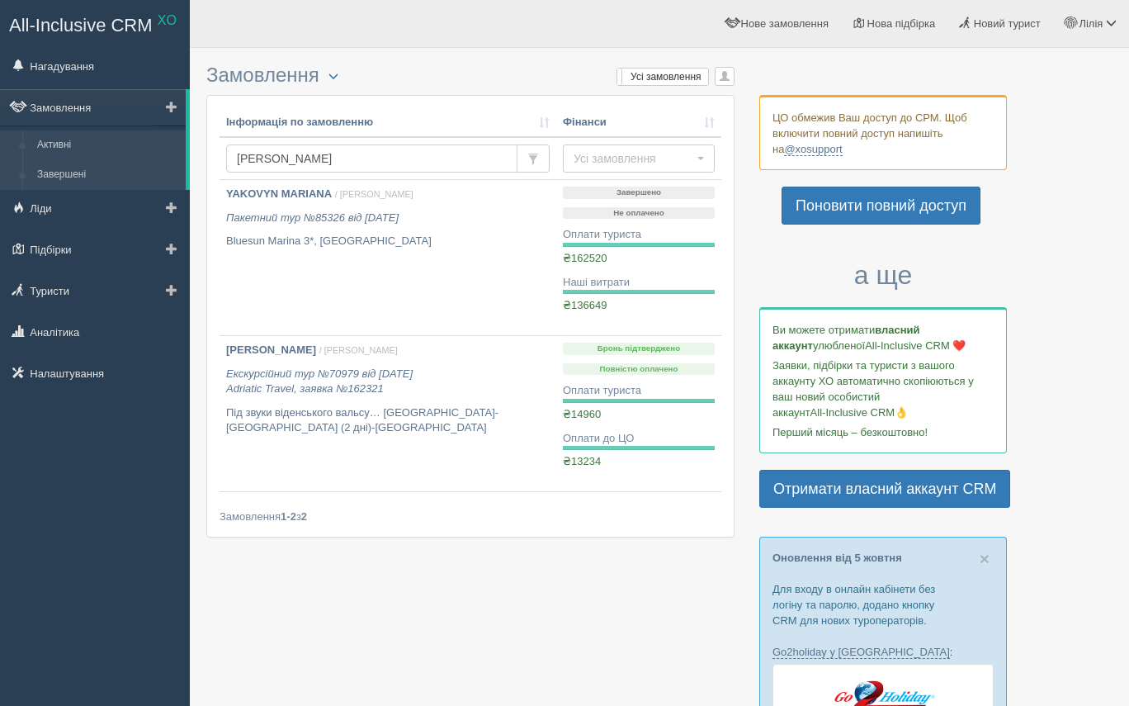
drag, startPoint x: 314, startPoint y: 157, endPoint x: 130, endPoint y: 165, distance: 184.2
drag, startPoint x: 319, startPoint y: 159, endPoint x: 157, endPoint y: 151, distance: 161.9
type input "[PERSON_NAME]"
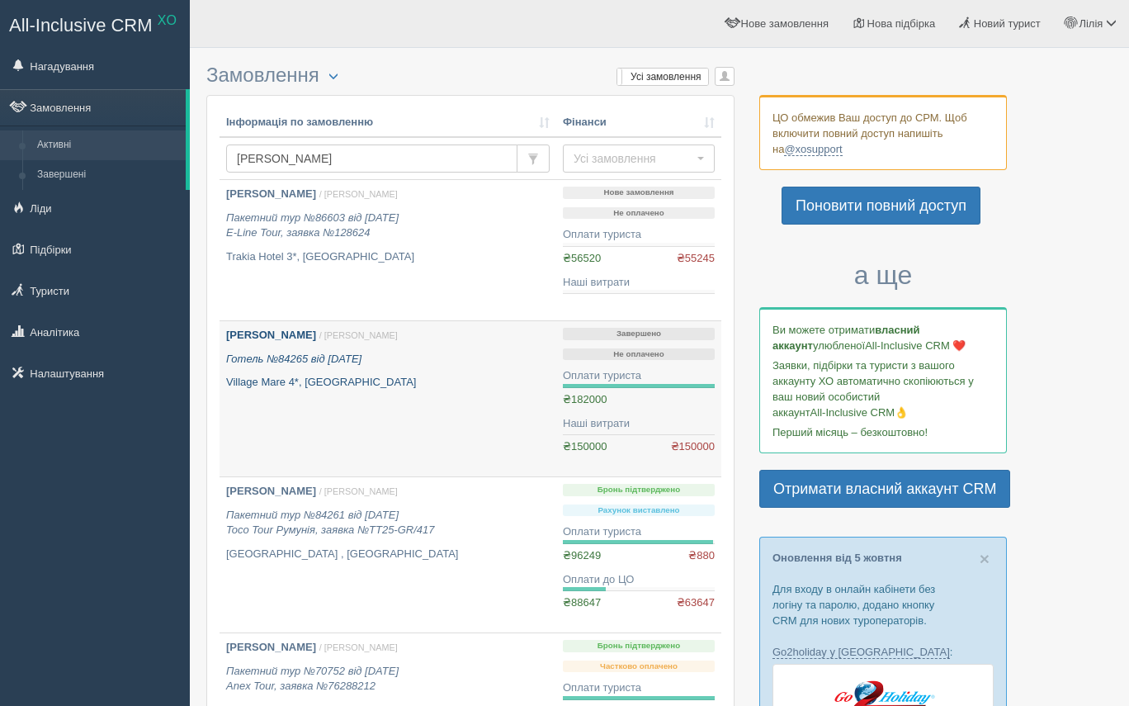
click at [316, 333] on b "[PERSON_NAME]" at bounding box center [271, 334] width 90 height 12
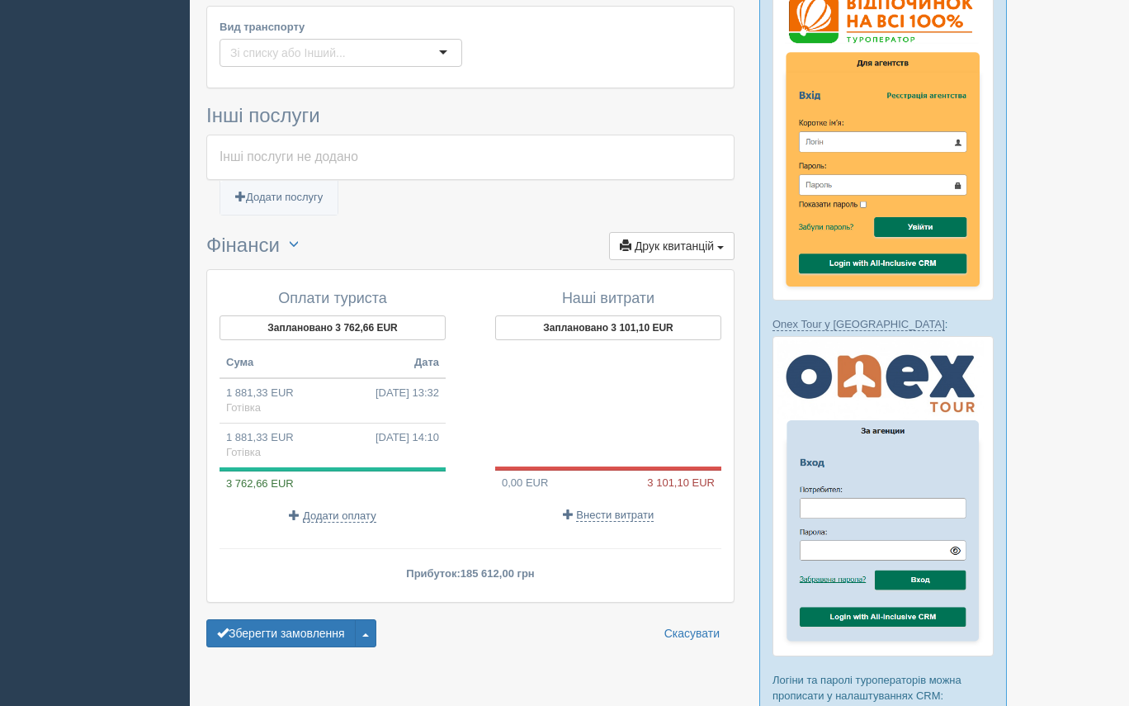
scroll to position [1211, 0]
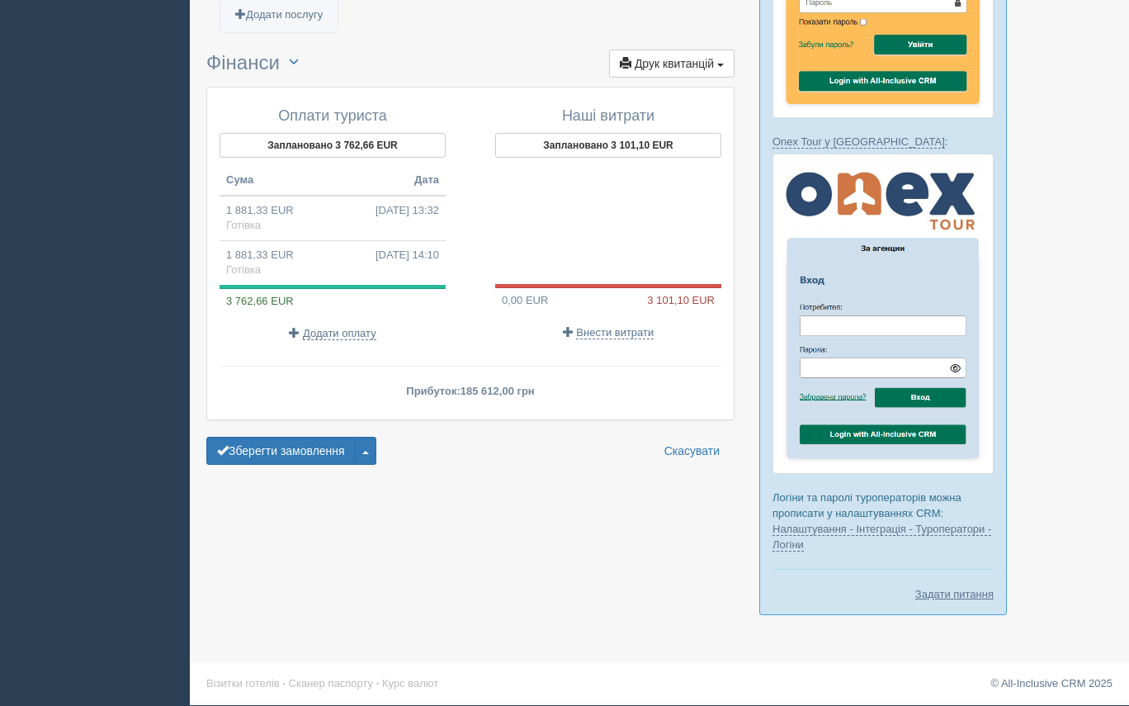
click at [659, 304] on div "Наші витрати Заплановано 3 101,10 EUR 0,00 EUR 3 101,10 EUR Внести витрати" at bounding box center [599, 224] width 259 height 248
click at [633, 143] on button "Заплановано 3 101,10 EUR" at bounding box center [608, 145] width 226 height 25
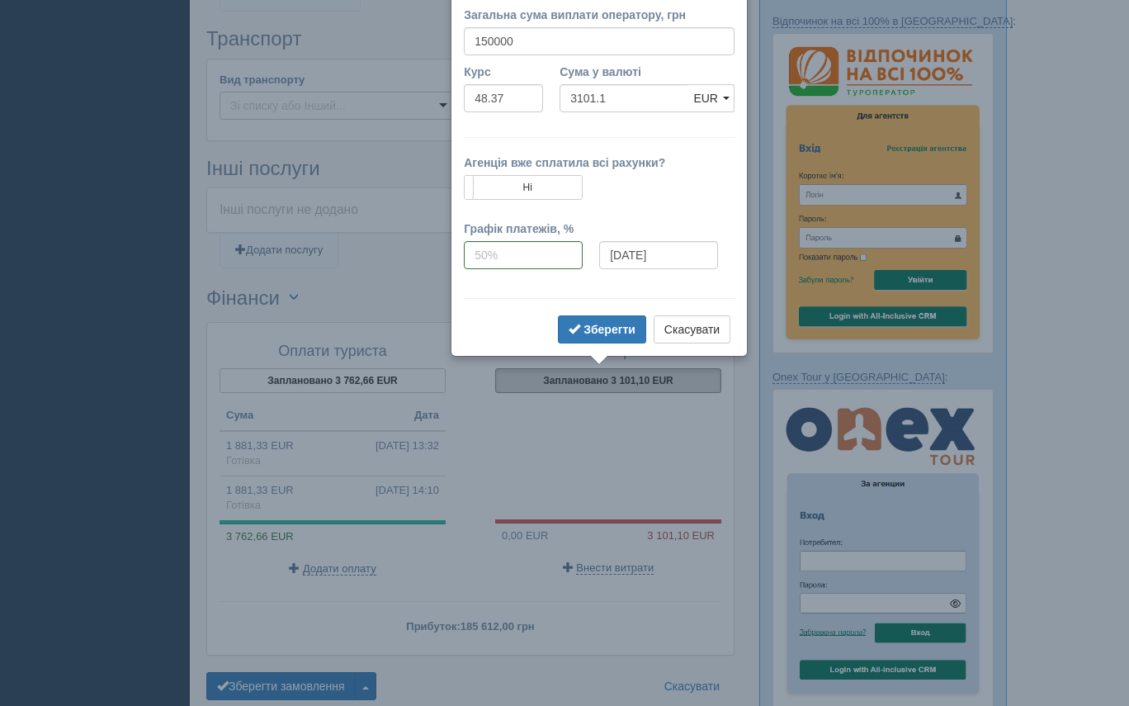
scroll to position [946, 0]
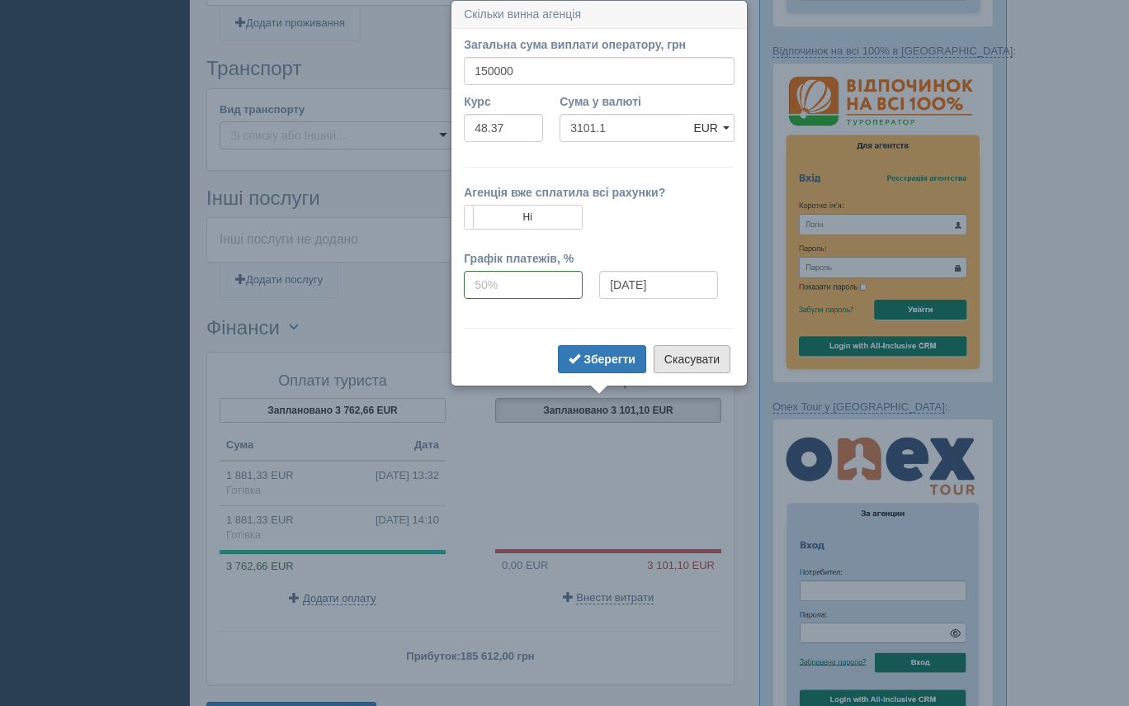
click at [686, 360] on button "Скасувати" at bounding box center [692, 359] width 77 height 28
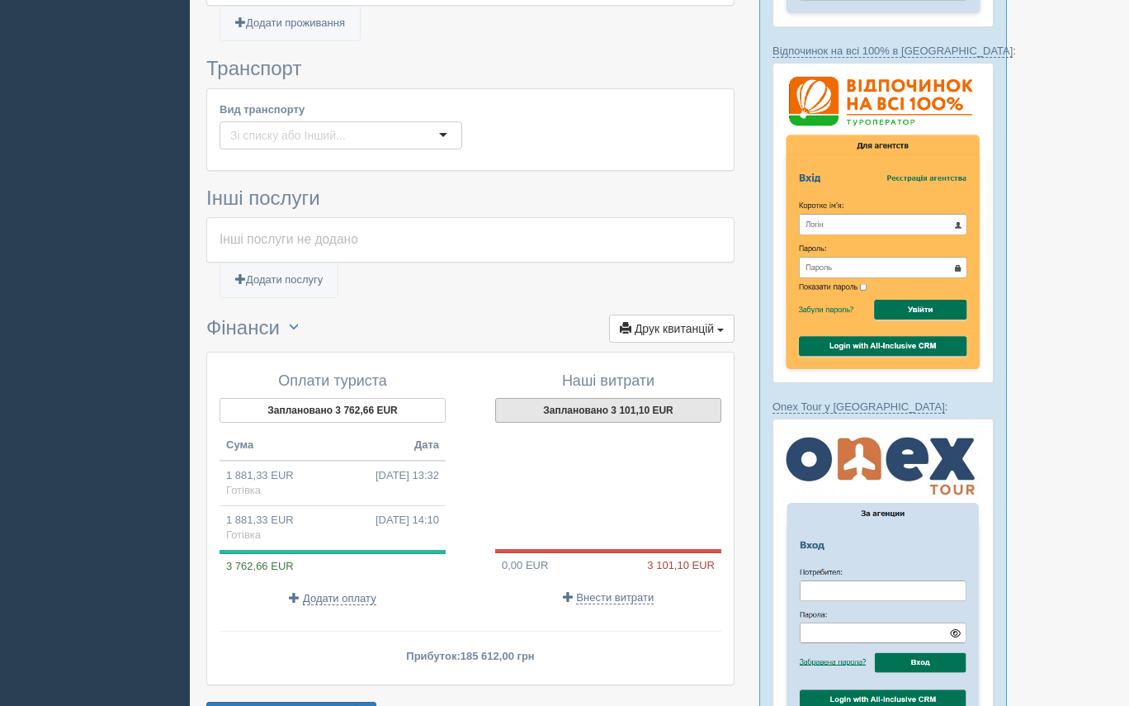
click at [587, 410] on button "Заплановано 3 101,10 EUR" at bounding box center [608, 410] width 226 height 25
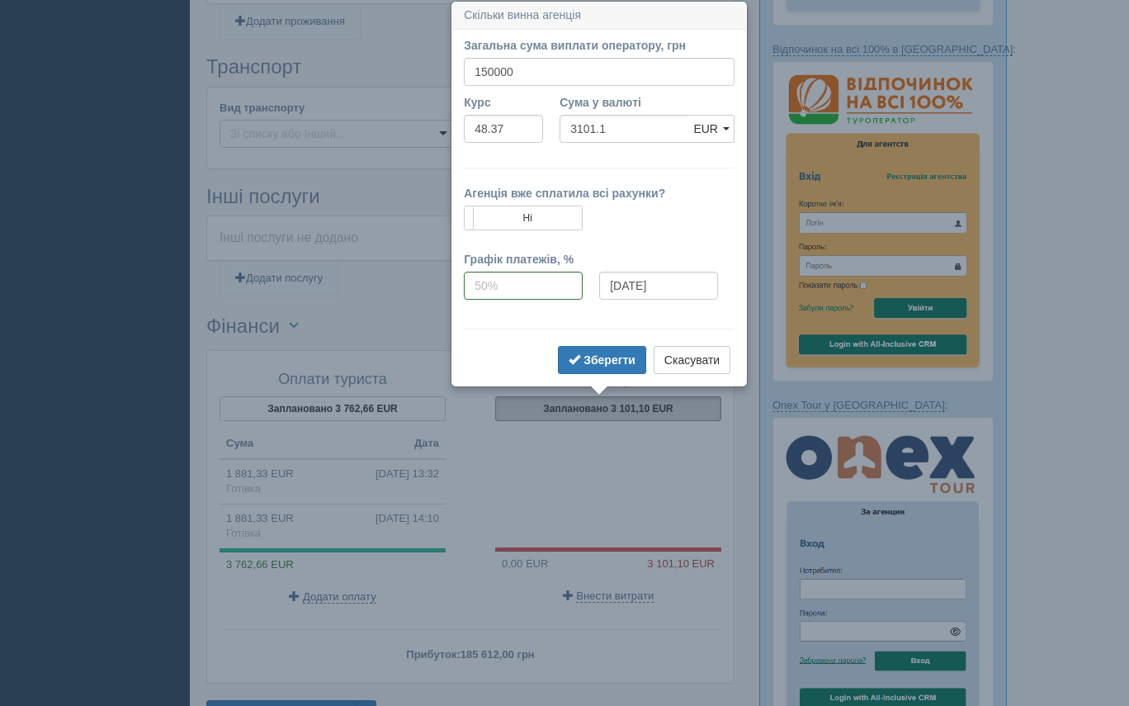
scroll to position [949, 0]
drag, startPoint x: 539, startPoint y: 68, endPoint x: 446, endPoint y: 53, distance: 93.6
click at [571, 69] on input "150000" at bounding box center [599, 71] width 271 height 28
drag, startPoint x: 571, startPoint y: 69, endPoint x: 495, endPoint y: 66, distance: 76.0
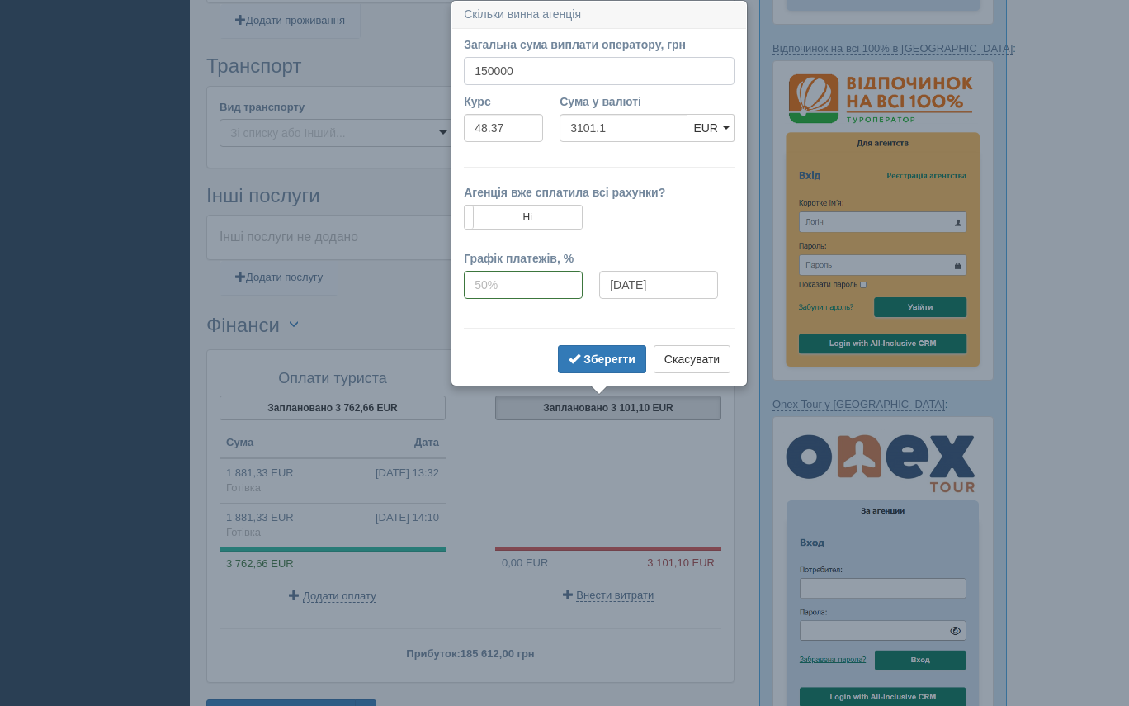
click at [495, 67] on input "150000" at bounding box center [599, 71] width 271 height 28
click at [488, 67] on input "150000" at bounding box center [599, 71] width 271 height 28
drag, startPoint x: 521, startPoint y: 69, endPoint x: 486, endPoint y: 66, distance: 34.8
click at [486, 66] on input "150000" at bounding box center [599, 71] width 271 height 28
type input "153859.23"
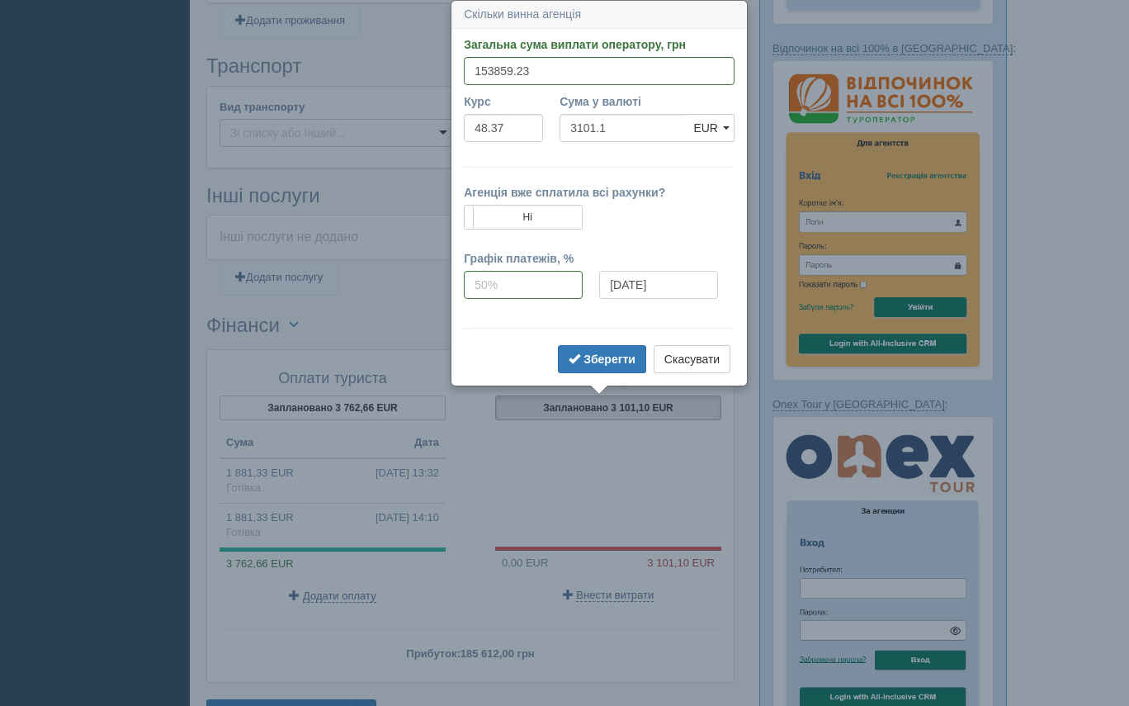
type input "3180.88"
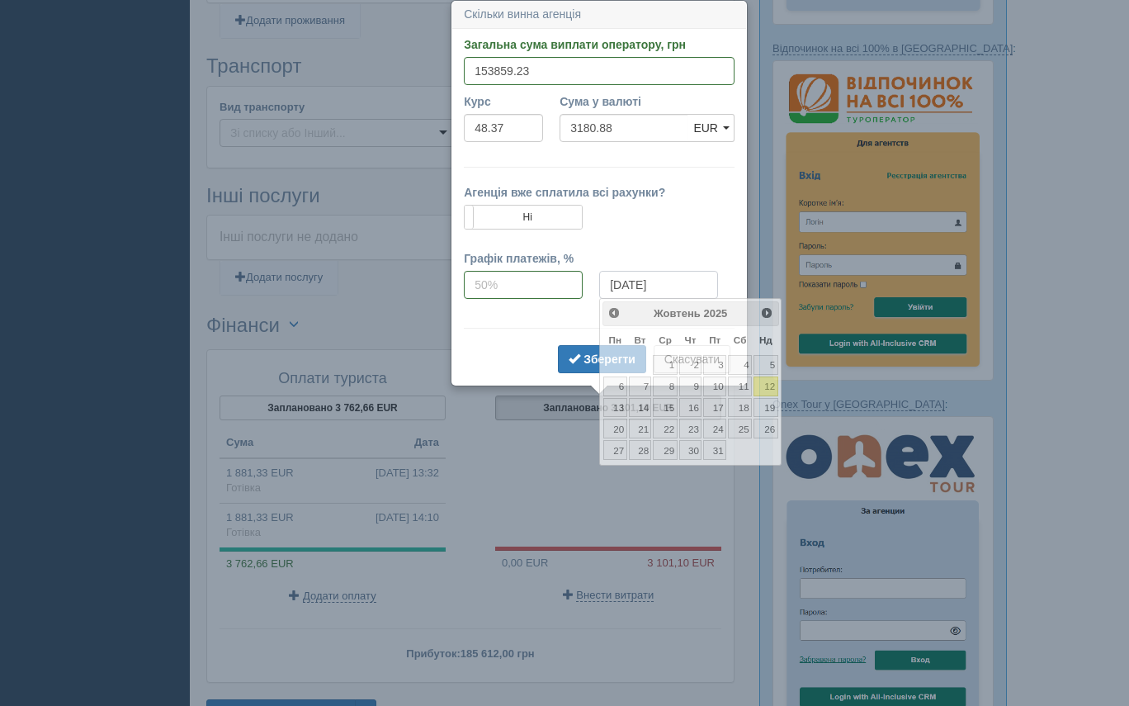
click at [649, 284] on input "12.10.2025" at bounding box center [658, 285] width 119 height 28
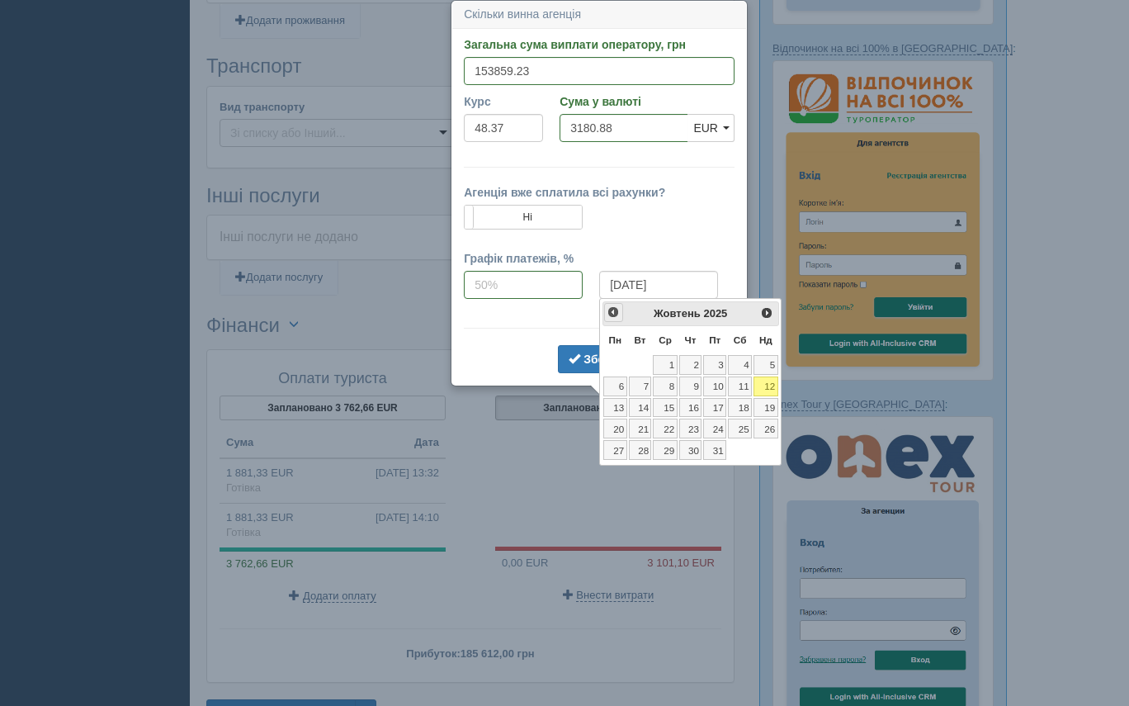
click at [612, 313] on span "<Попер" at bounding box center [613, 311] width 13 height 13
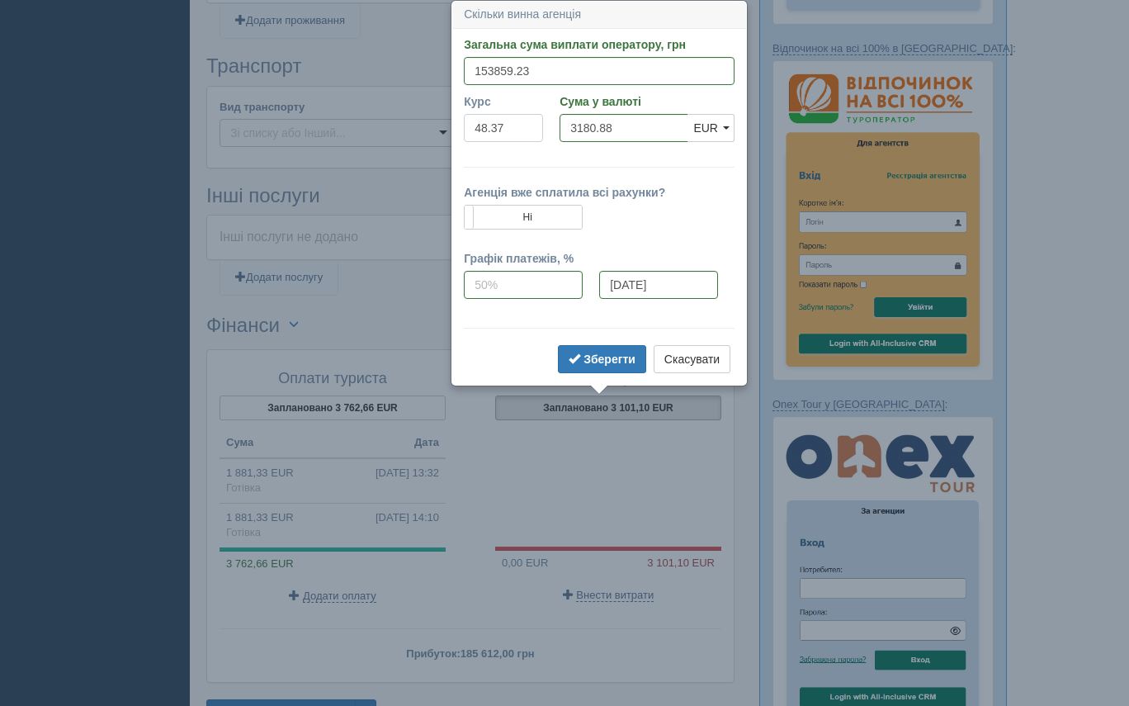
click at [484, 127] on input "48.37" at bounding box center [503, 128] width 79 height 28
type input "49.37"
type input "3116.45"
click at [628, 290] on input "12.10.2025" at bounding box center [658, 285] width 119 height 28
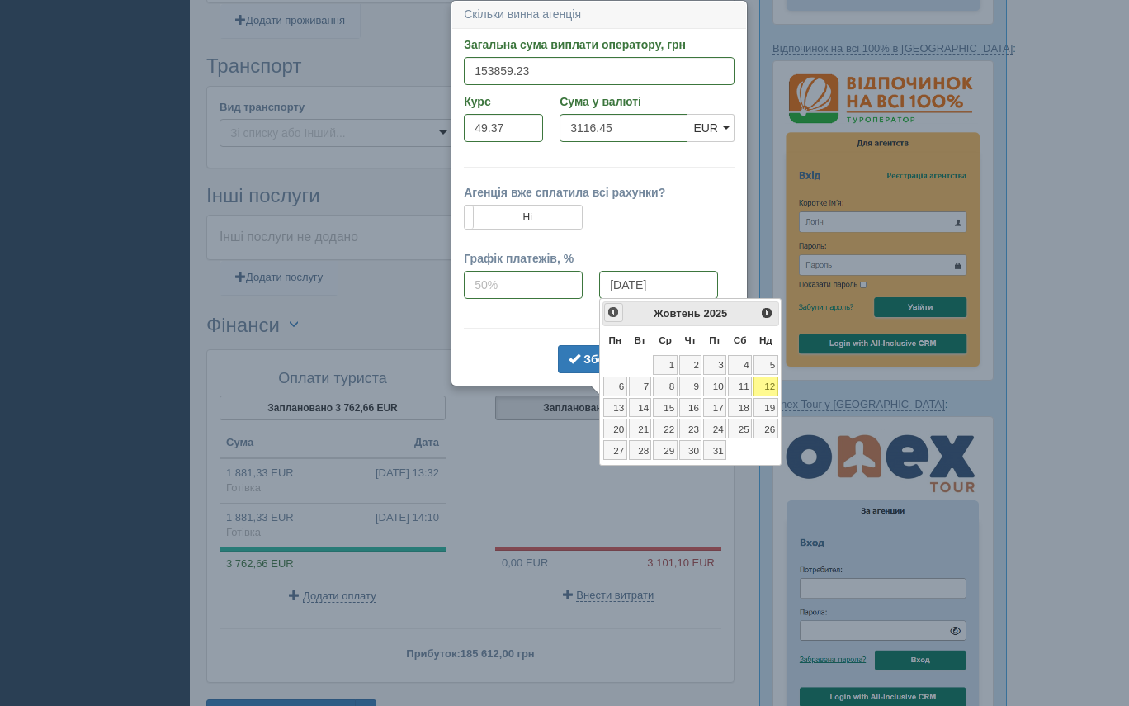
click at [609, 313] on span "<Попер" at bounding box center [613, 311] width 13 height 13
click at [616, 387] on link "7" at bounding box center [615, 386] width 24 height 20
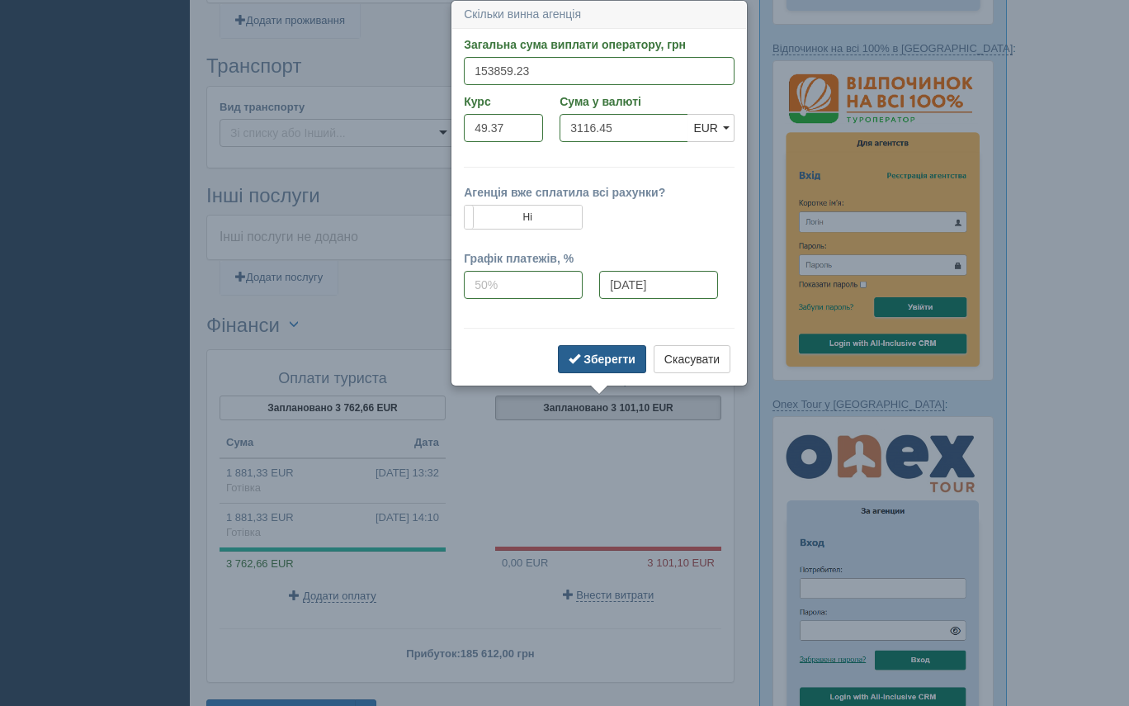
click at [600, 363] on b "Зберегти" at bounding box center [609, 358] width 52 height 13
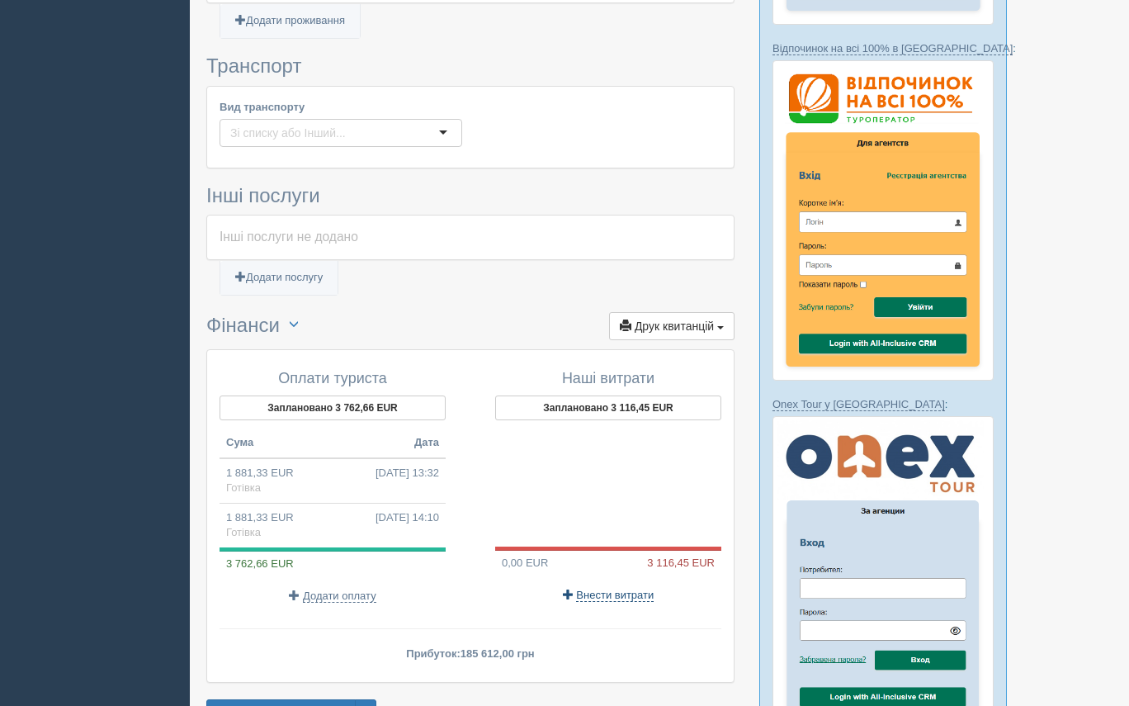
click at [600, 593] on span "Внести витрати" at bounding box center [615, 594] width 78 height 13
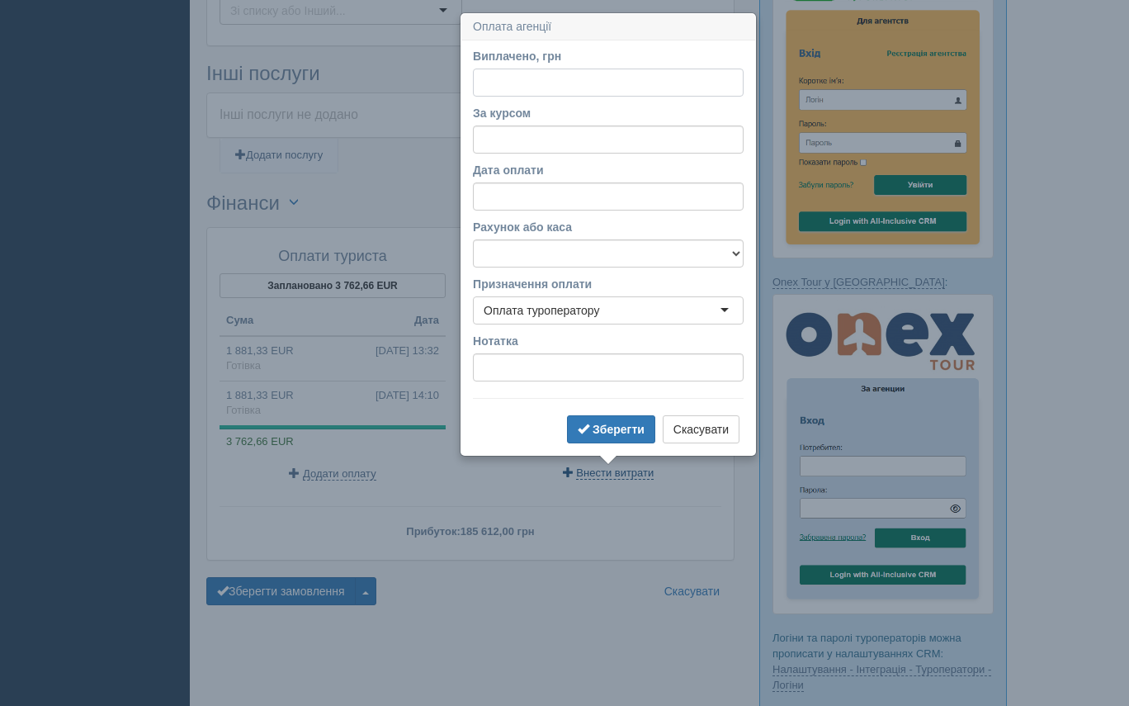
scroll to position [1083, 0]
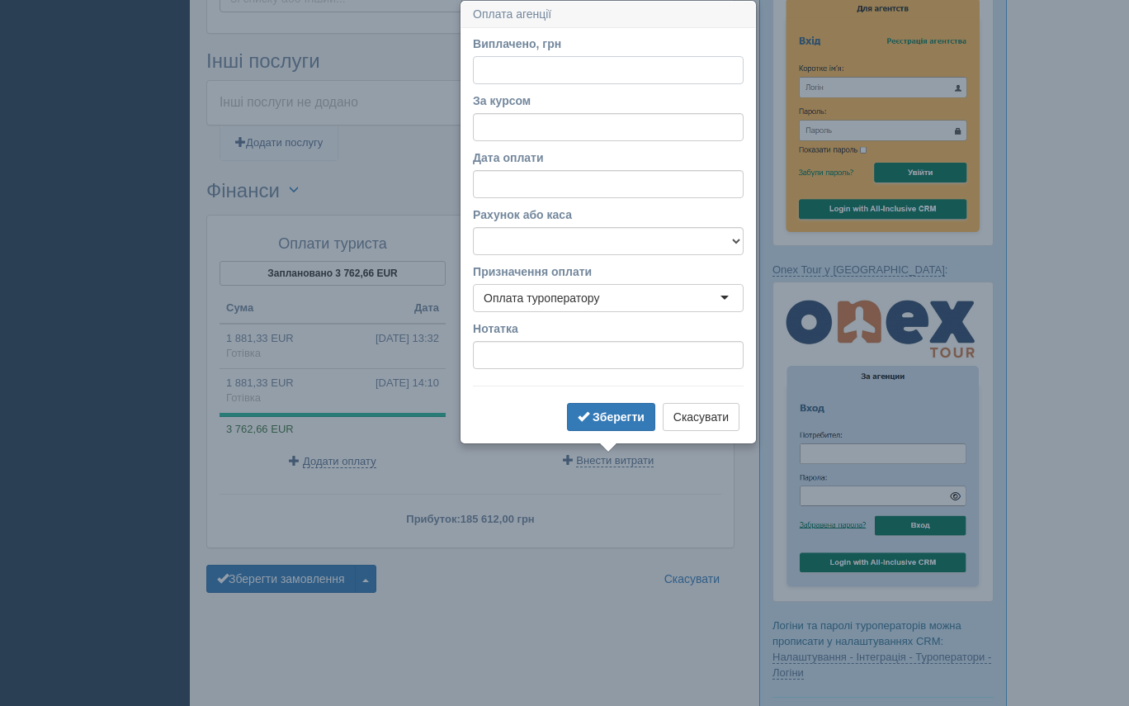
click at [486, 63] on input "Виплачено, грн" at bounding box center [608, 70] width 271 height 28
type input "153859.23"
click at [495, 122] on input "За курсом" at bounding box center [608, 127] width 271 height 28
type input "49"
click at [610, 413] on b "Зберегти" at bounding box center [618, 416] width 52 height 13
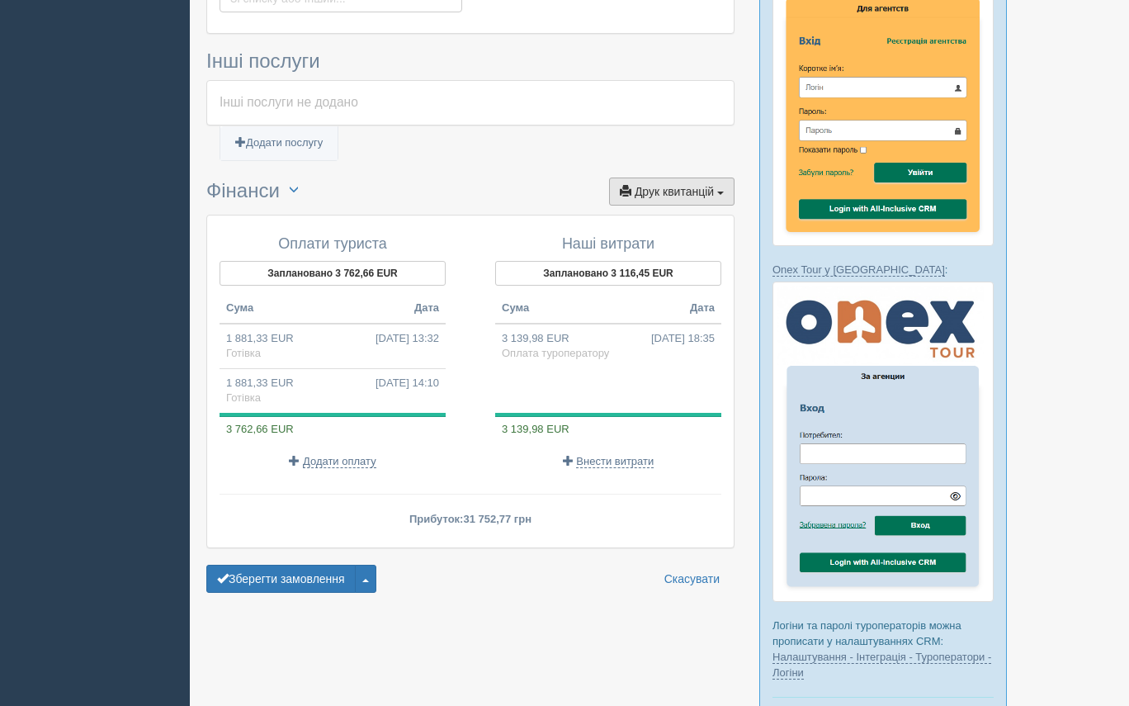
click at [696, 193] on span "Друк квитанцій" at bounding box center [674, 191] width 79 height 13
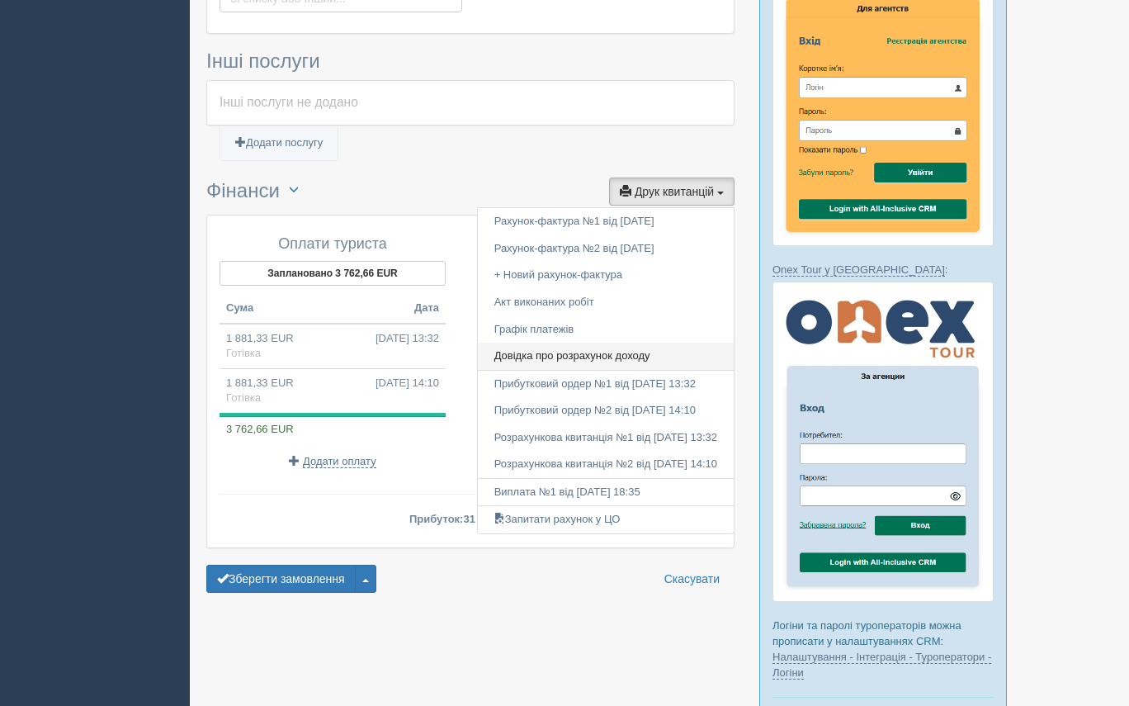
click at [549, 355] on link "Довідка про розрахунок доходу" at bounding box center [606, 355] width 256 height 27
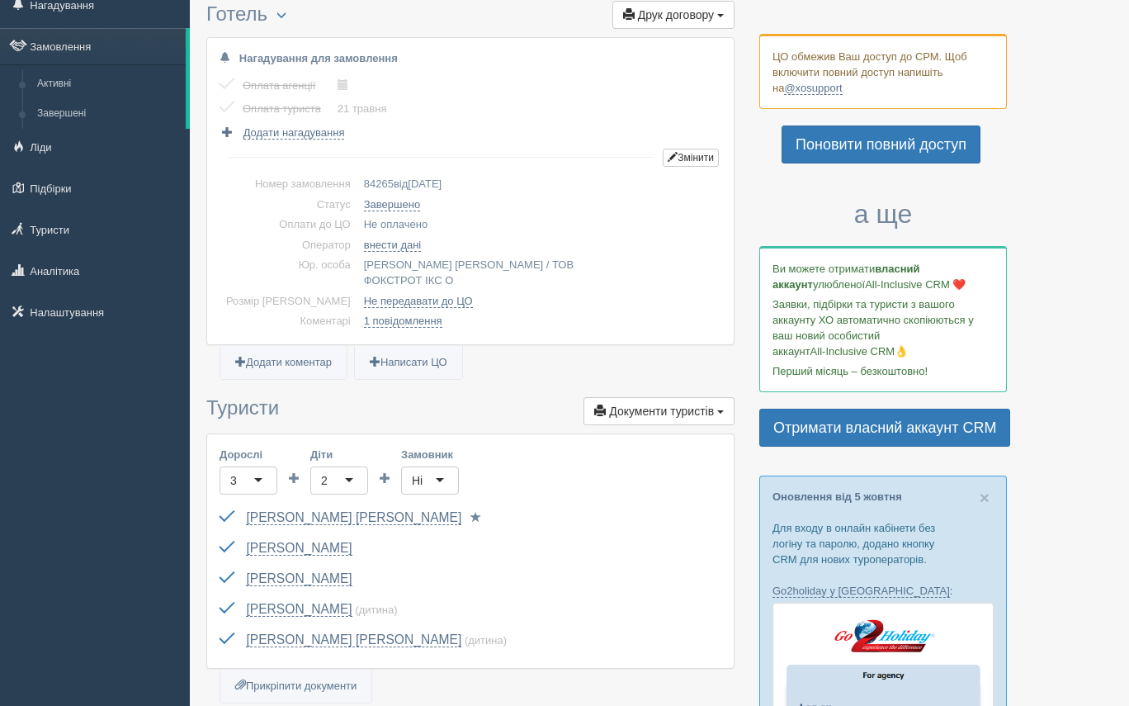
scroll to position [0, 0]
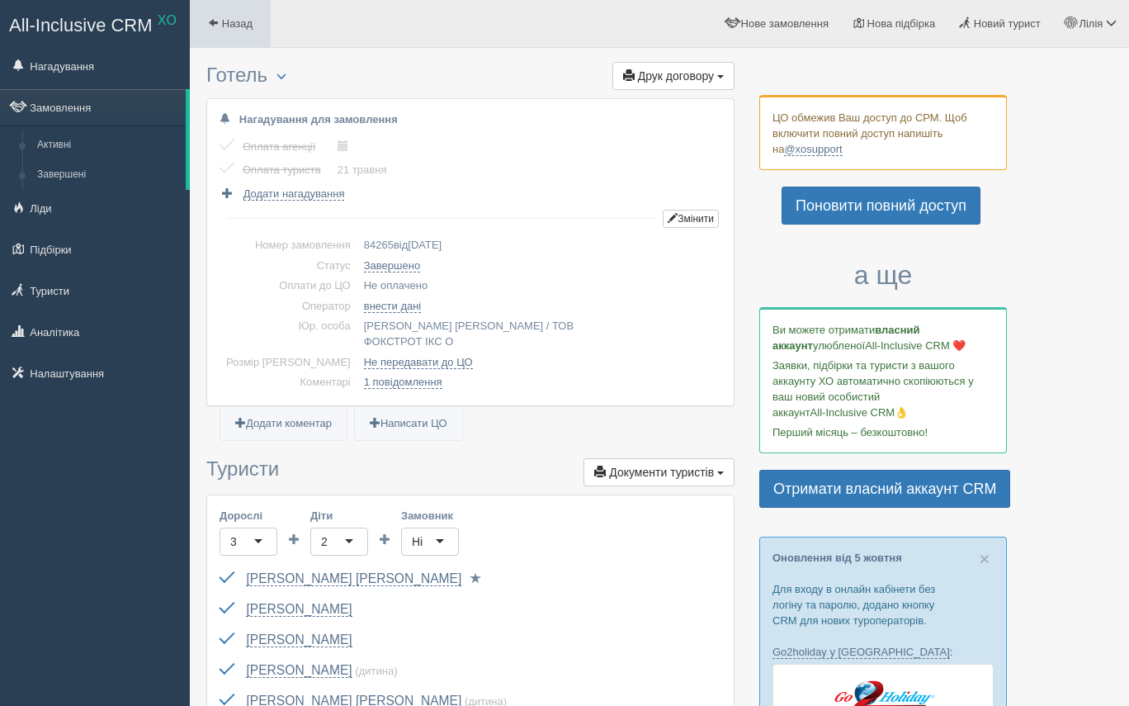
click at [226, 25] on span "Назад" at bounding box center [237, 23] width 31 height 12
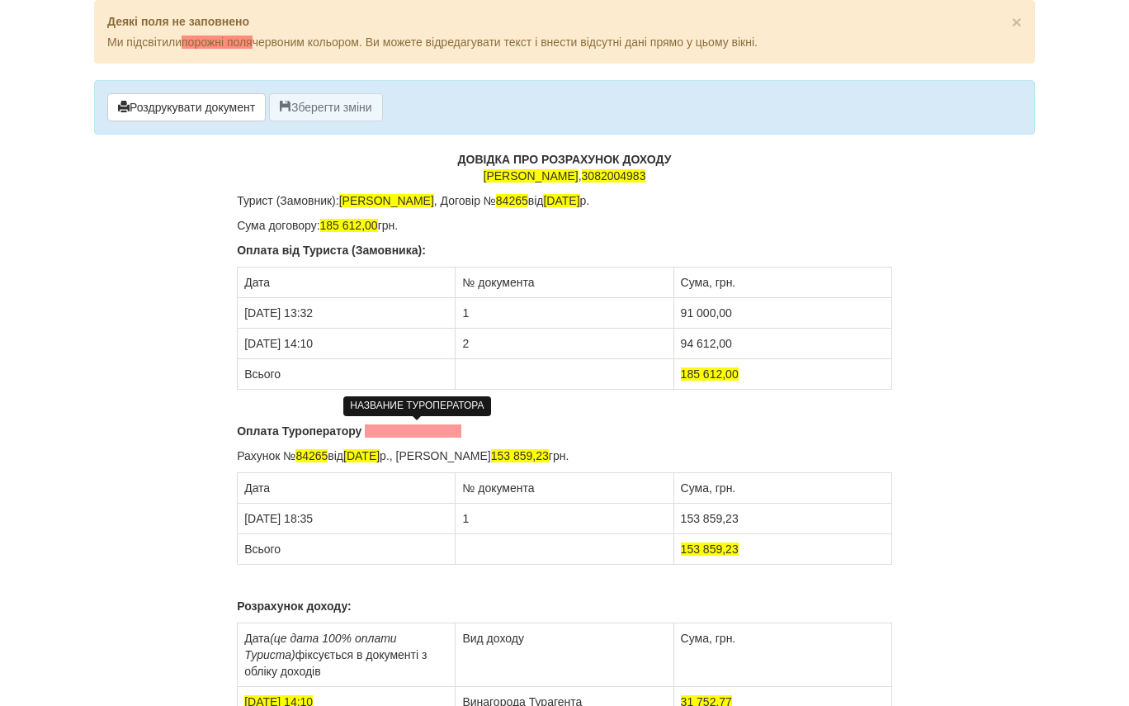
click at [418, 428] on span at bounding box center [413, 430] width 97 height 13
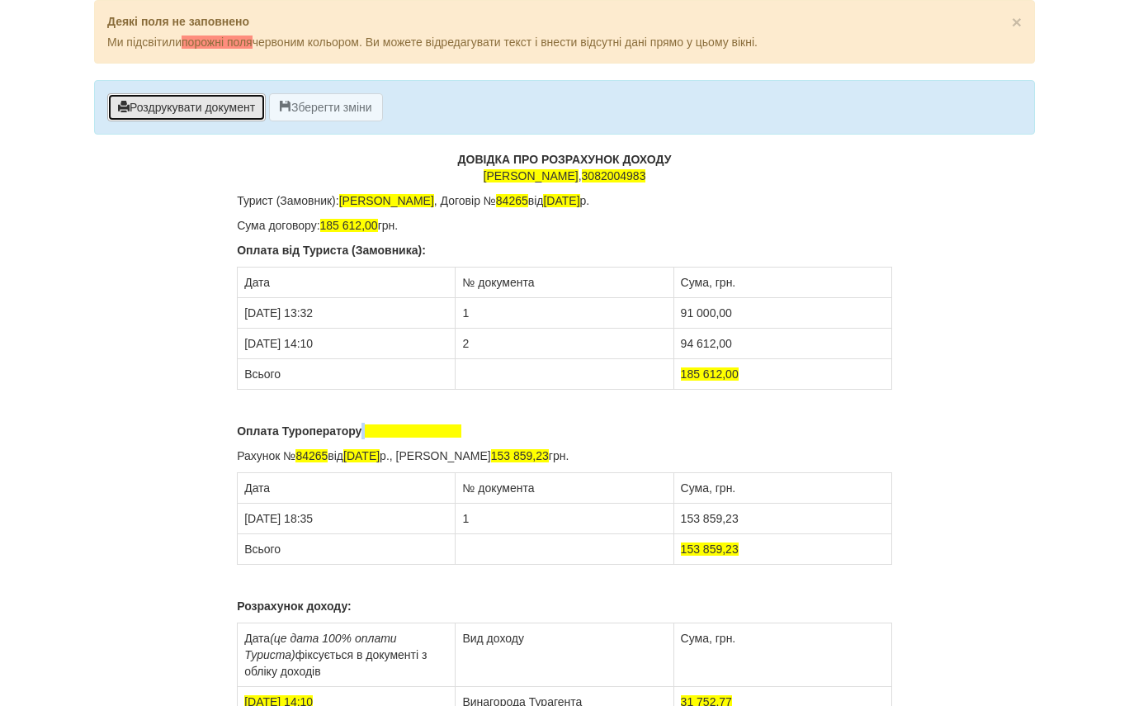
click at [213, 106] on button "Роздрукувати документ" at bounding box center [186, 107] width 158 height 28
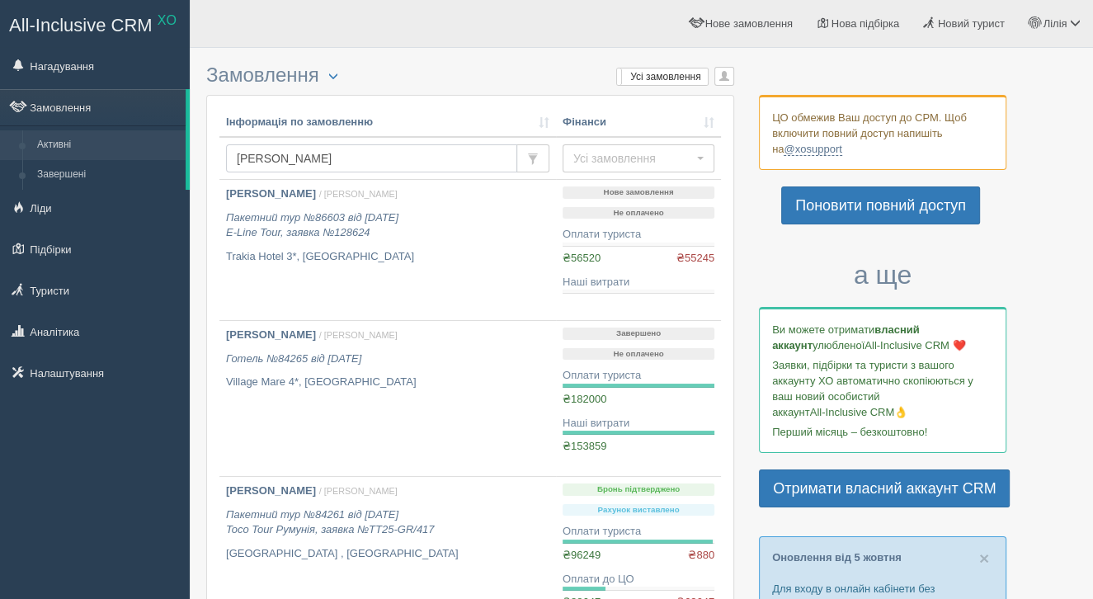
drag, startPoint x: 309, startPoint y: 161, endPoint x: 192, endPoint y: 153, distance: 116.6
